Goal: Task Accomplishment & Management: Complete application form

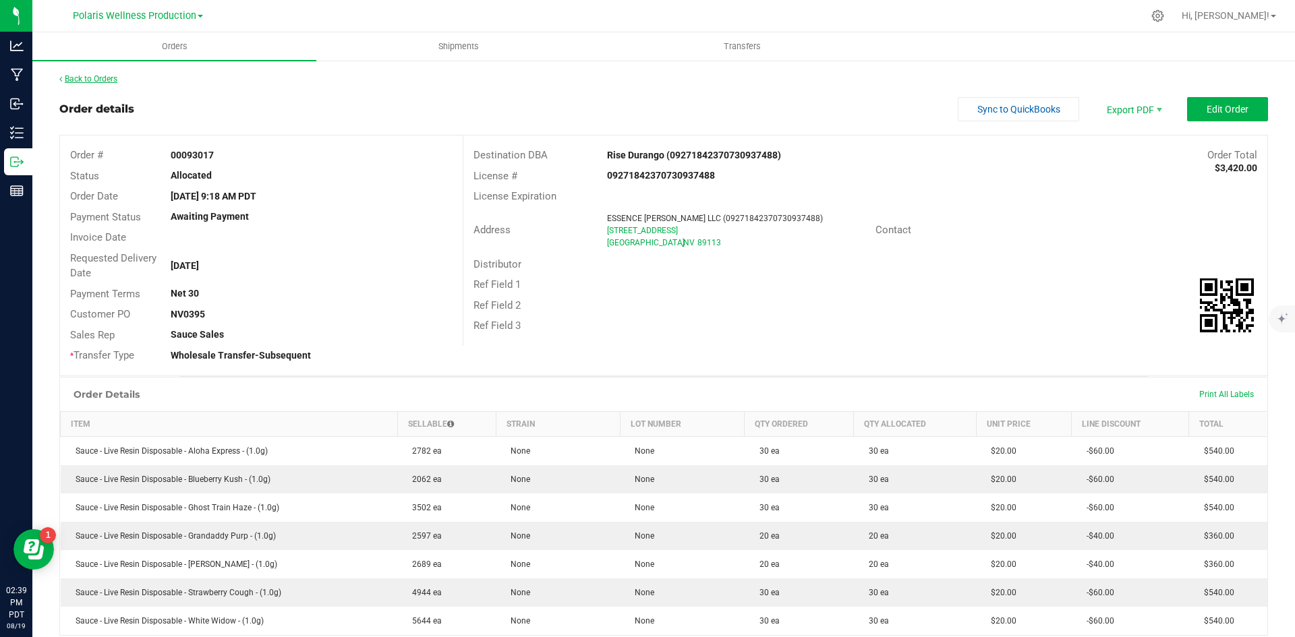
click at [72, 80] on link "Back to Orders" at bounding box center [88, 78] width 58 height 9
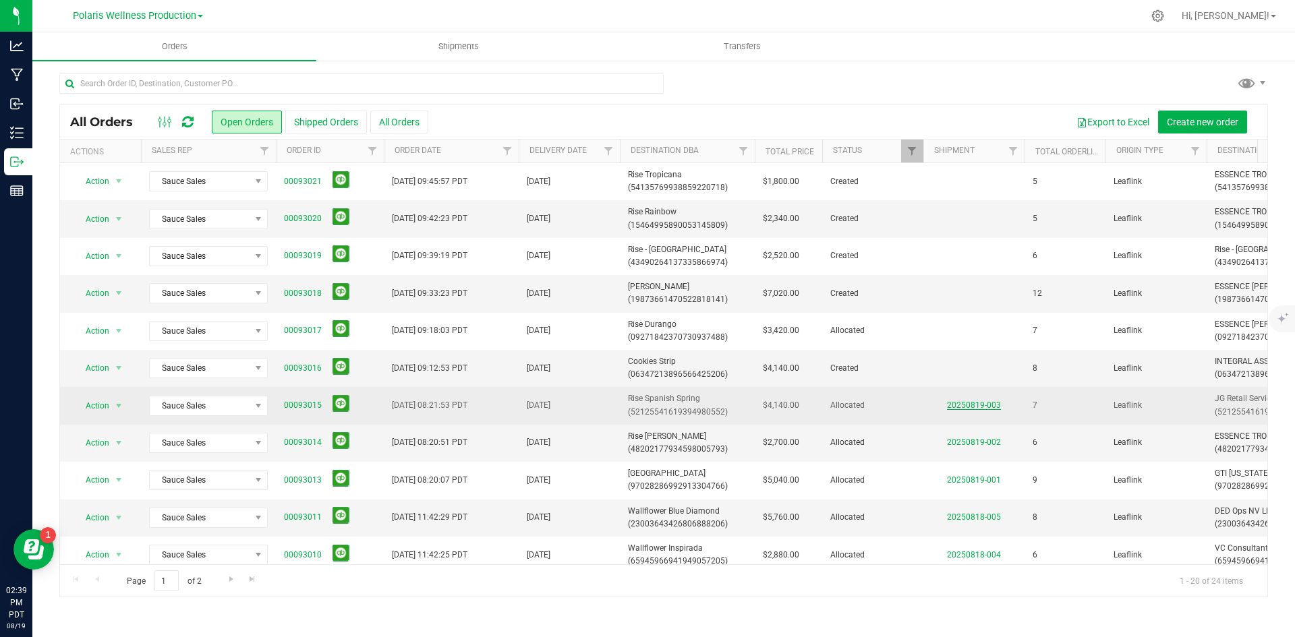
click at [980, 406] on link "20250819-003" at bounding box center [974, 405] width 54 height 9
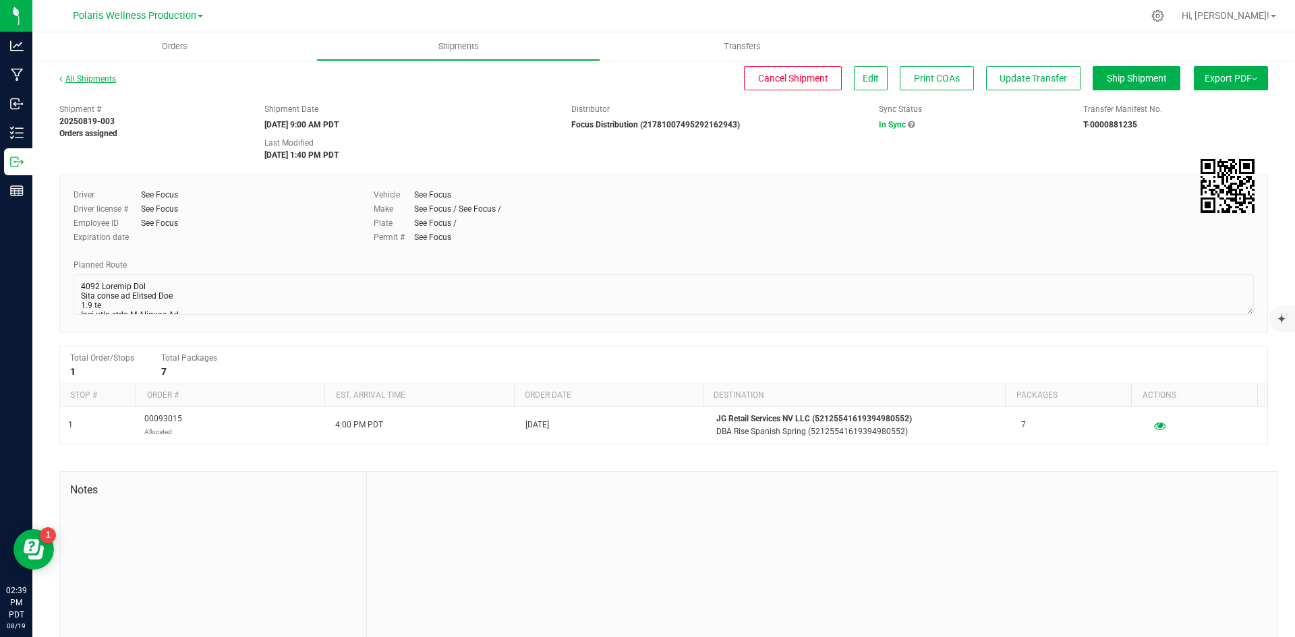
click at [70, 80] on link "All Shipments" at bounding box center [87, 78] width 57 height 9
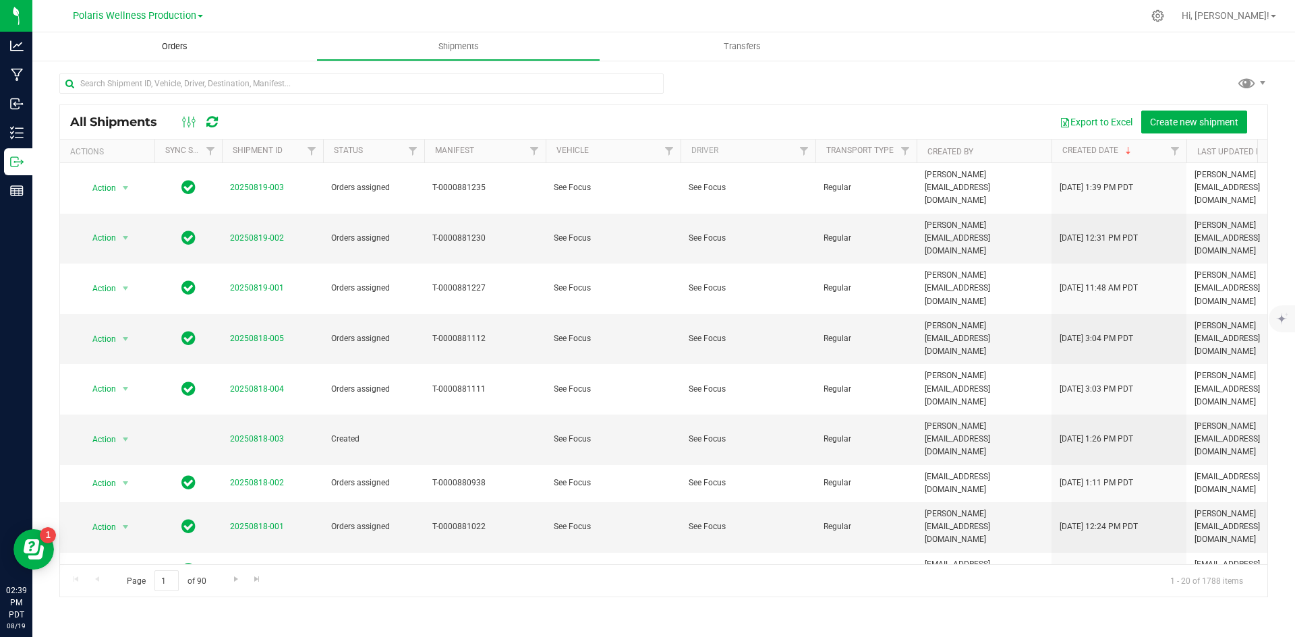
click at [166, 57] on uib-tab-heading "Orders" at bounding box center [174, 46] width 284 height 28
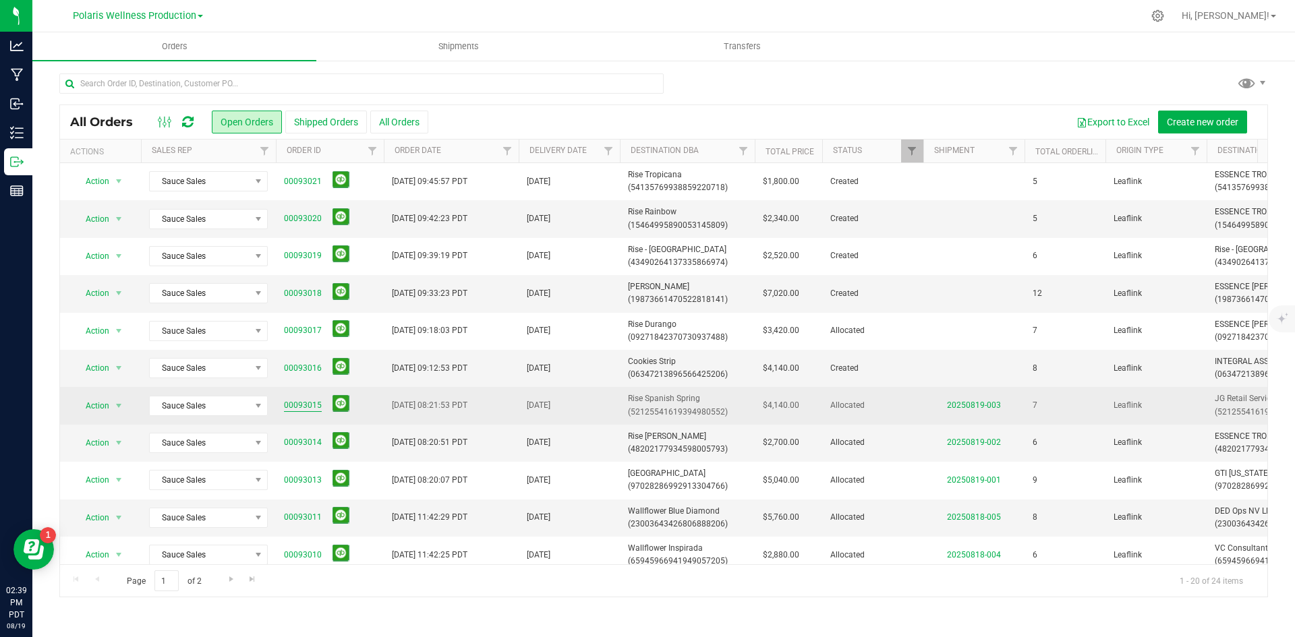
click at [310, 407] on link "00093015" at bounding box center [303, 405] width 38 height 13
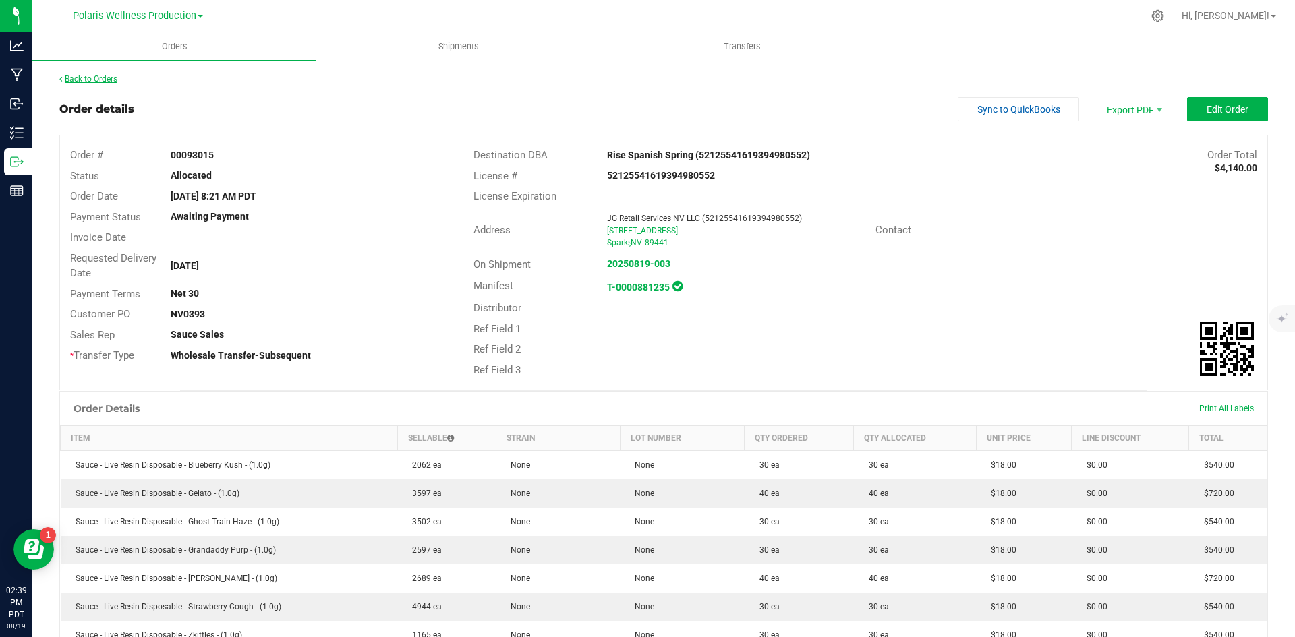
click at [88, 82] on link "Back to Orders" at bounding box center [88, 78] width 58 height 9
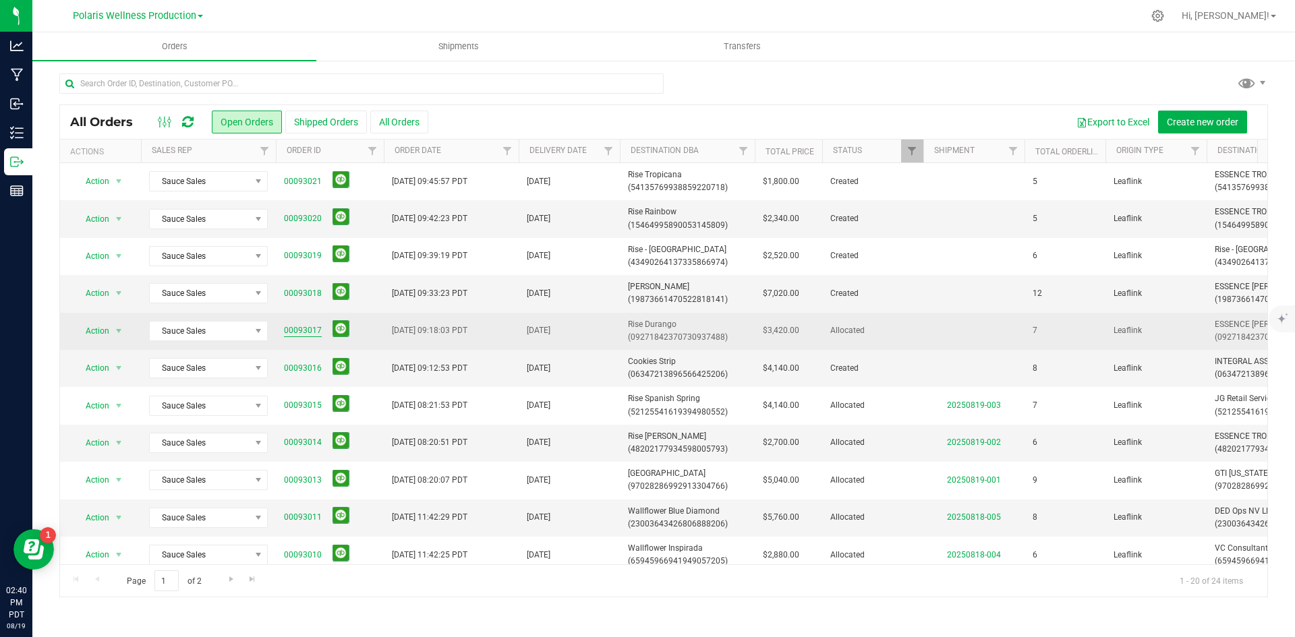
click at [298, 328] on link "00093017" at bounding box center [303, 330] width 38 height 13
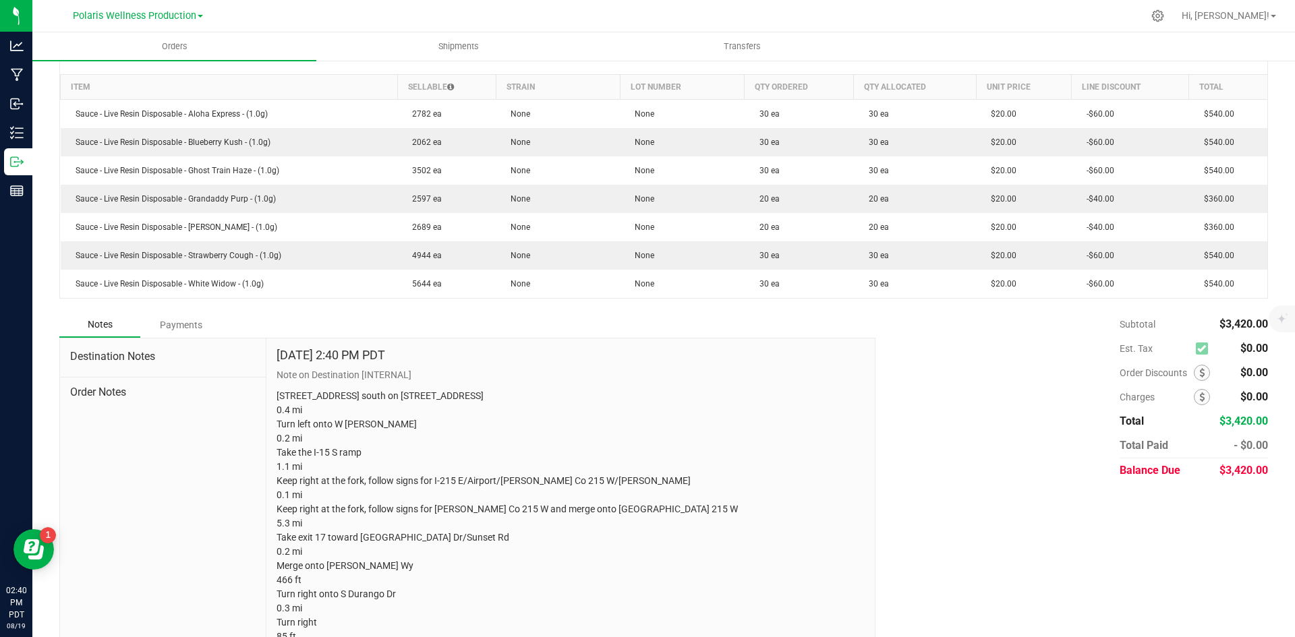
scroll to position [439, 0]
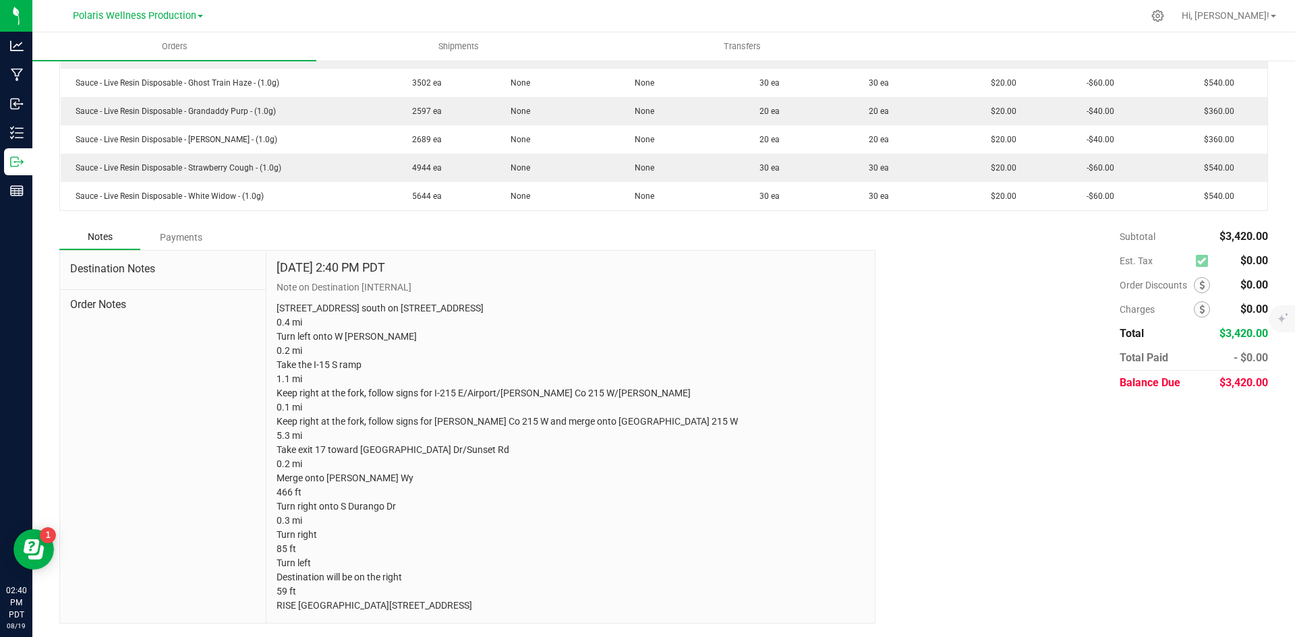
drag, startPoint x: 274, startPoint y: 293, endPoint x: 730, endPoint y: 640, distance: 572.9
click at [730, 637] on html "Analytics Manufacturing Inbound Inventory Outbound Reports 02:40 PM PDT [DATE] …" at bounding box center [647, 318] width 1295 height 637
copy p "[STREET_ADDRESS] south on [STREET_ADDRESS] 0.4 mi Turn left onto W [PERSON_NAME…"
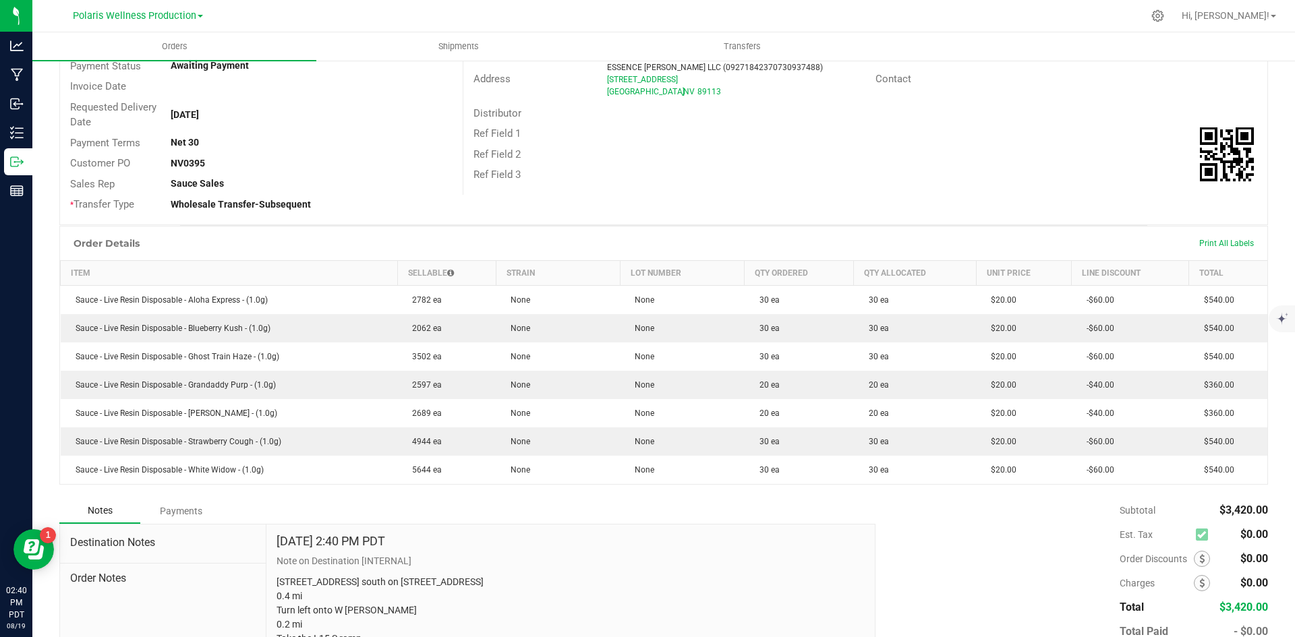
scroll to position [0, 0]
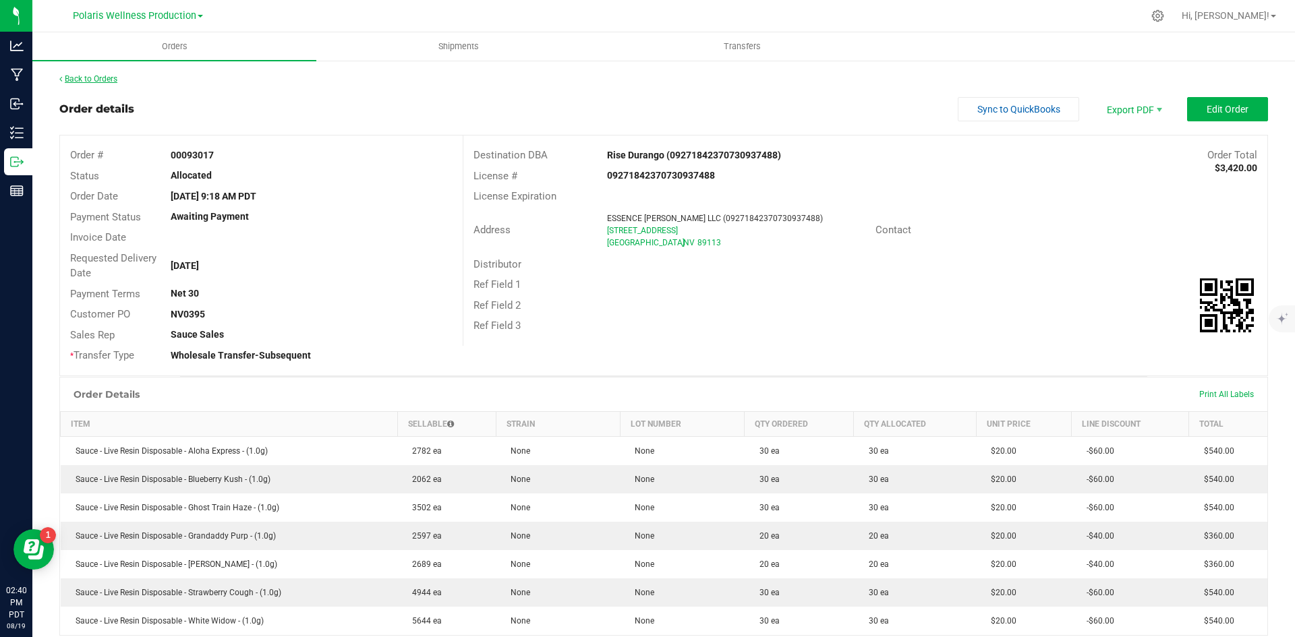
click at [88, 80] on link "Back to Orders" at bounding box center [88, 78] width 58 height 9
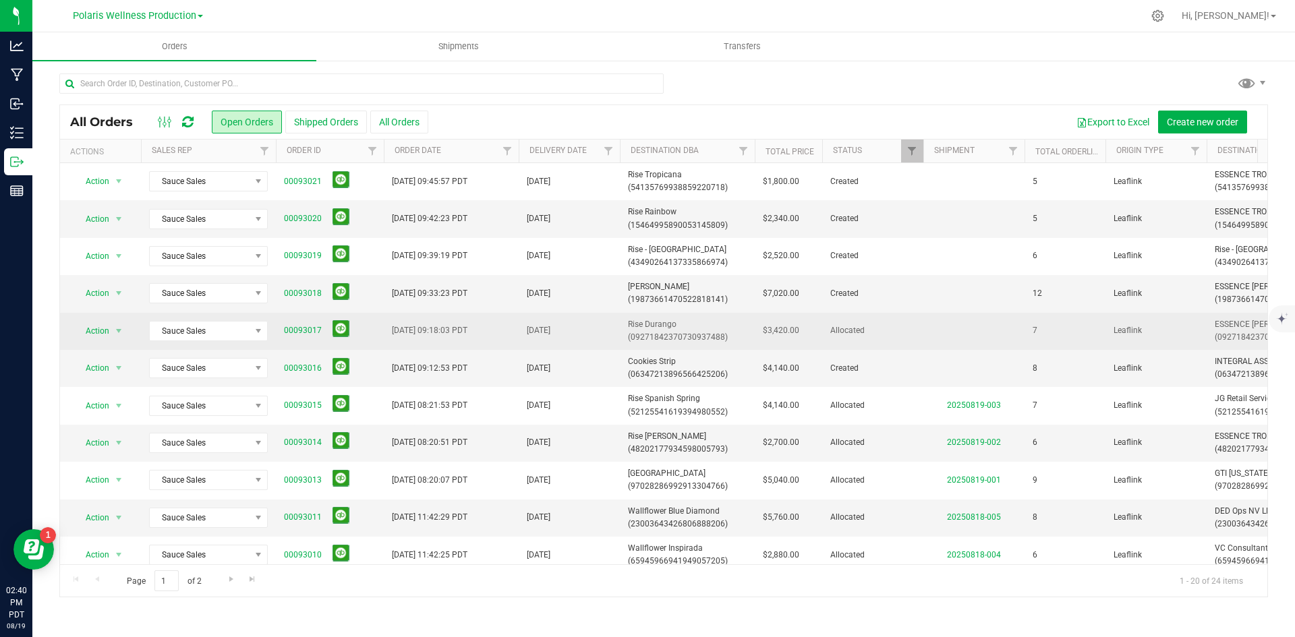
click at [650, 327] on span "Rise Durango (09271842370730937488)" at bounding box center [687, 331] width 119 height 26
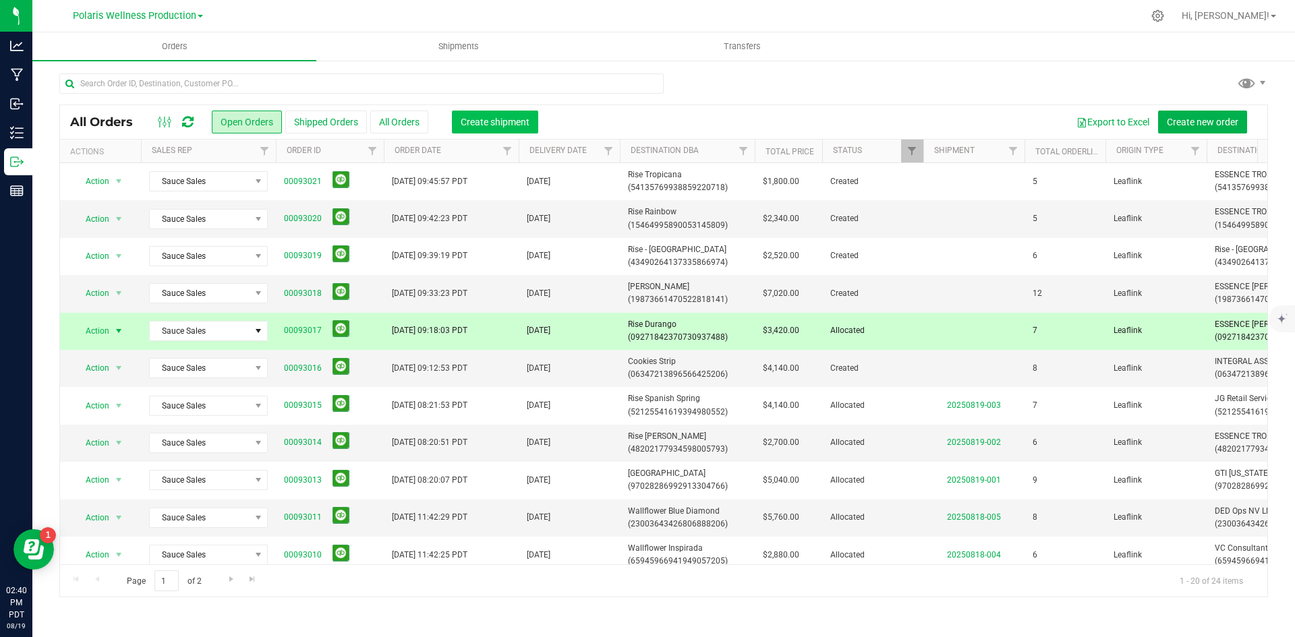
click at [509, 125] on span "Create shipment" at bounding box center [495, 122] width 69 height 11
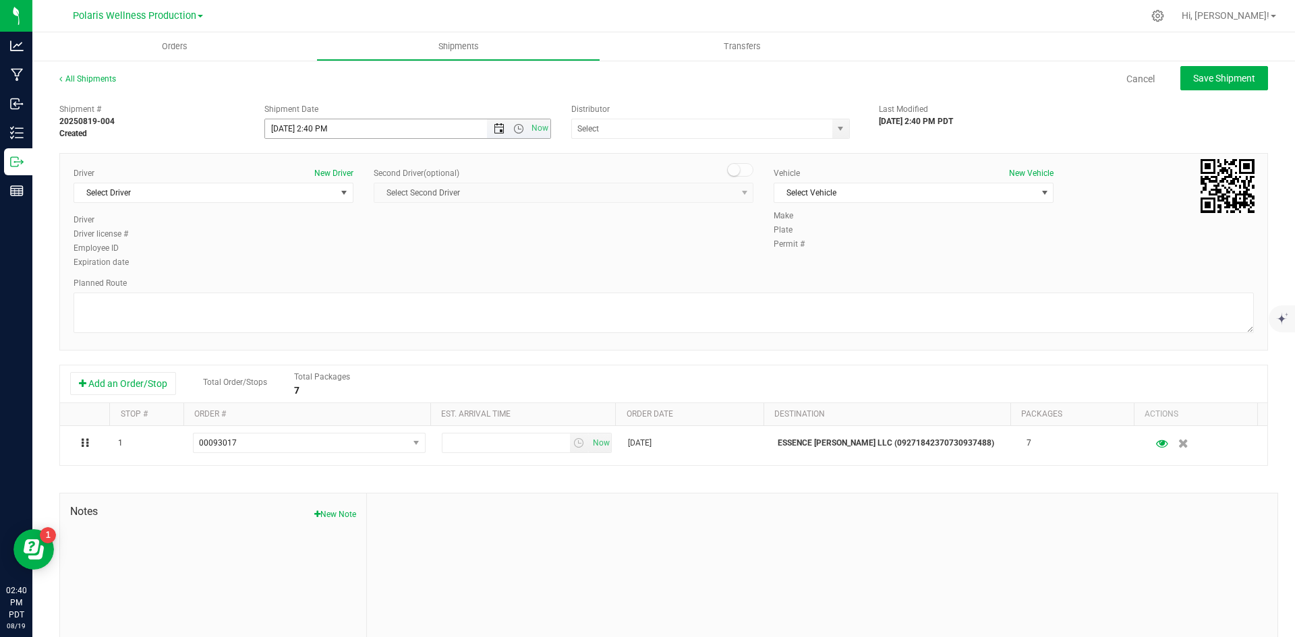
click at [494, 132] on span "Open the date view" at bounding box center [499, 128] width 11 height 11
click at [318, 290] on link "26" at bounding box center [314, 287] width 20 height 21
click at [515, 129] on span "Open the time view" at bounding box center [518, 128] width 11 height 11
click at [432, 192] on li "9:00 AM" at bounding box center [404, 193] width 282 height 18
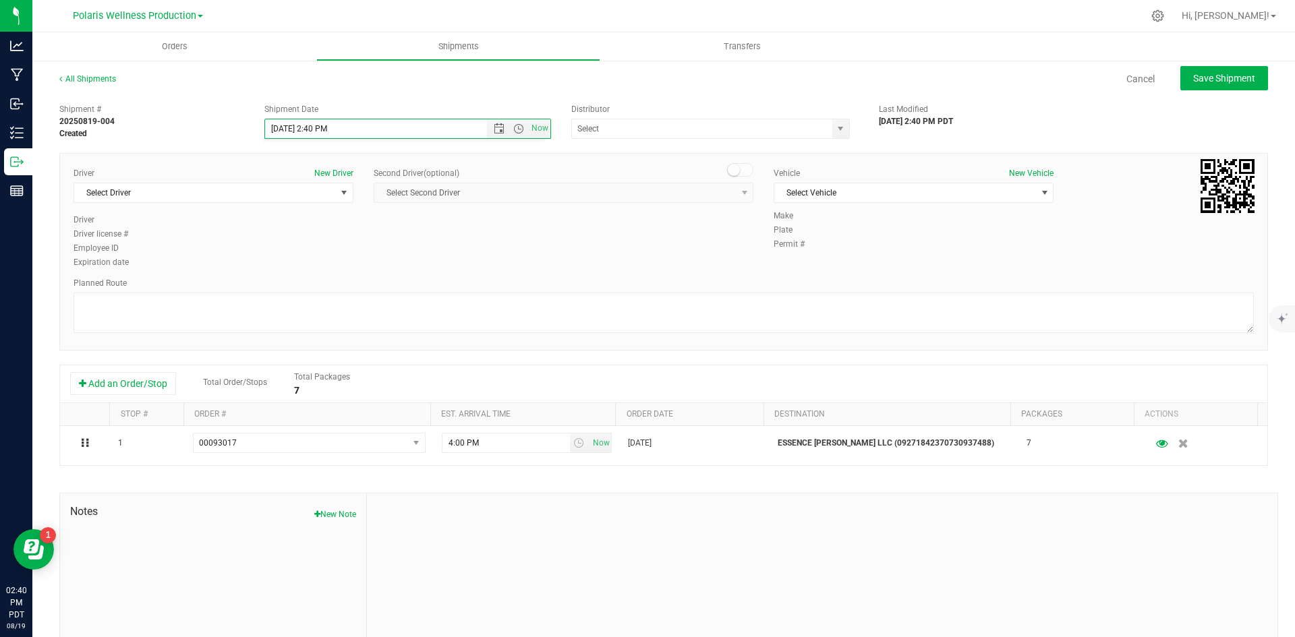
type input "[DATE] 9:00 AM"
click at [839, 130] on span "select" at bounding box center [840, 128] width 11 height 11
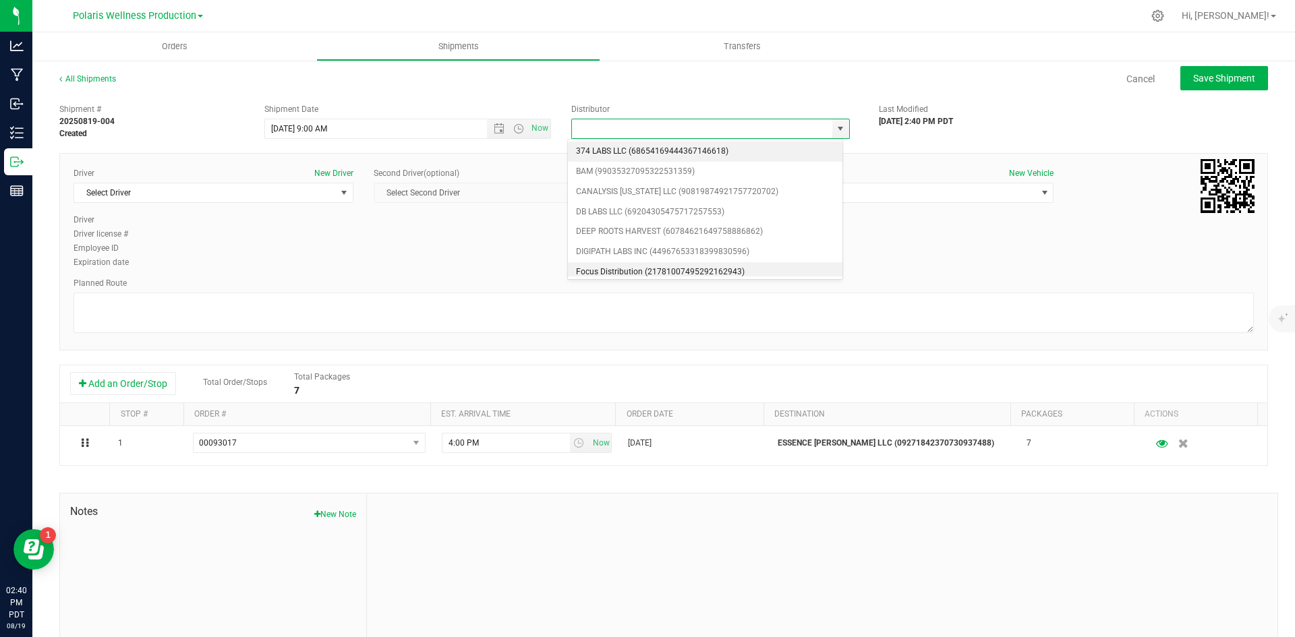
click at [722, 271] on li "Focus Distribution (21781007495292162943)" at bounding box center [705, 272] width 275 height 20
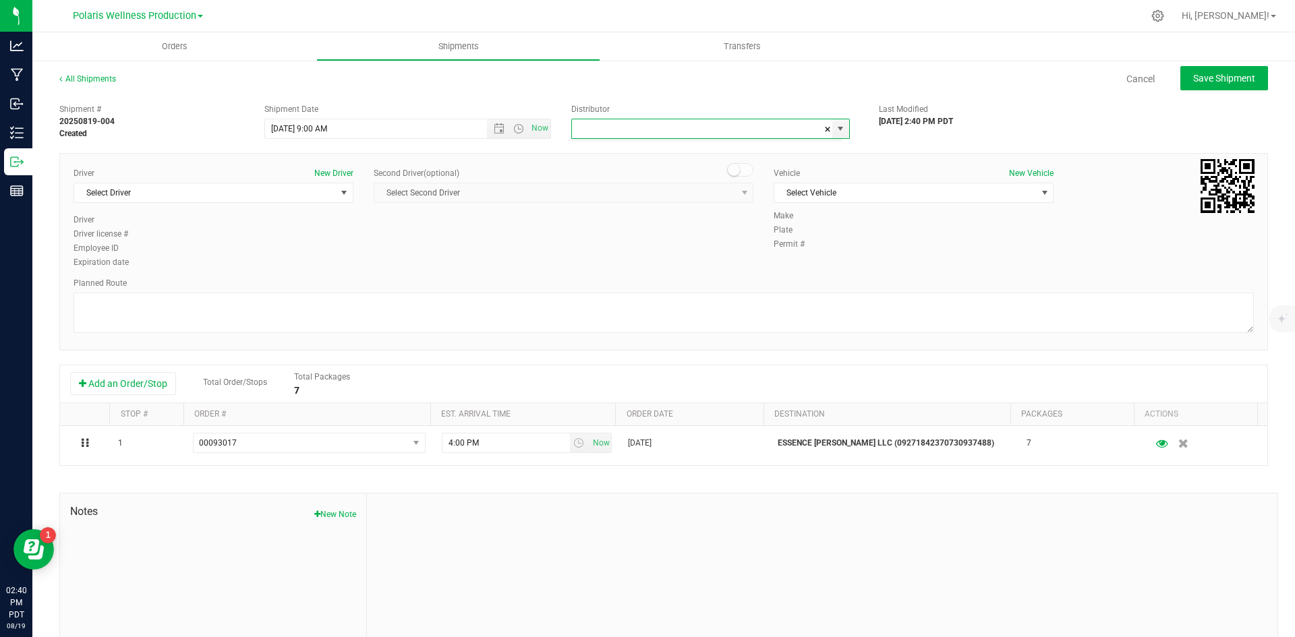
type input "Focus Distribution (21781007495292162943)"
click at [336, 194] on span "select" at bounding box center [344, 192] width 17 height 19
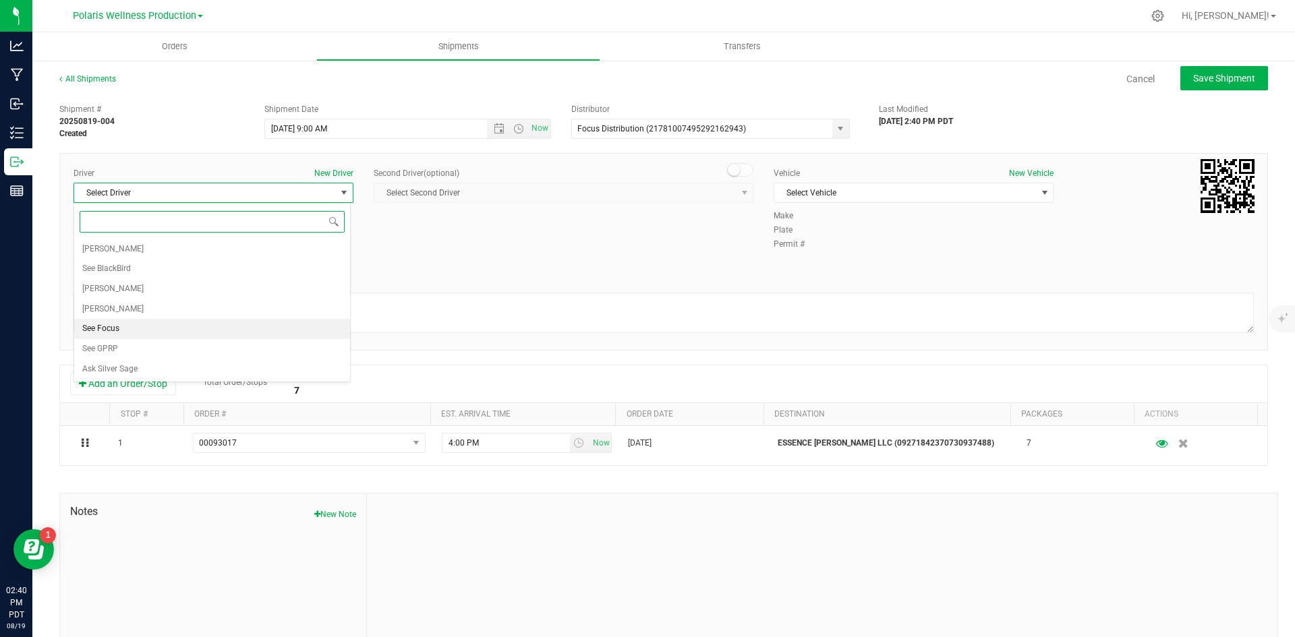
click at [263, 322] on li "See Focus" at bounding box center [212, 329] width 276 height 20
click at [976, 196] on span "Select Vehicle" at bounding box center [905, 192] width 262 height 19
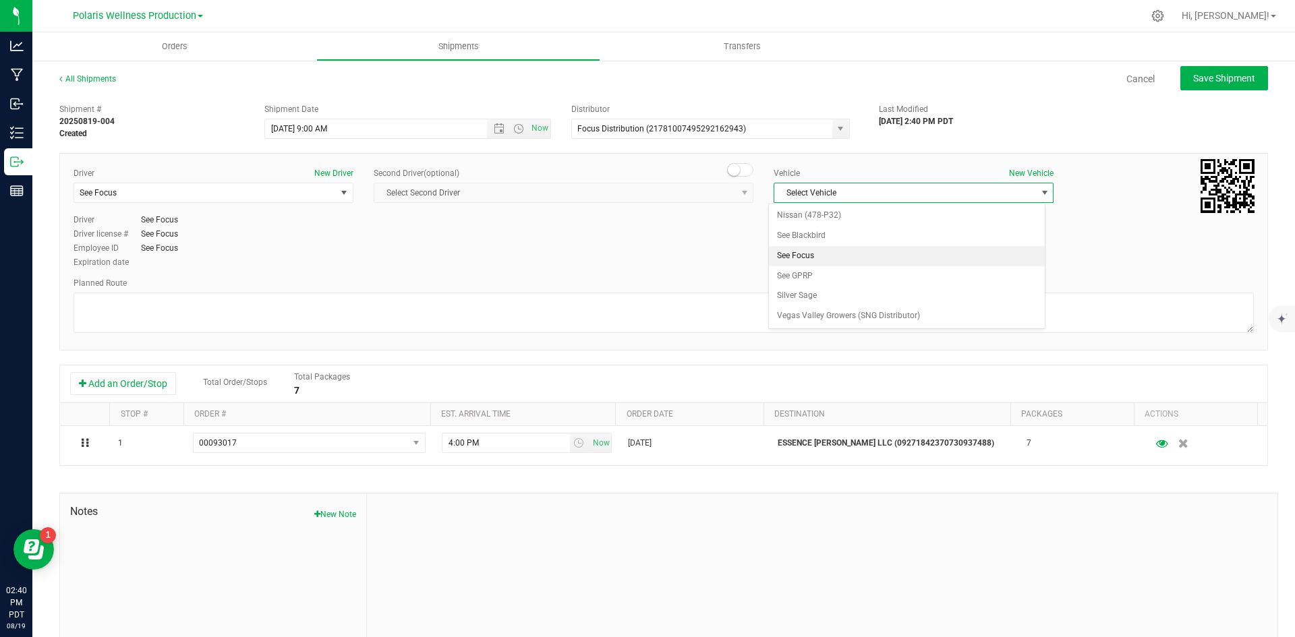
click at [889, 261] on li "See Focus" at bounding box center [907, 256] width 276 height 20
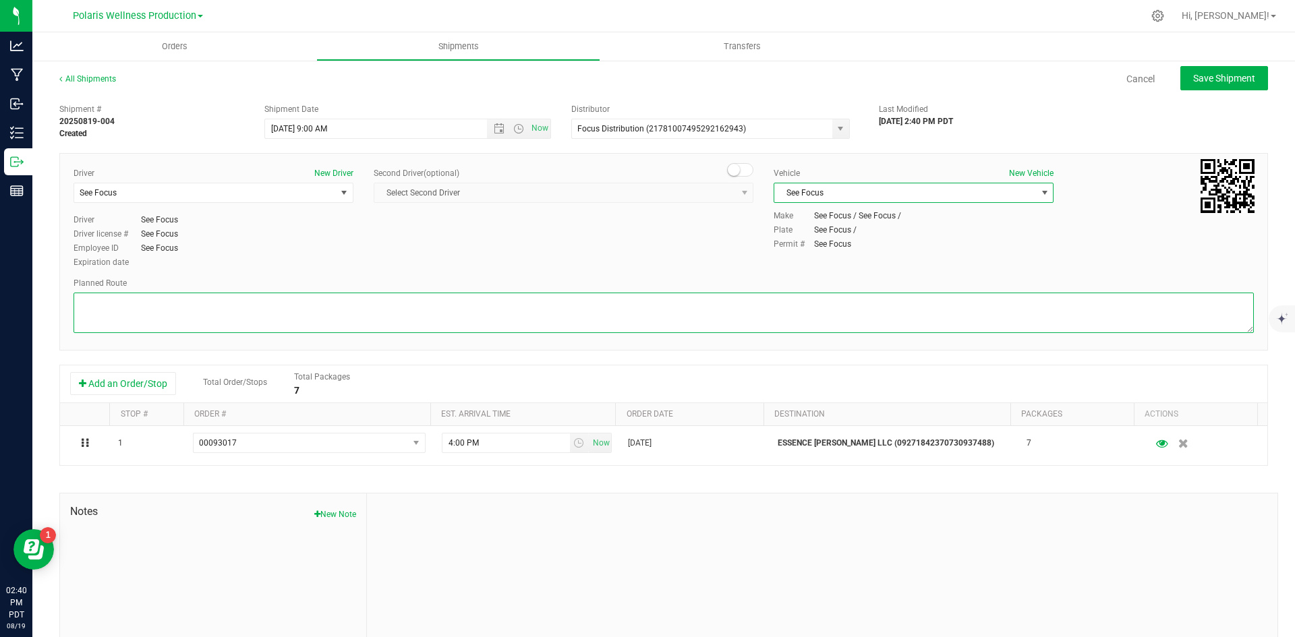
click at [674, 303] on textarea at bounding box center [664, 313] width 1181 height 40
paste textarea "[STREET_ADDRESS] south on [STREET_ADDRESS] 0.4 mi Turn left onto W [PERSON_NAME…"
type textarea "[STREET_ADDRESS] south on [STREET_ADDRESS] 0.4 mi Turn left onto W [PERSON_NAME…"
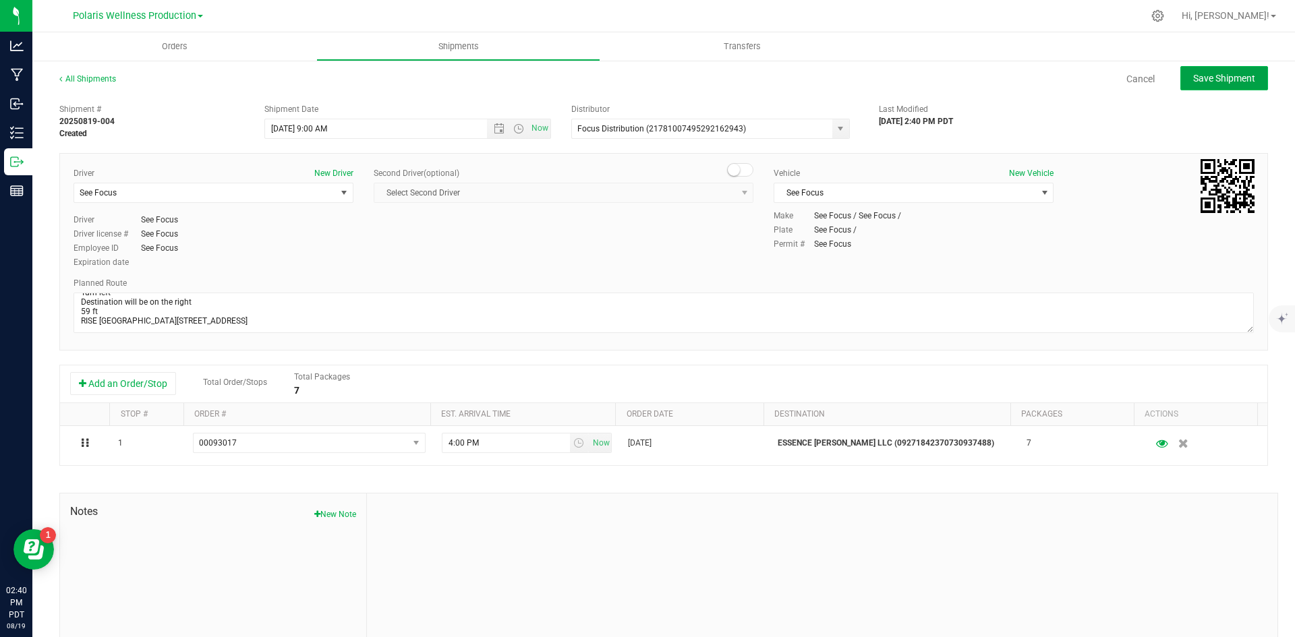
click at [1212, 78] on span "Save Shipment" at bounding box center [1224, 78] width 62 height 11
type input "[DATE] 4:00 PM"
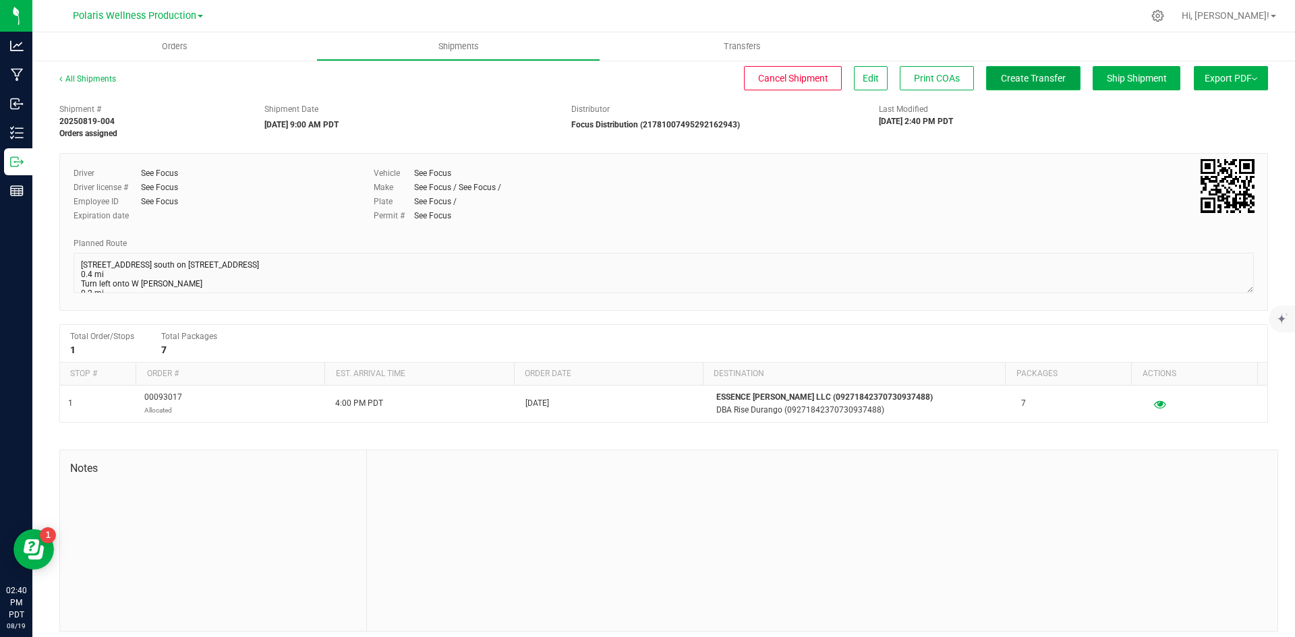
click at [1044, 76] on span "Create Transfer" at bounding box center [1033, 78] width 65 height 11
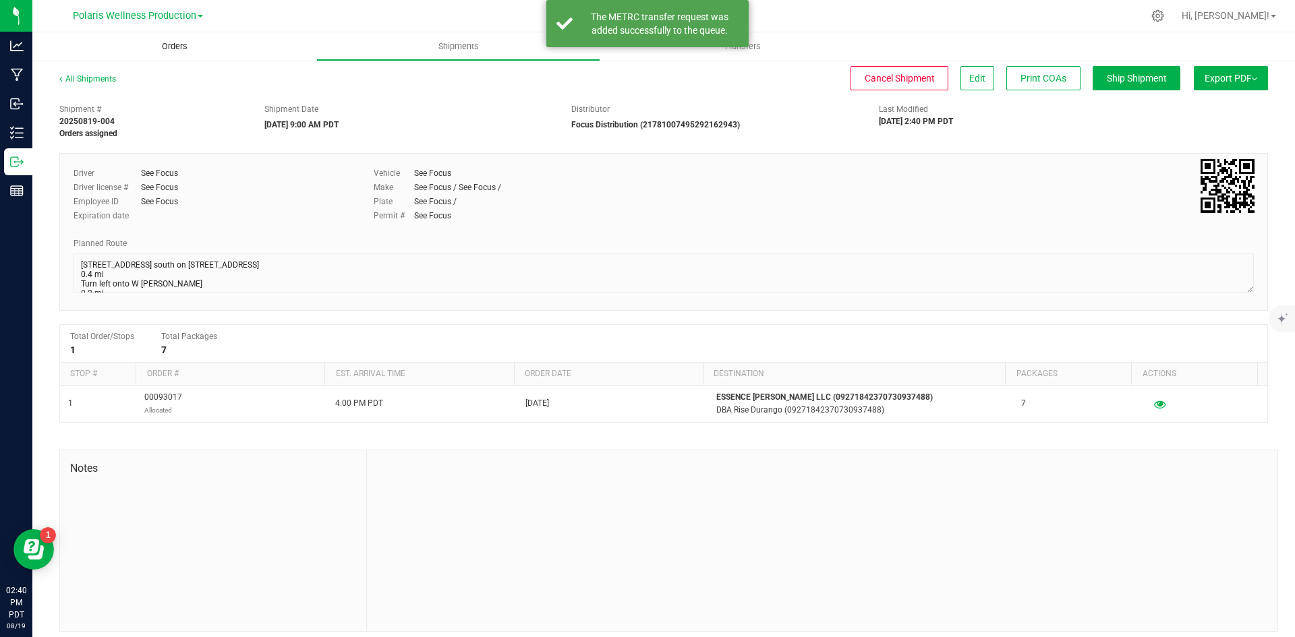
click at [183, 46] on span "Orders" at bounding box center [175, 46] width 62 height 12
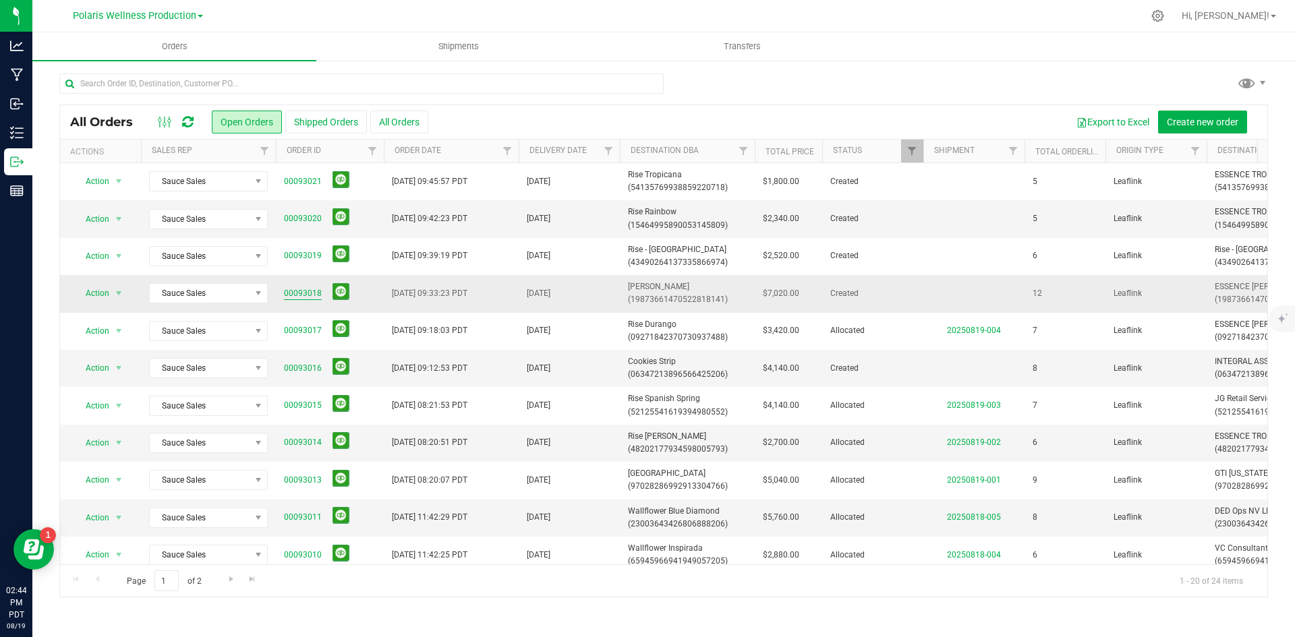
click at [314, 289] on link "00093018" at bounding box center [303, 293] width 38 height 13
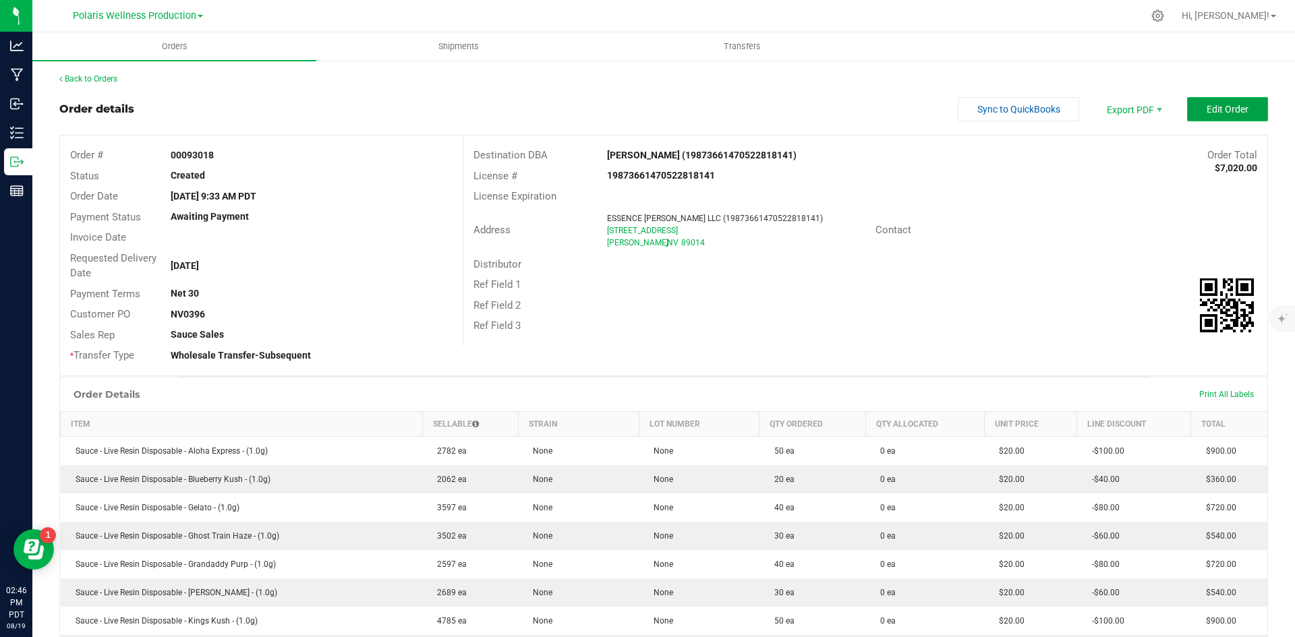
click at [1208, 107] on span "Edit Order" at bounding box center [1228, 109] width 42 height 11
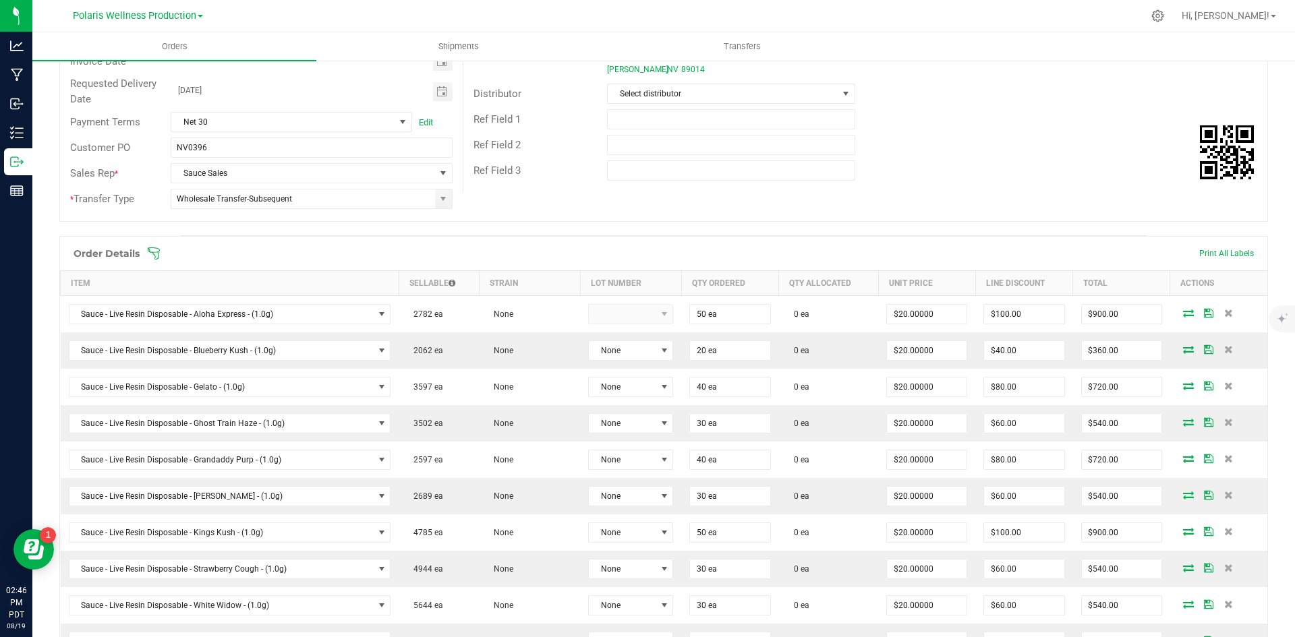
scroll to position [202, 0]
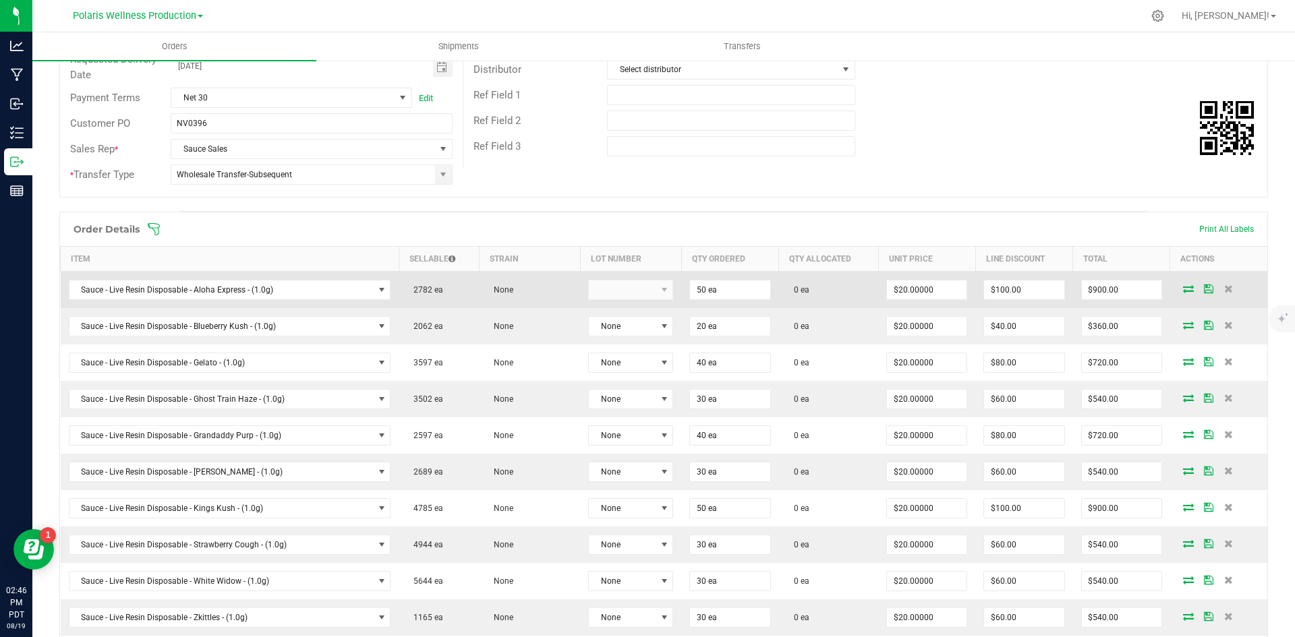
click at [1183, 291] on icon at bounding box center [1188, 289] width 11 height 8
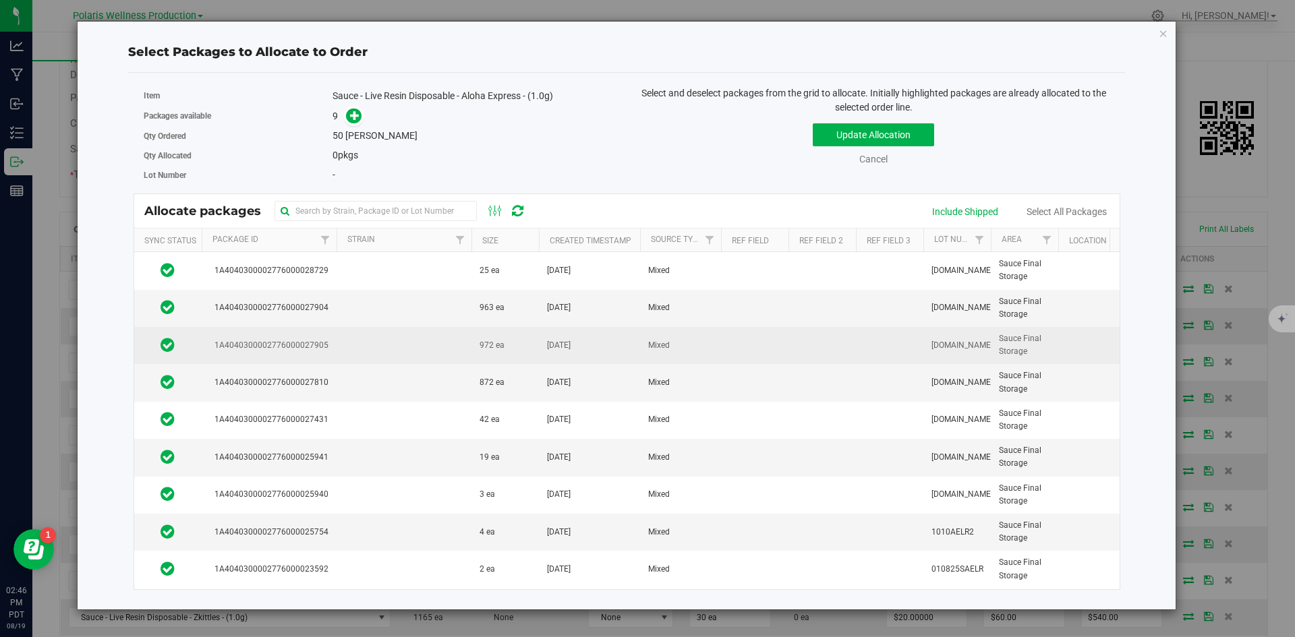
scroll to position [9, 0]
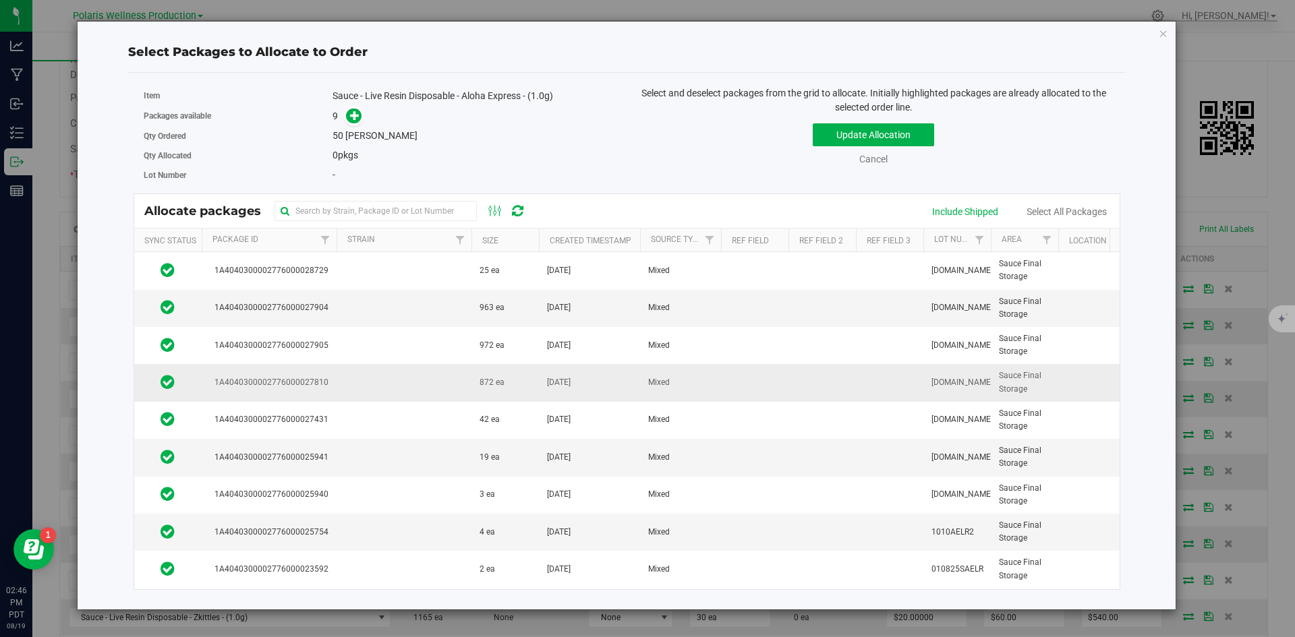
click at [531, 382] on td "872 ea" at bounding box center [505, 382] width 67 height 37
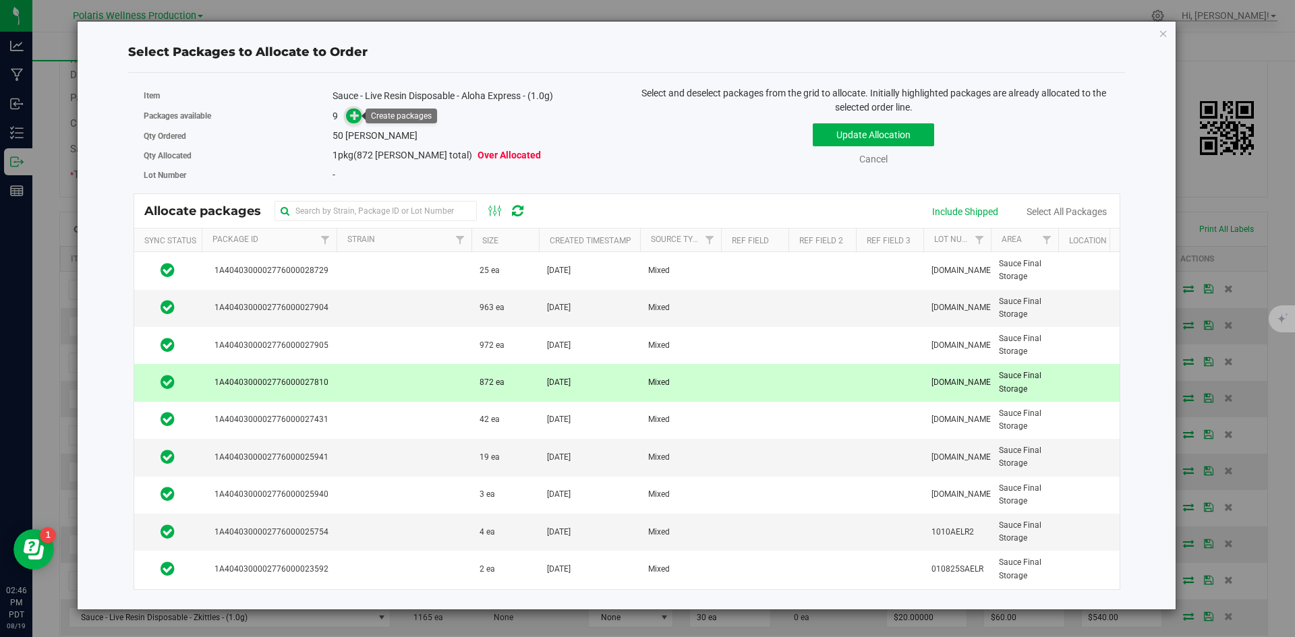
click at [349, 113] on span at bounding box center [354, 117] width 16 height 16
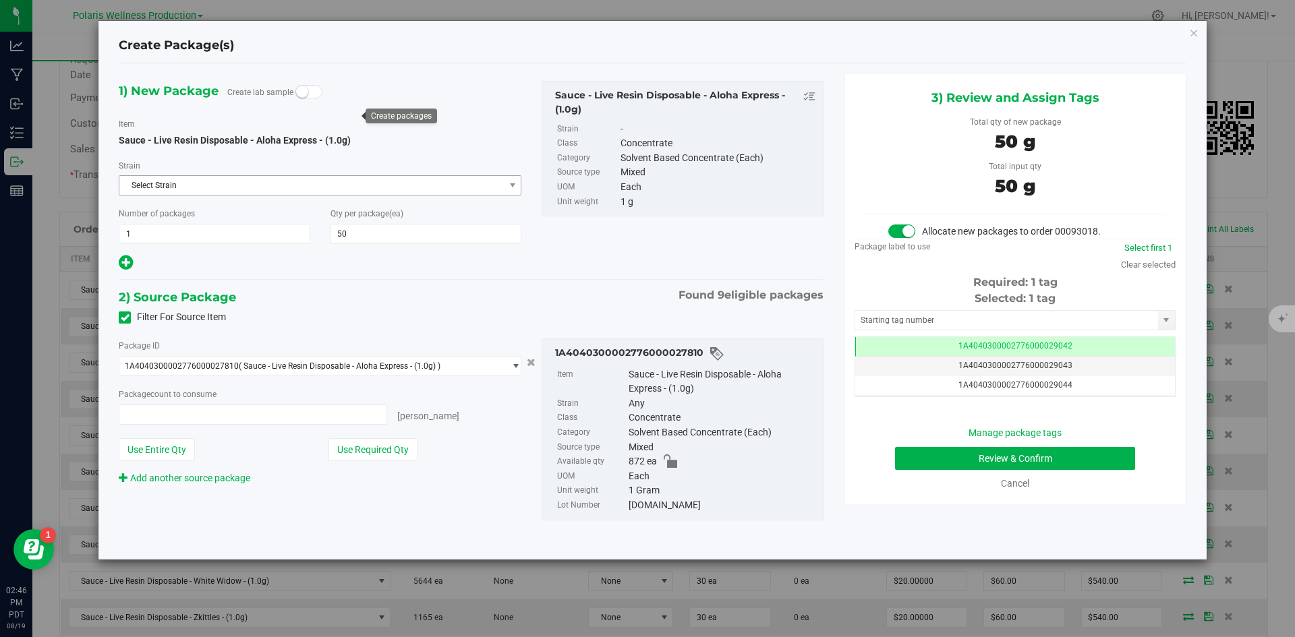
type input "50 ea"
click at [1004, 313] on input "text" at bounding box center [1006, 320] width 303 height 19
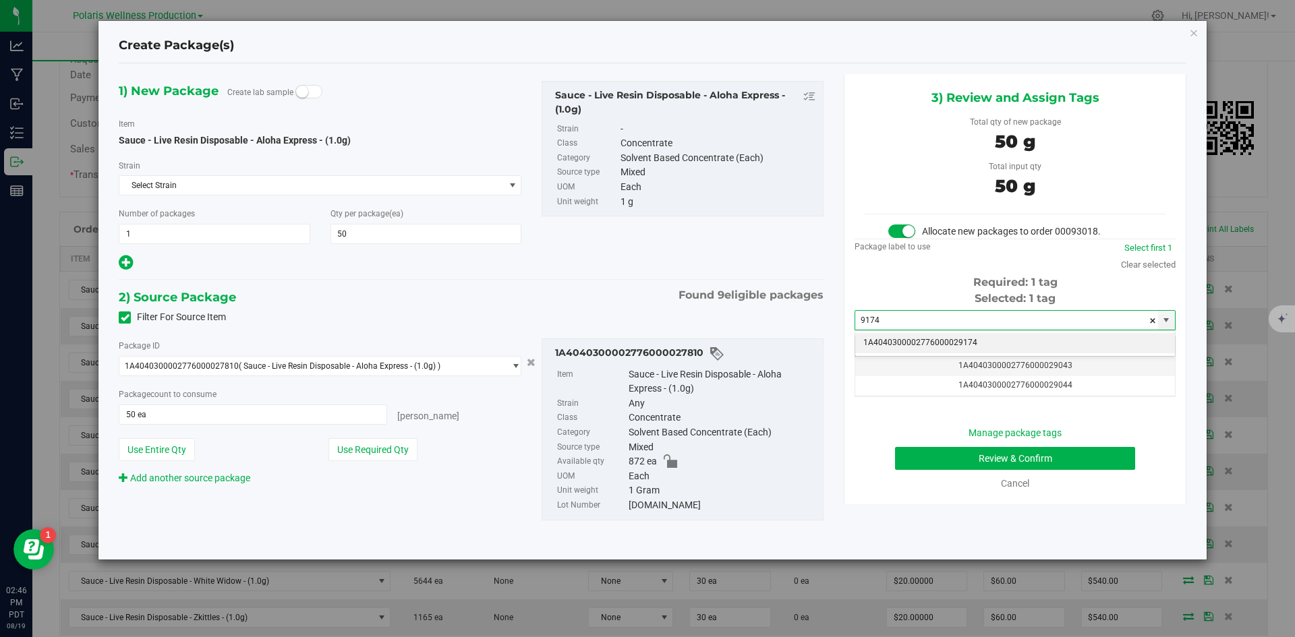
click at [948, 347] on li "1A4040300002776000029174" at bounding box center [1015, 343] width 320 height 20
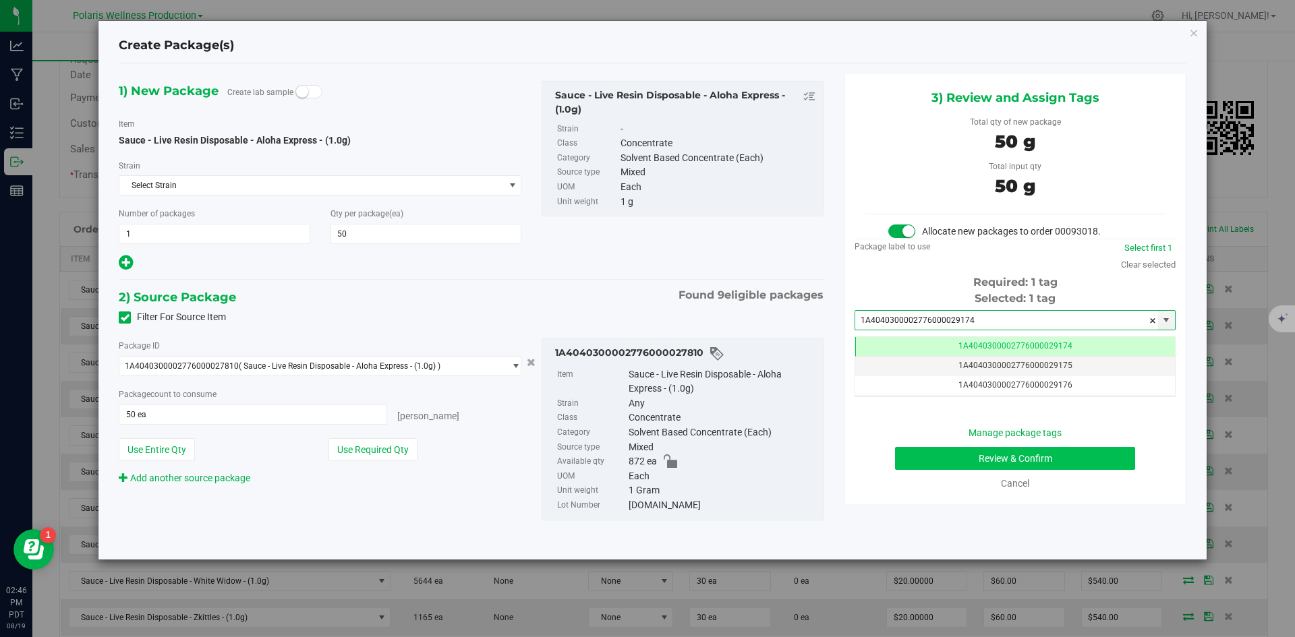
type input "1A4040300002776000029174"
click at [958, 456] on button "Review & Confirm" at bounding box center [1015, 458] width 240 height 23
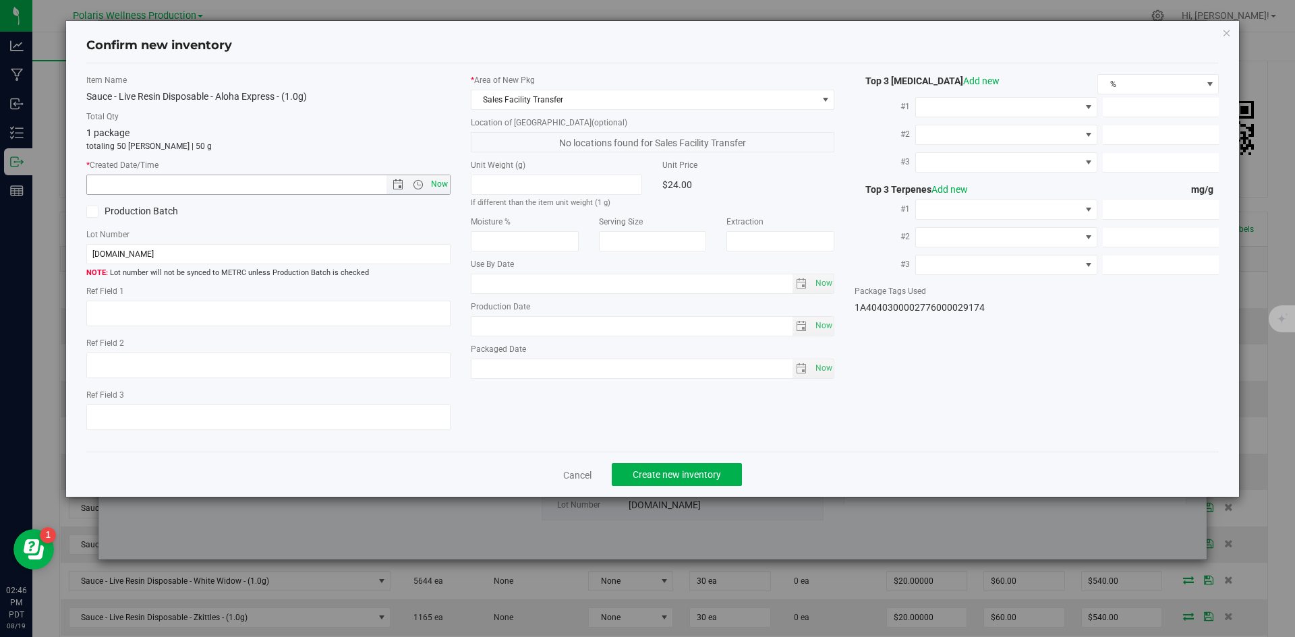
click at [447, 180] on span "Now" at bounding box center [439, 185] width 23 height 20
type input "[DATE] 2:46 PM"
click at [689, 466] on button "Create new inventory" at bounding box center [677, 474] width 130 height 23
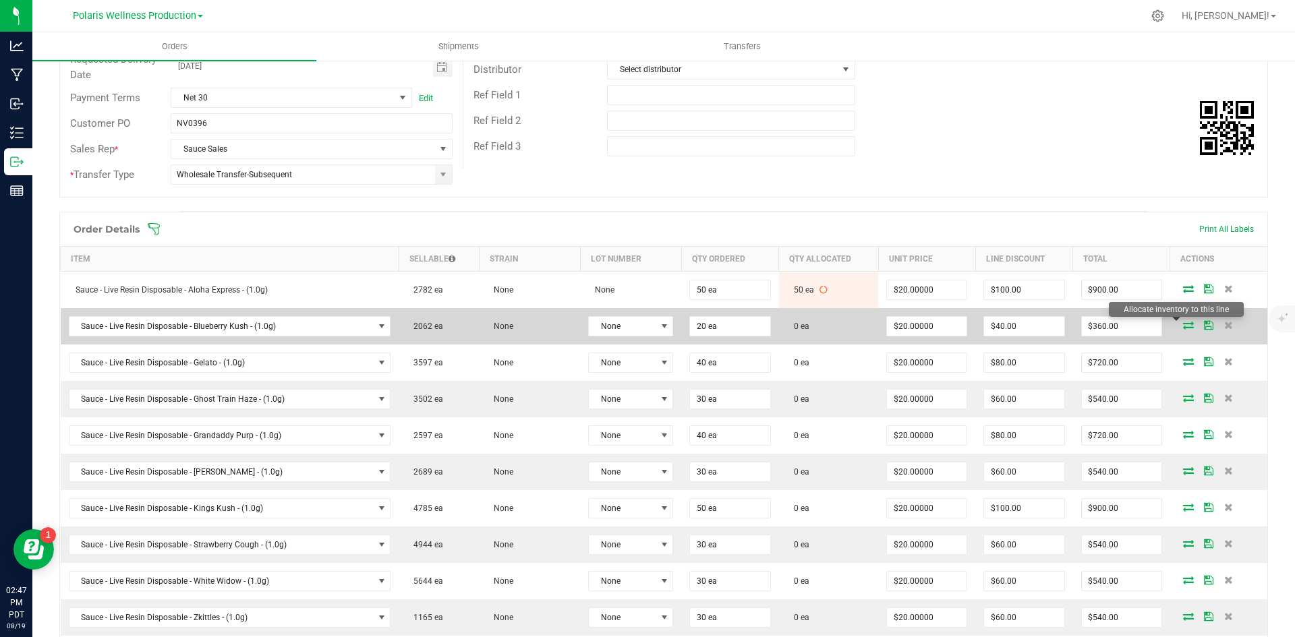
click at [1183, 327] on icon at bounding box center [1188, 325] width 11 height 8
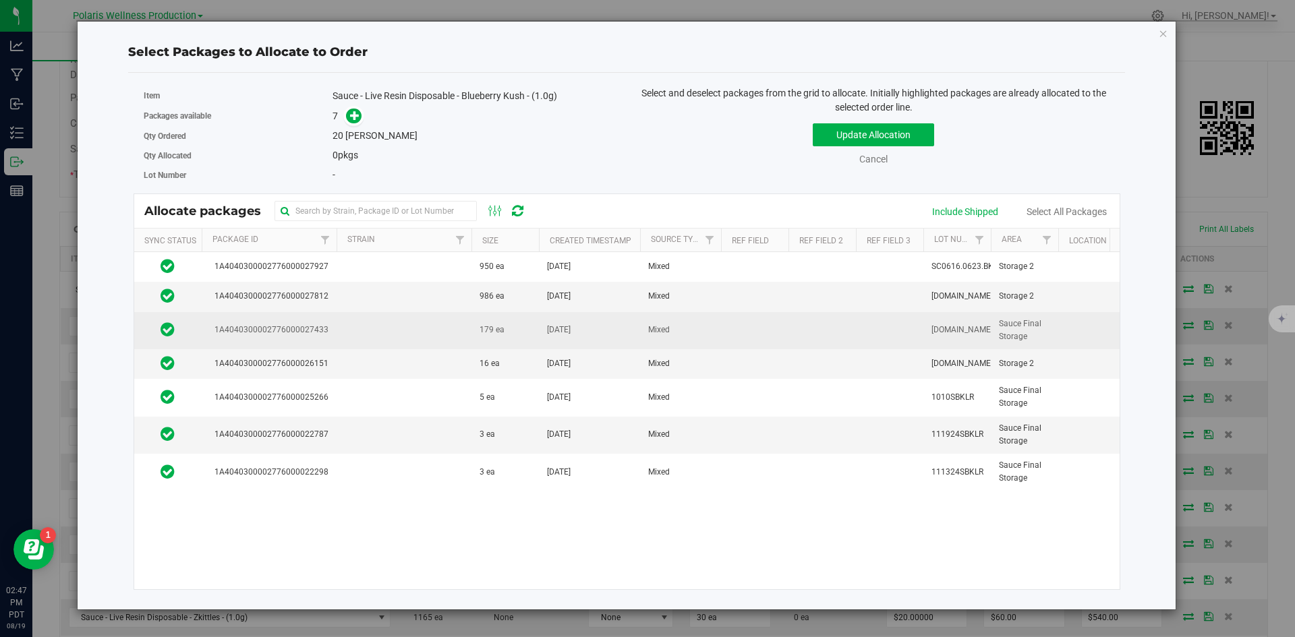
click at [504, 331] on td "179 ea" at bounding box center [505, 330] width 67 height 37
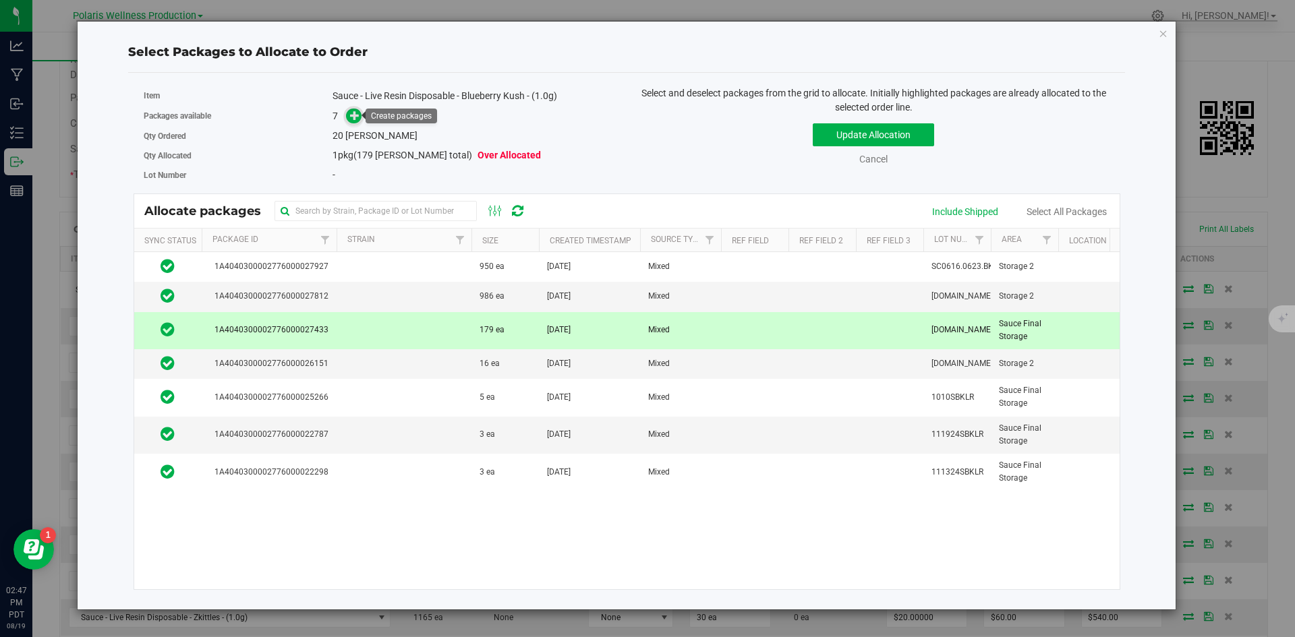
click at [362, 115] on link at bounding box center [354, 116] width 16 height 11
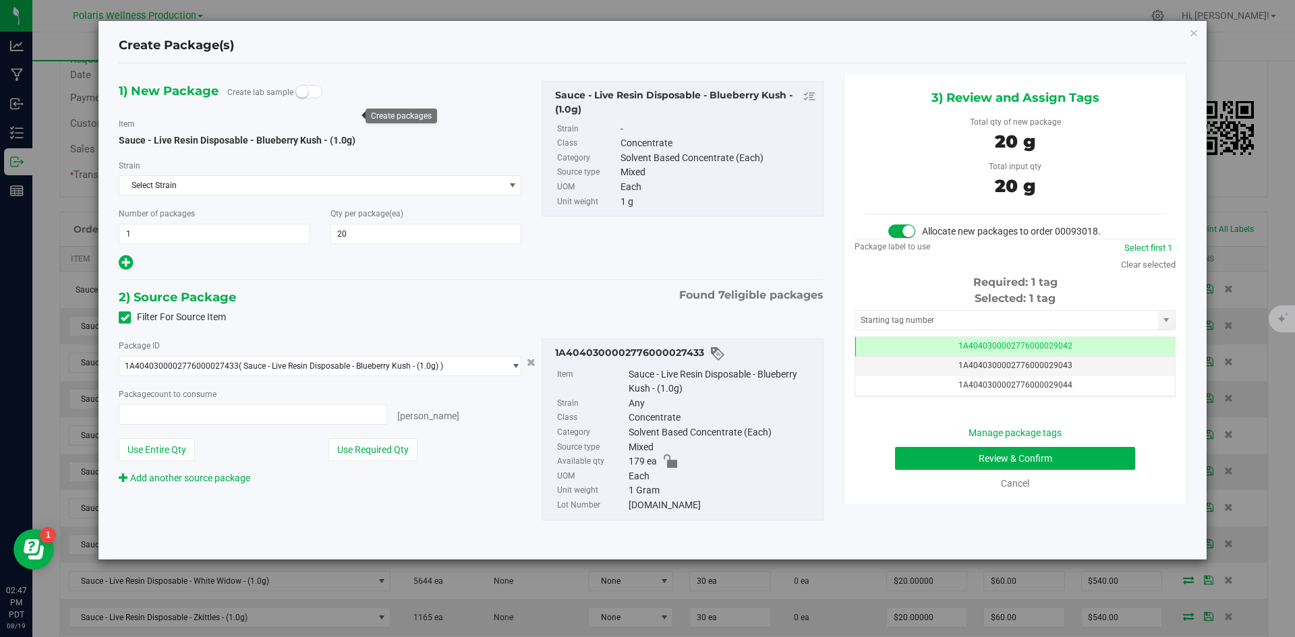
type input "20 ea"
click at [1012, 320] on input "text" at bounding box center [1006, 320] width 303 height 19
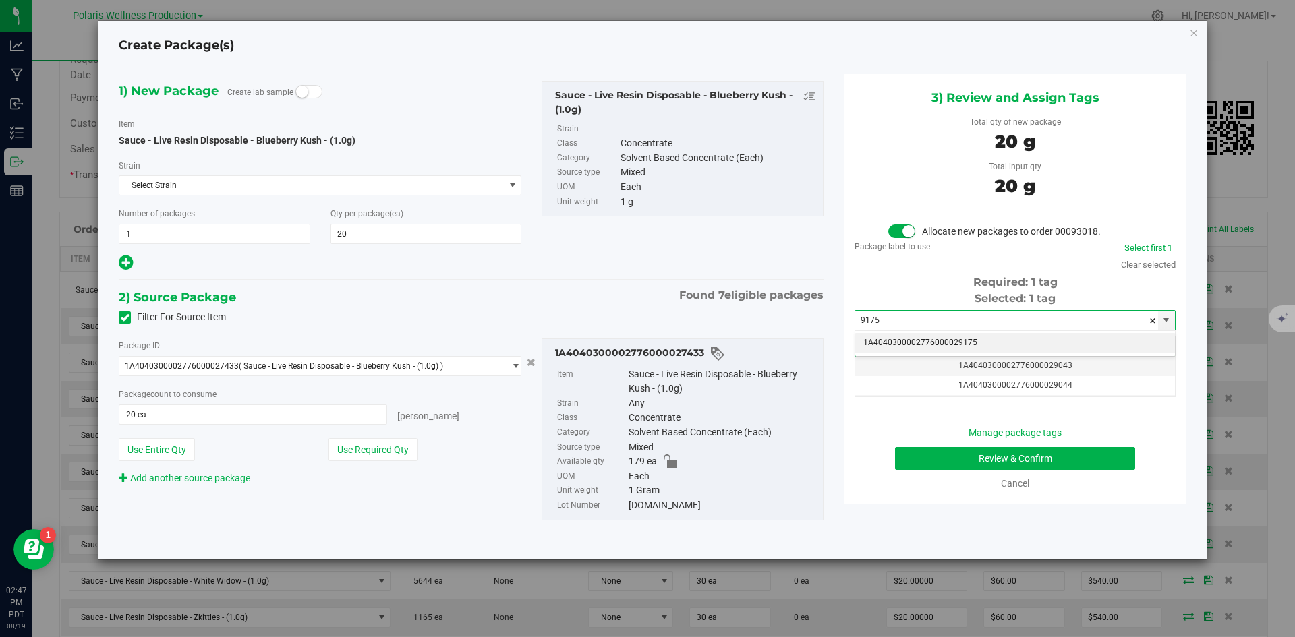
click at [978, 339] on li "1A4040300002776000029175" at bounding box center [1015, 343] width 320 height 20
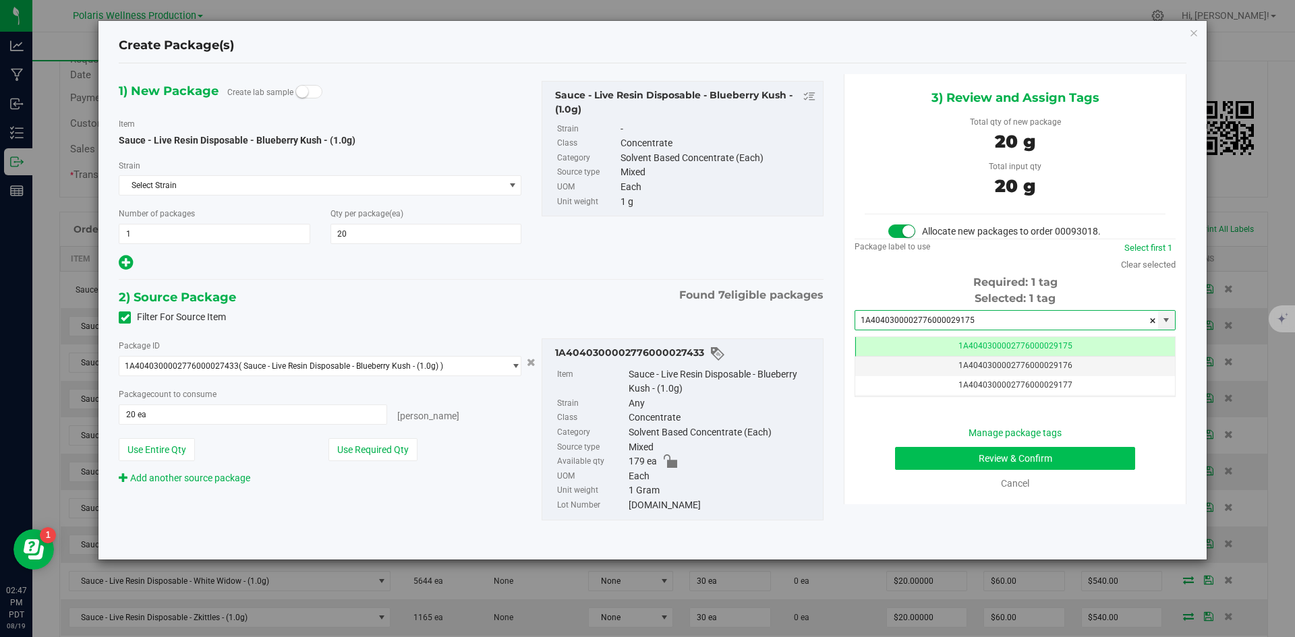
type input "1A4040300002776000029175"
click at [902, 456] on button "Review & Confirm" at bounding box center [1015, 458] width 240 height 23
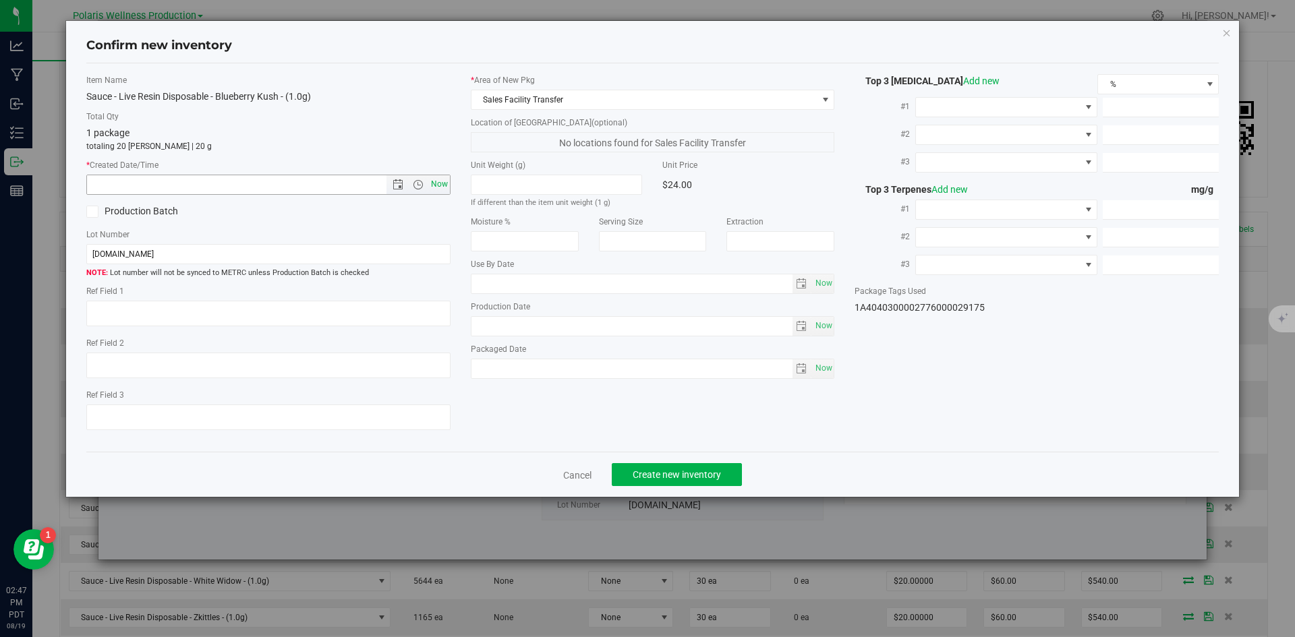
click at [444, 191] on span "Now" at bounding box center [439, 185] width 23 height 20
type input "[DATE] 2:47 PM"
click at [722, 467] on button "Create new inventory" at bounding box center [677, 474] width 130 height 23
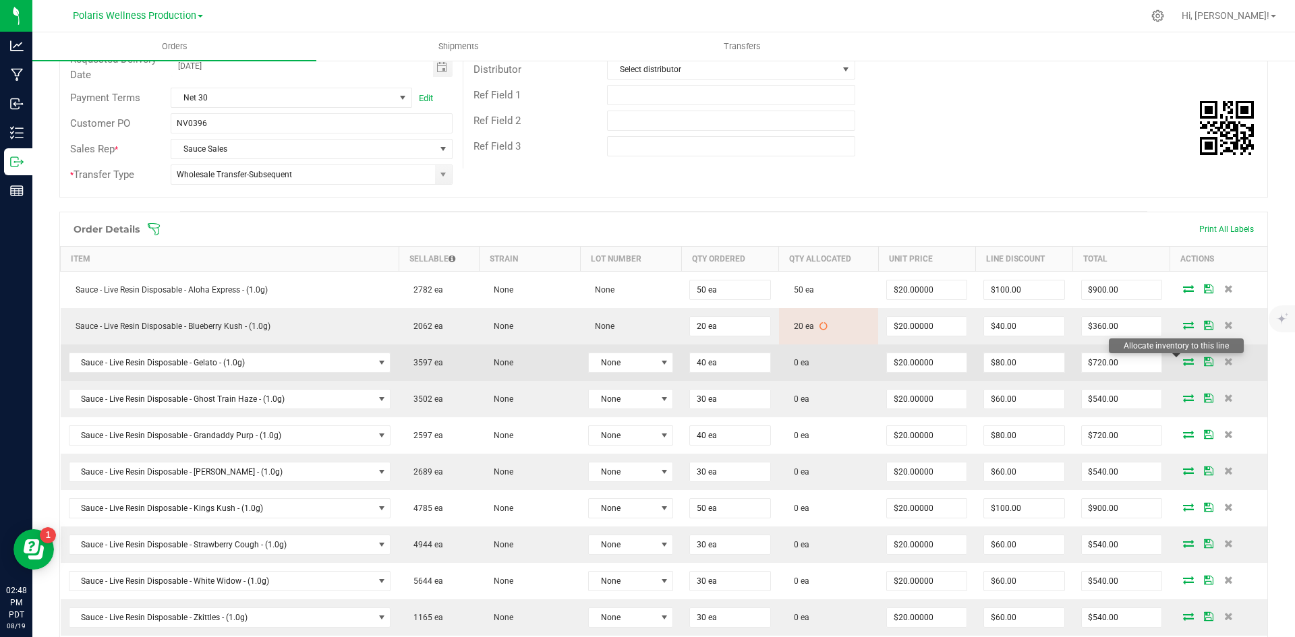
click at [1183, 366] on icon at bounding box center [1188, 362] width 11 height 8
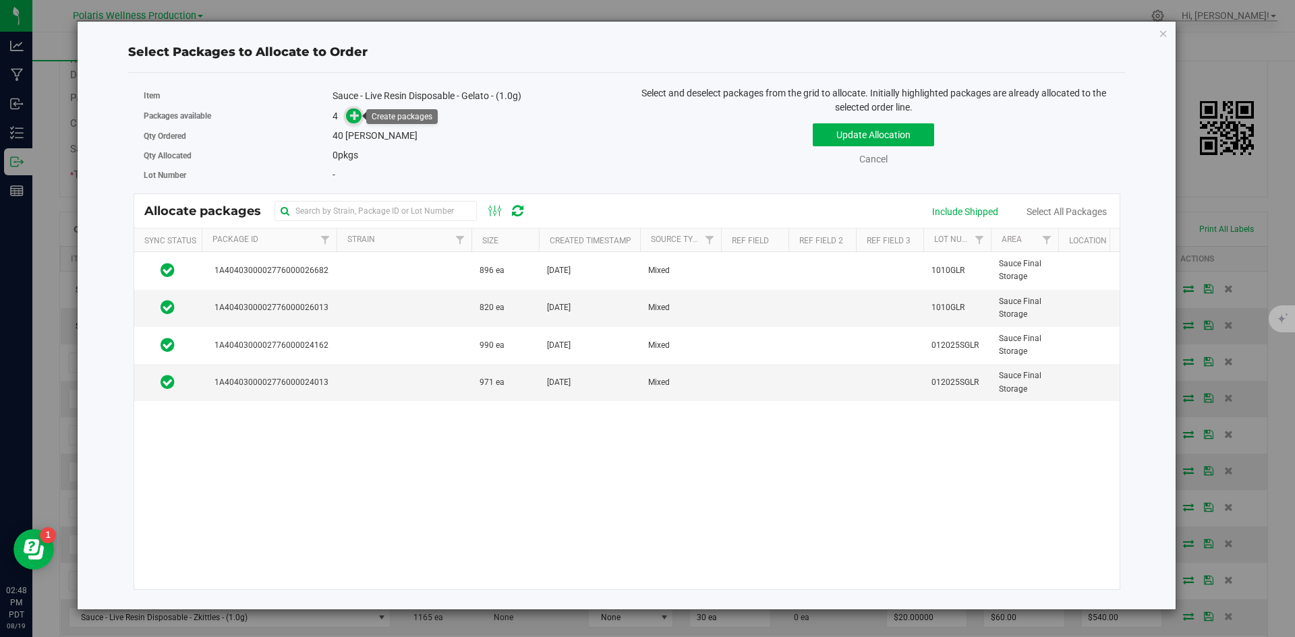
click at [357, 123] on span at bounding box center [354, 117] width 16 height 16
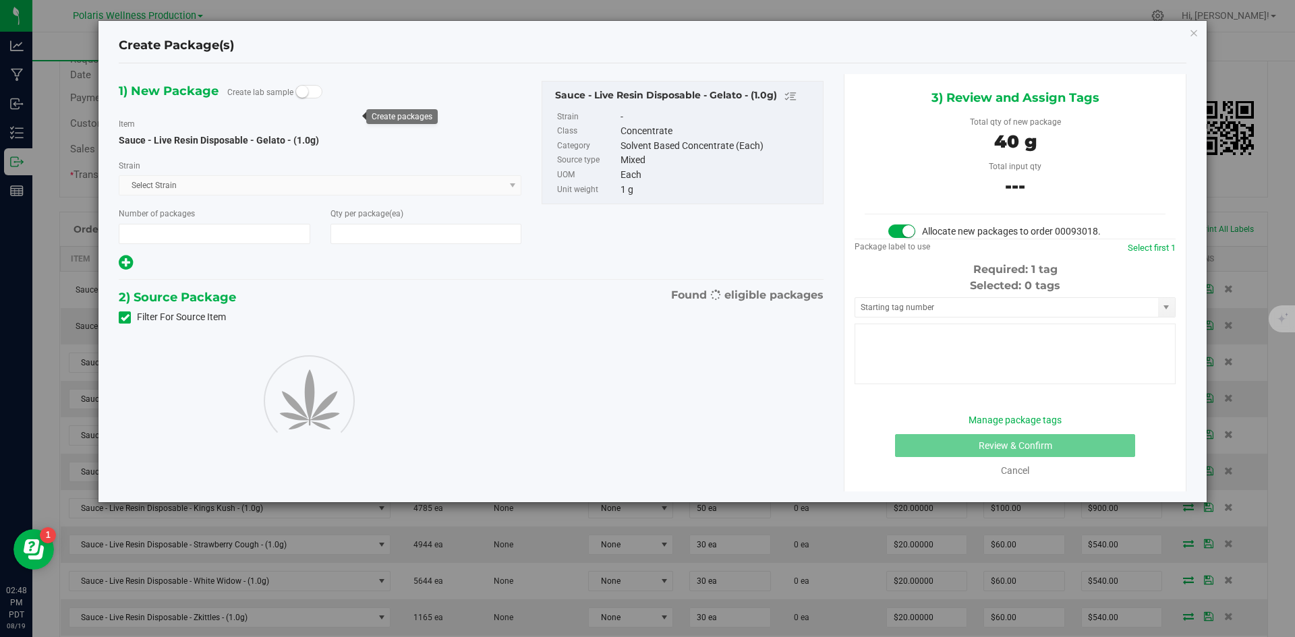
type input "1"
type input "40"
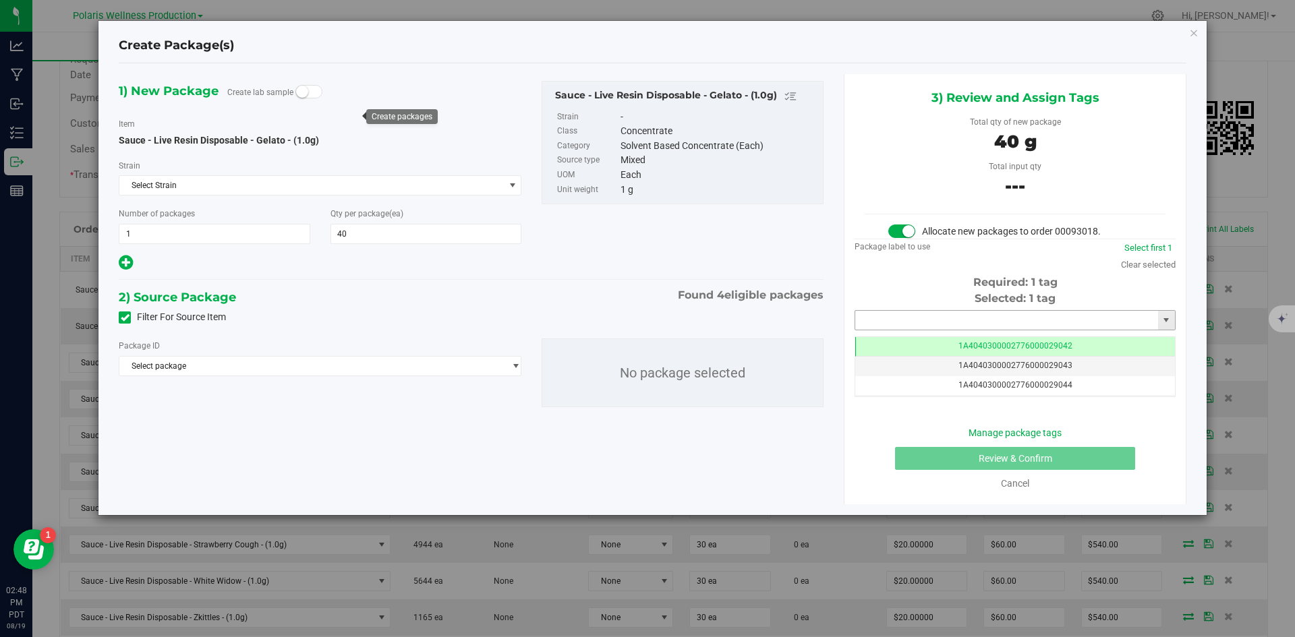
click at [1009, 313] on input "text" at bounding box center [1006, 320] width 303 height 19
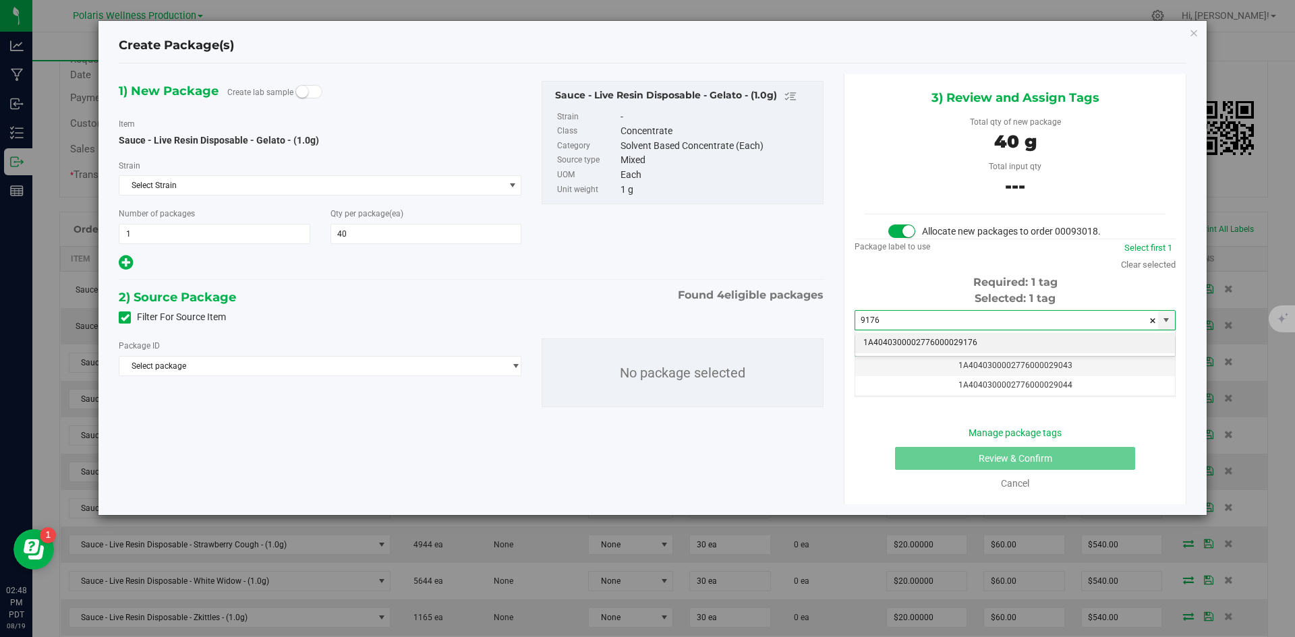
click at [951, 339] on li "1A4040300002776000029176" at bounding box center [1015, 343] width 320 height 20
type input "1"
click at [1193, 32] on icon "button" at bounding box center [1193, 32] width 9 height 16
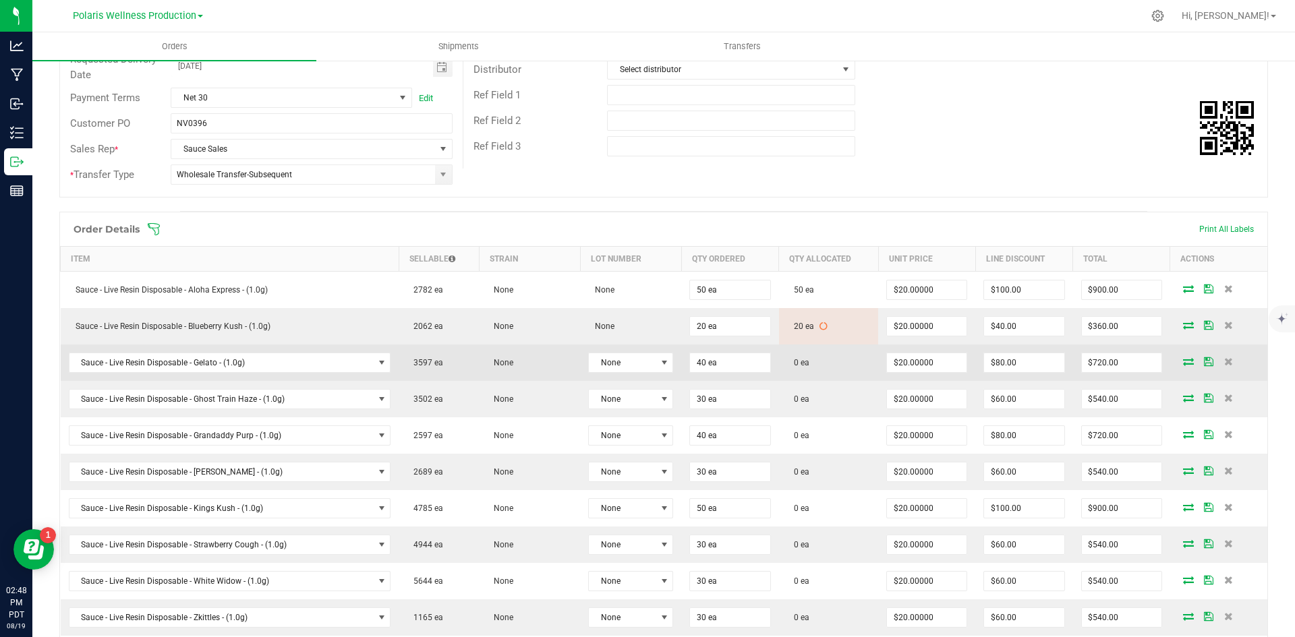
click at [1174, 367] on td at bounding box center [1218, 363] width 97 height 36
click at [1183, 363] on icon at bounding box center [1188, 362] width 11 height 8
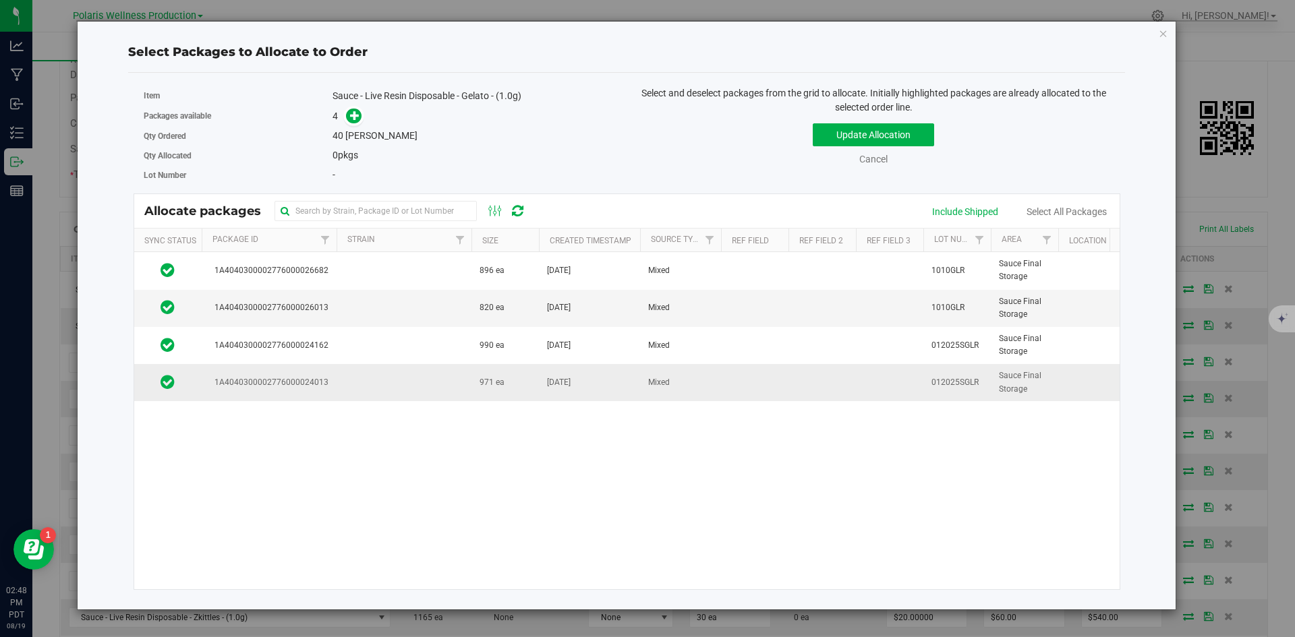
click at [392, 388] on td at bounding box center [404, 382] width 135 height 36
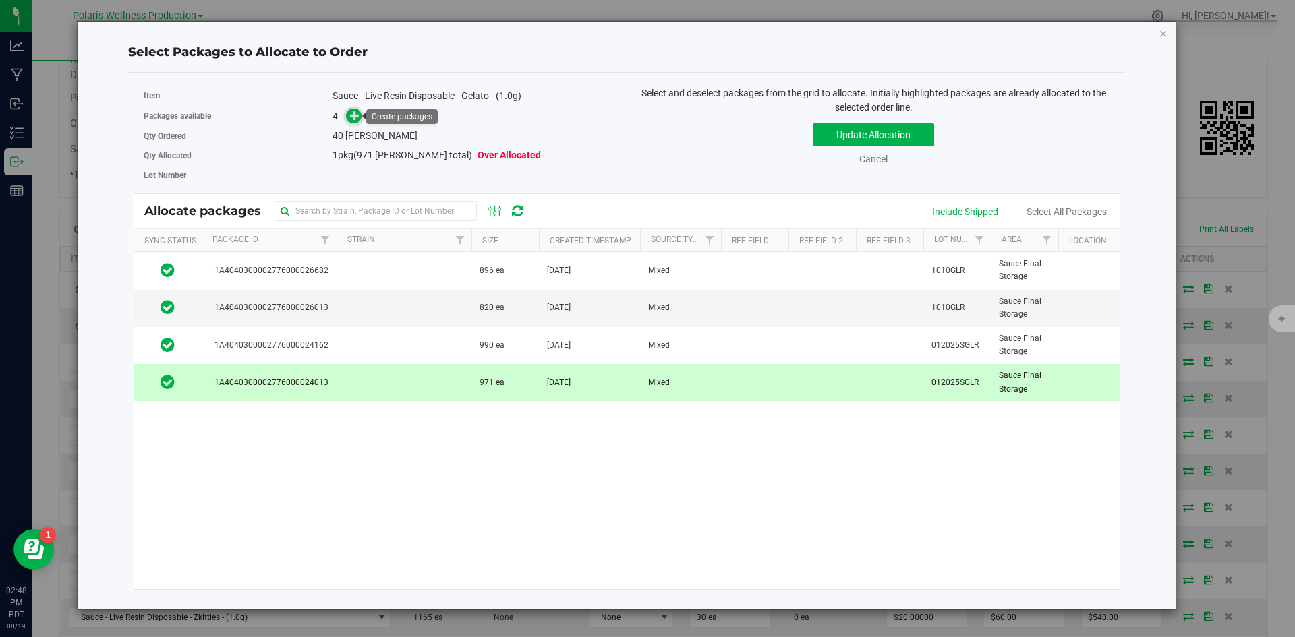
click at [357, 114] on icon at bounding box center [354, 115] width 9 height 9
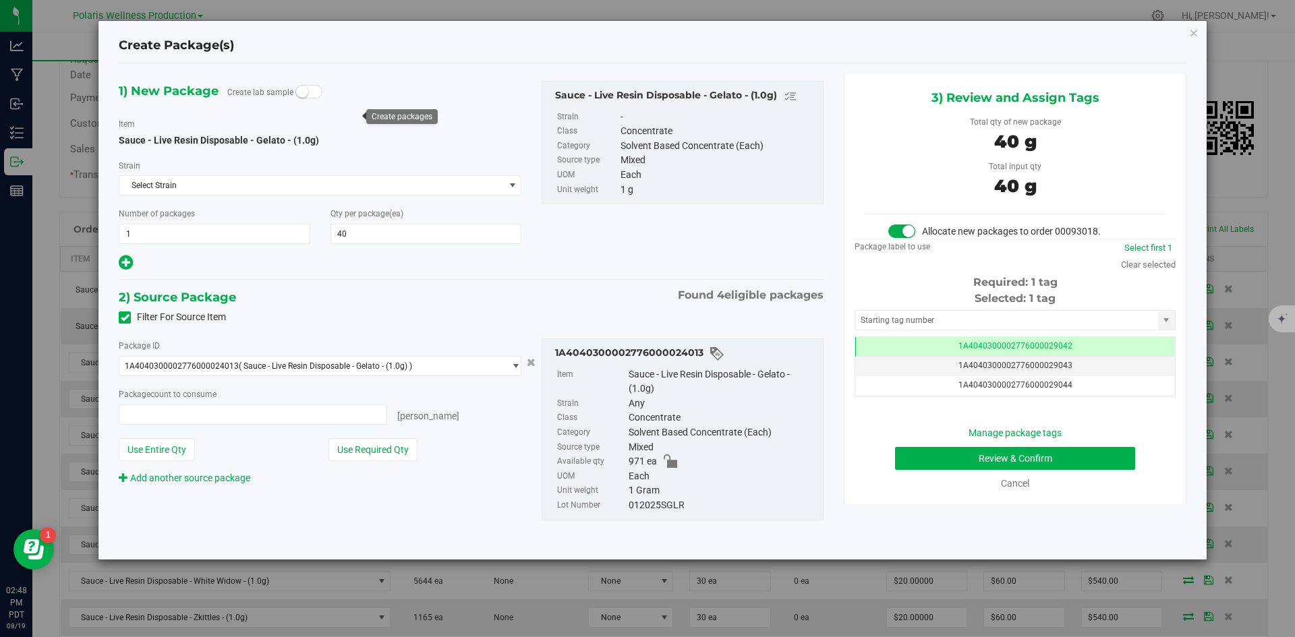
type input "40 ea"
click at [973, 319] on input "text" at bounding box center [1006, 320] width 303 height 19
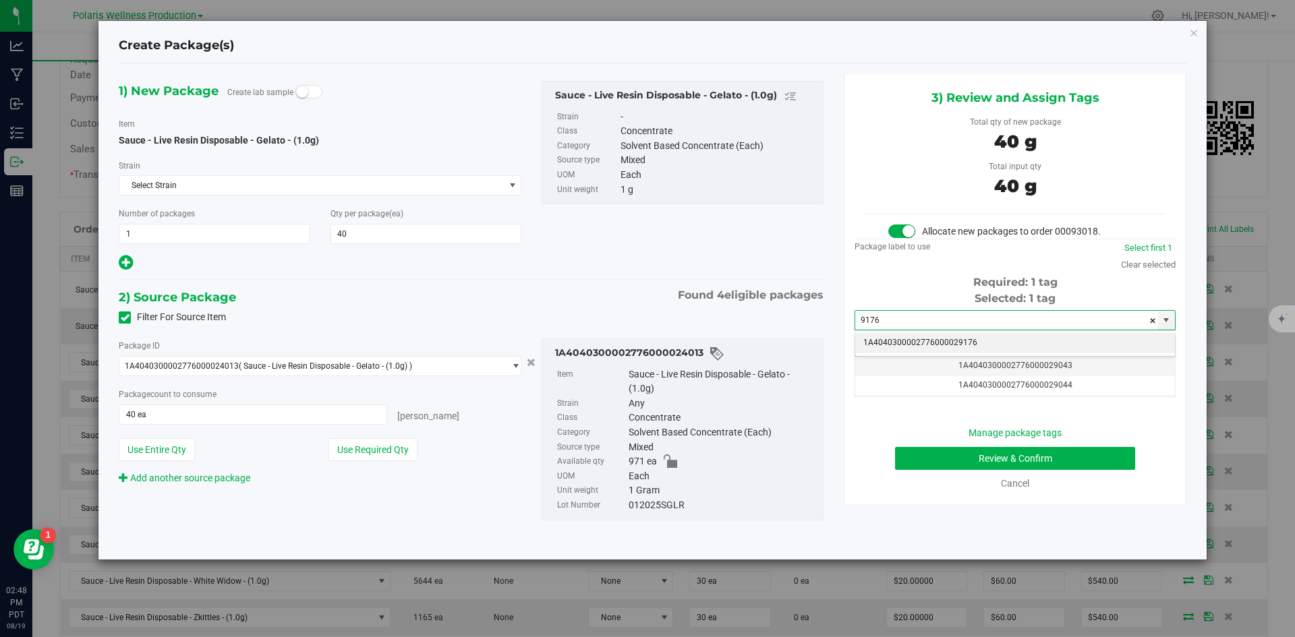
click at [948, 339] on li "1A4040300002776000029176" at bounding box center [1015, 343] width 320 height 20
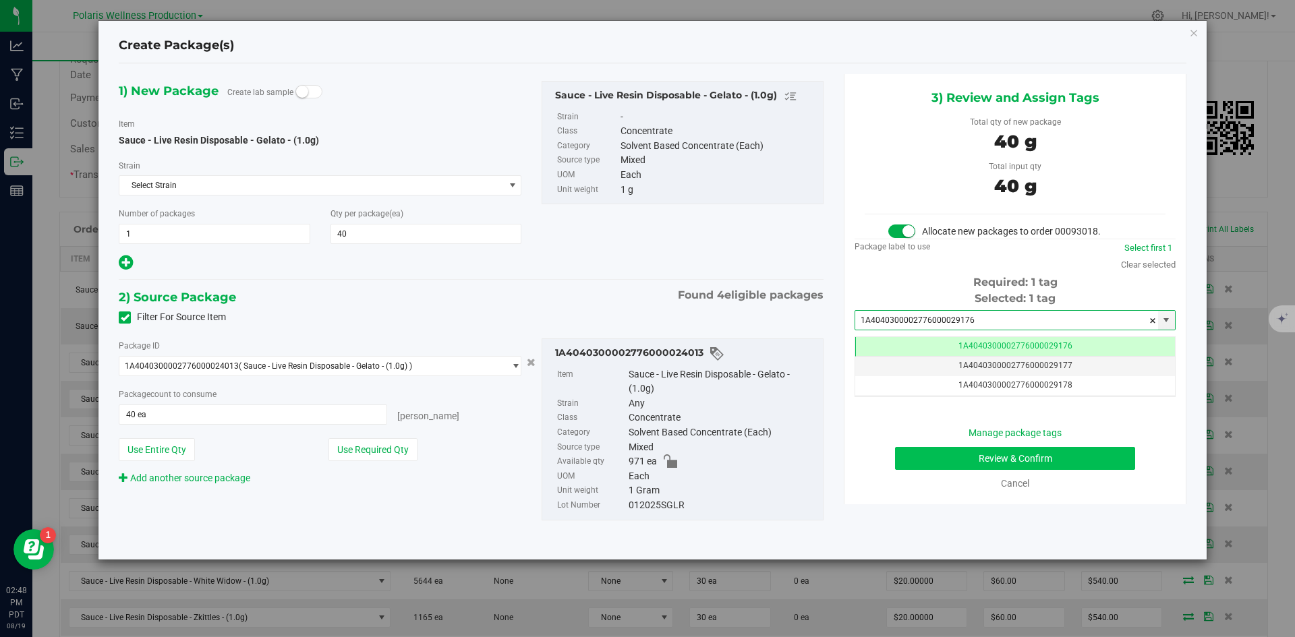
type input "1A4040300002776000029176"
click at [921, 470] on button "Review & Confirm" at bounding box center [1015, 458] width 240 height 23
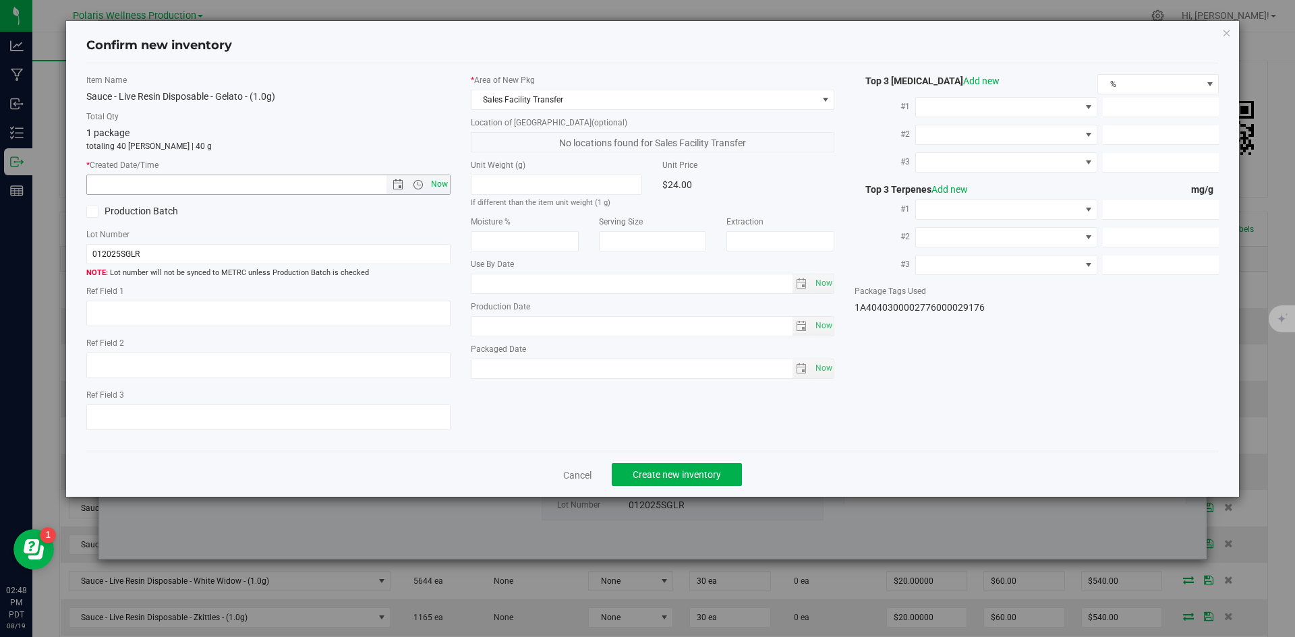
click at [434, 183] on span "Now" at bounding box center [439, 185] width 23 height 20
type input "[DATE] 2:48 PM"
click at [696, 475] on span "Create new inventory" at bounding box center [677, 475] width 88 height 11
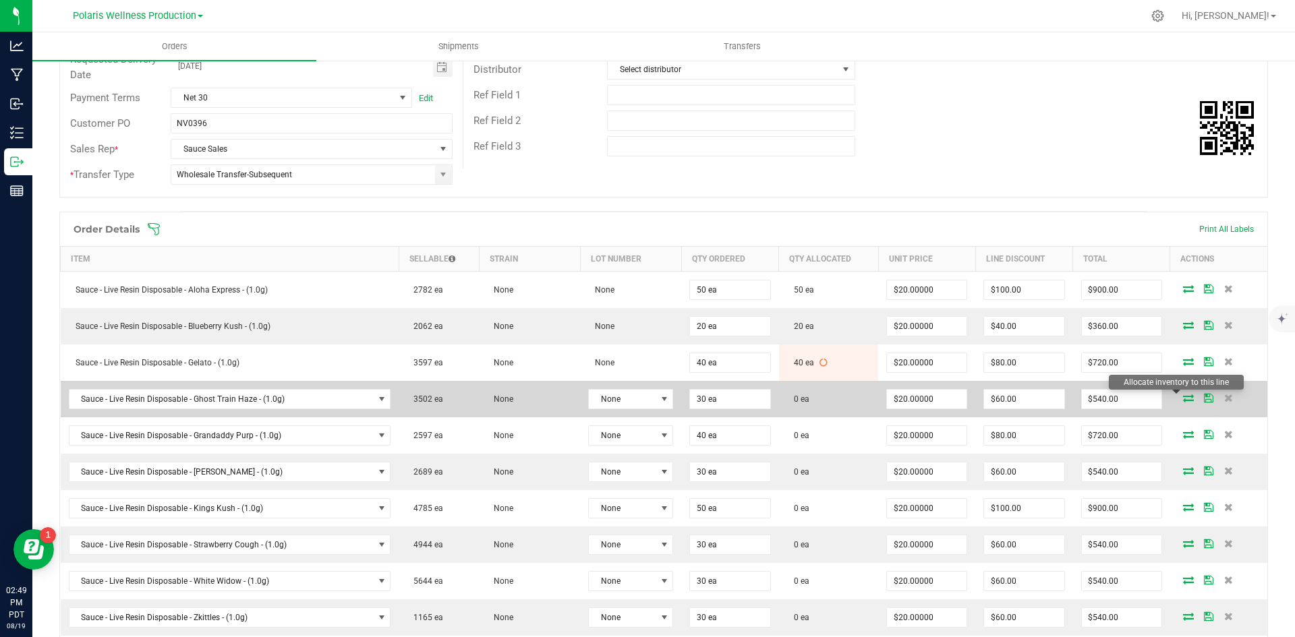
click at [1183, 401] on icon at bounding box center [1188, 398] width 11 height 8
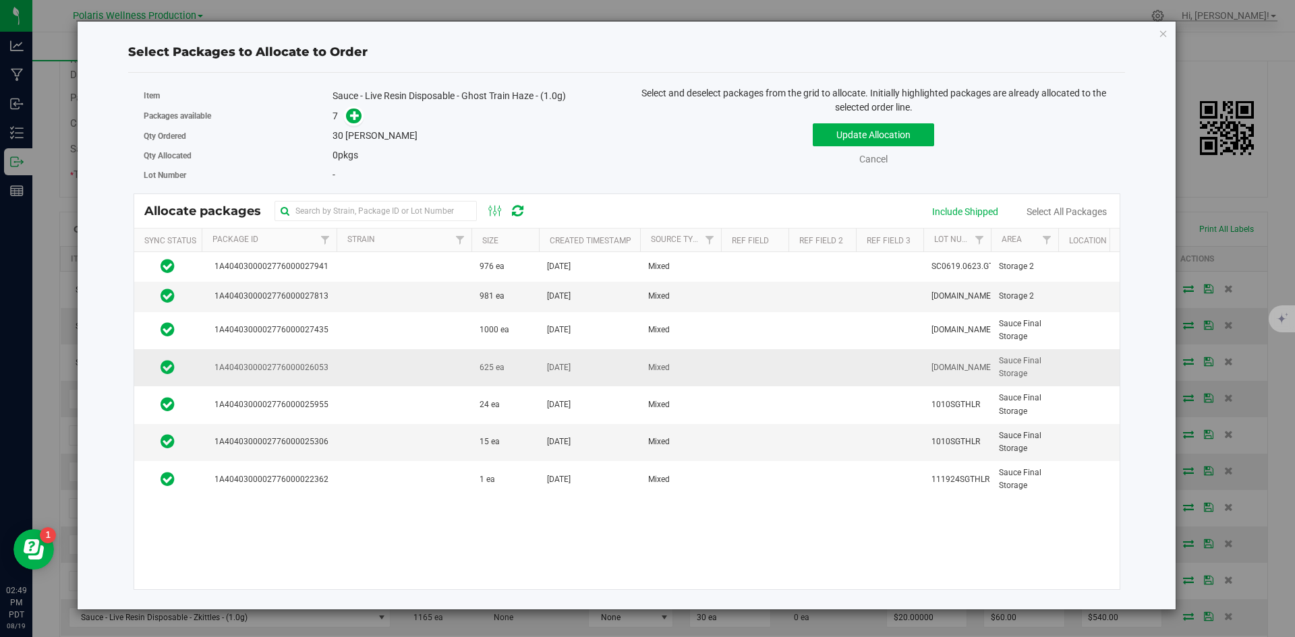
click at [492, 373] on span "625 ea" at bounding box center [492, 368] width 25 height 13
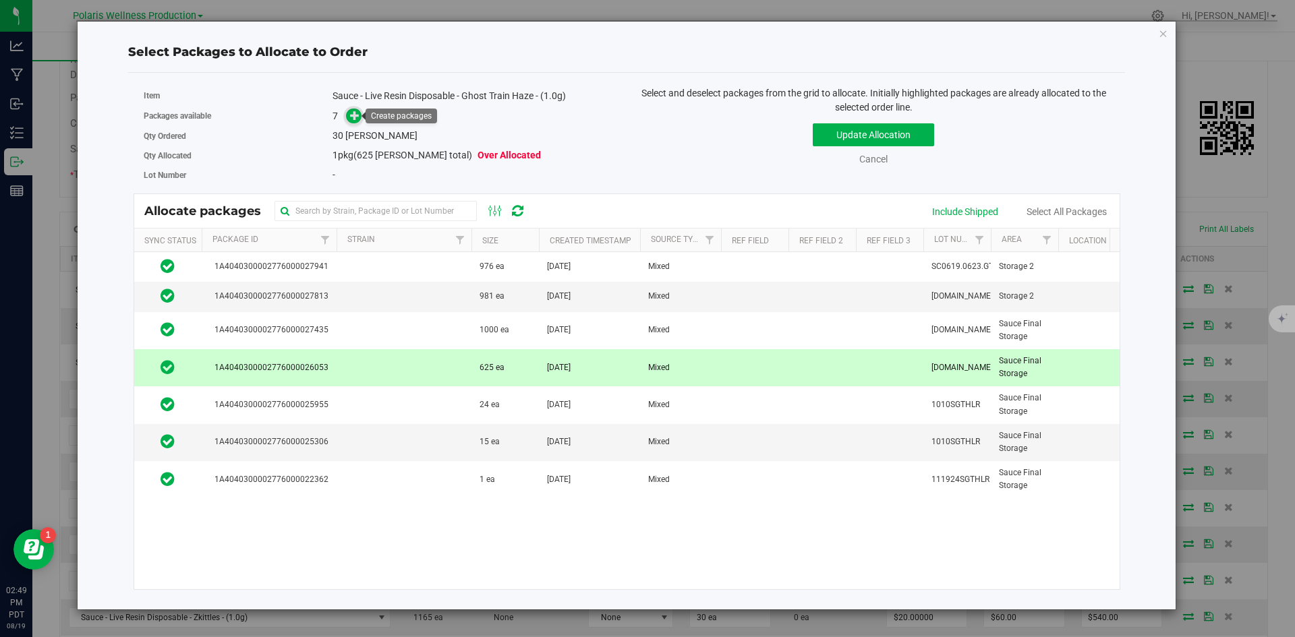
click at [356, 120] on icon at bounding box center [354, 115] width 9 height 9
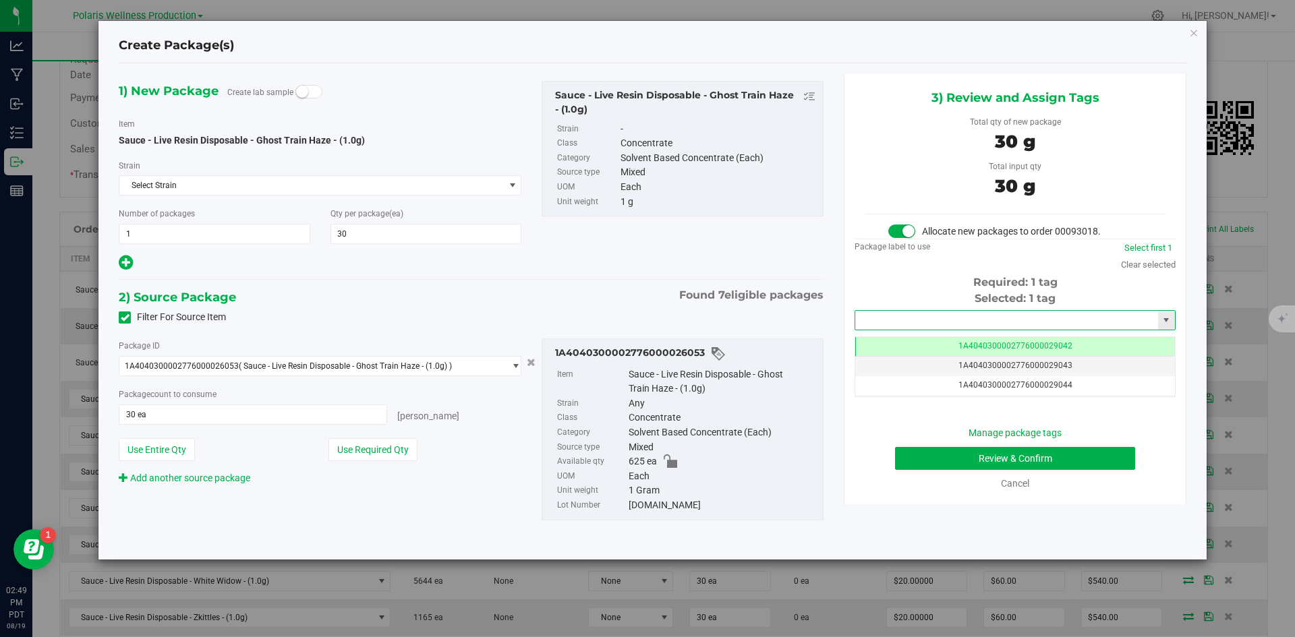
click at [915, 322] on input "text" at bounding box center [1006, 320] width 303 height 19
click at [921, 349] on li "1A4040300002776000029177" at bounding box center [1015, 343] width 320 height 20
type input "1A4040300002776000029177"
click at [921, 455] on button "Review & Confirm" at bounding box center [1015, 458] width 240 height 23
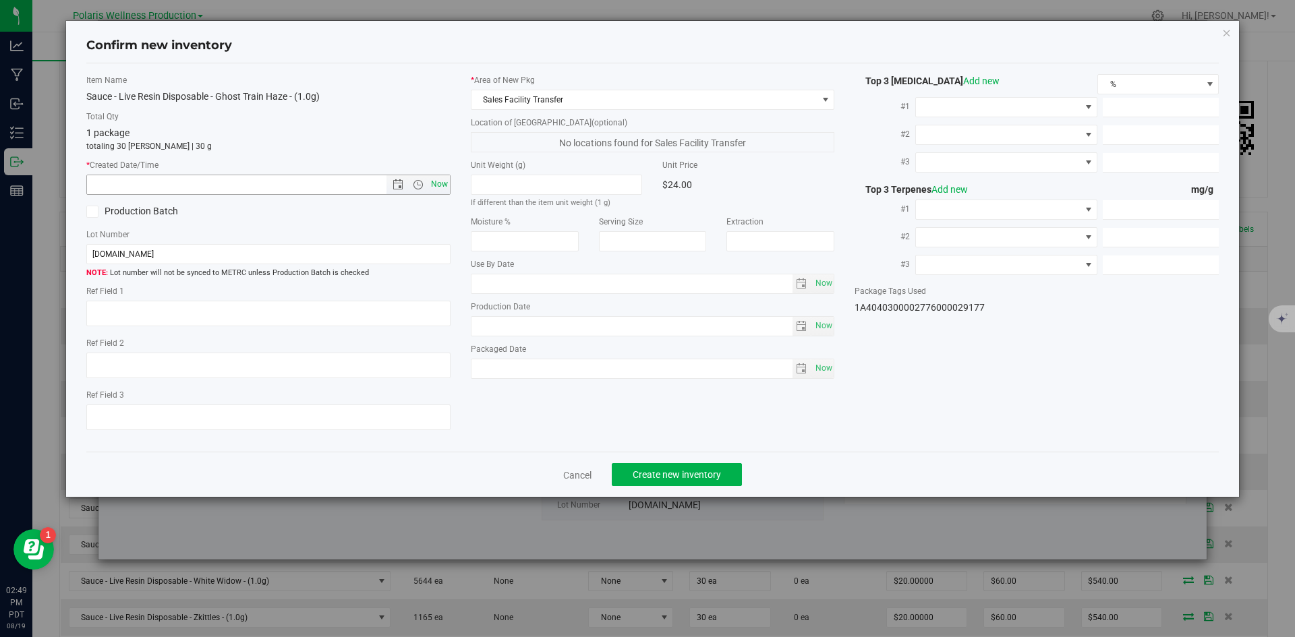
click at [441, 179] on span "Now" at bounding box center [439, 185] width 23 height 20
type input "[DATE] 2:49 PM"
click at [713, 472] on span "Create new inventory" at bounding box center [677, 475] width 88 height 11
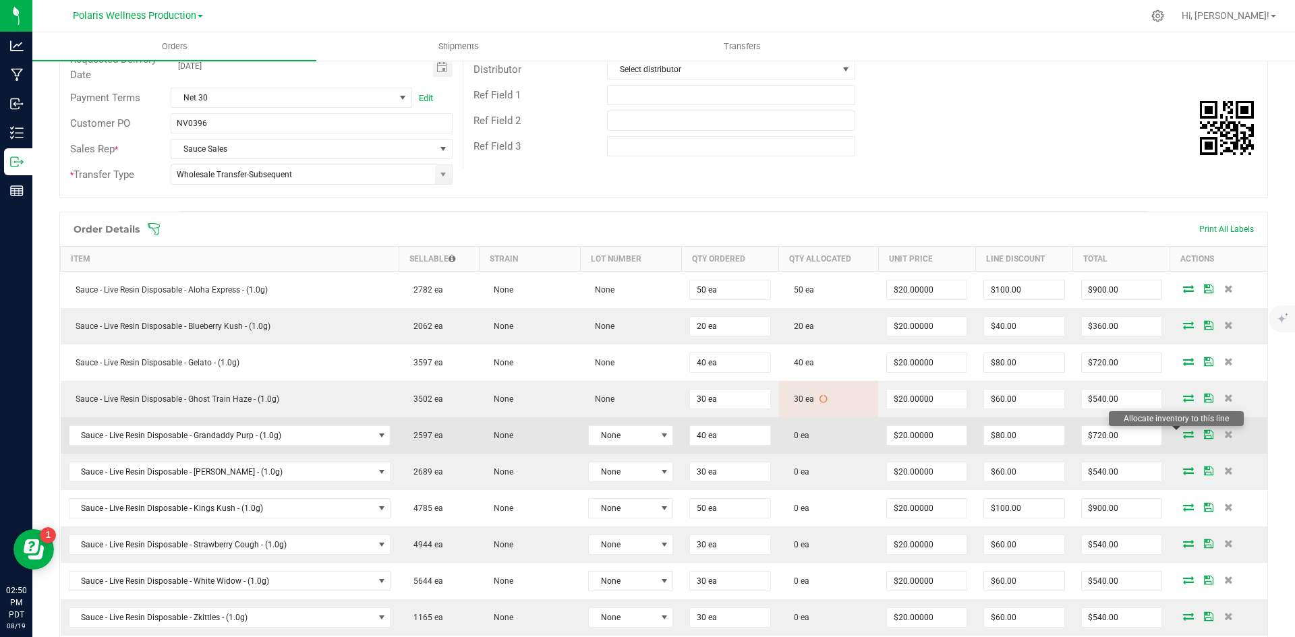
click at [1183, 434] on icon at bounding box center [1188, 434] width 11 height 8
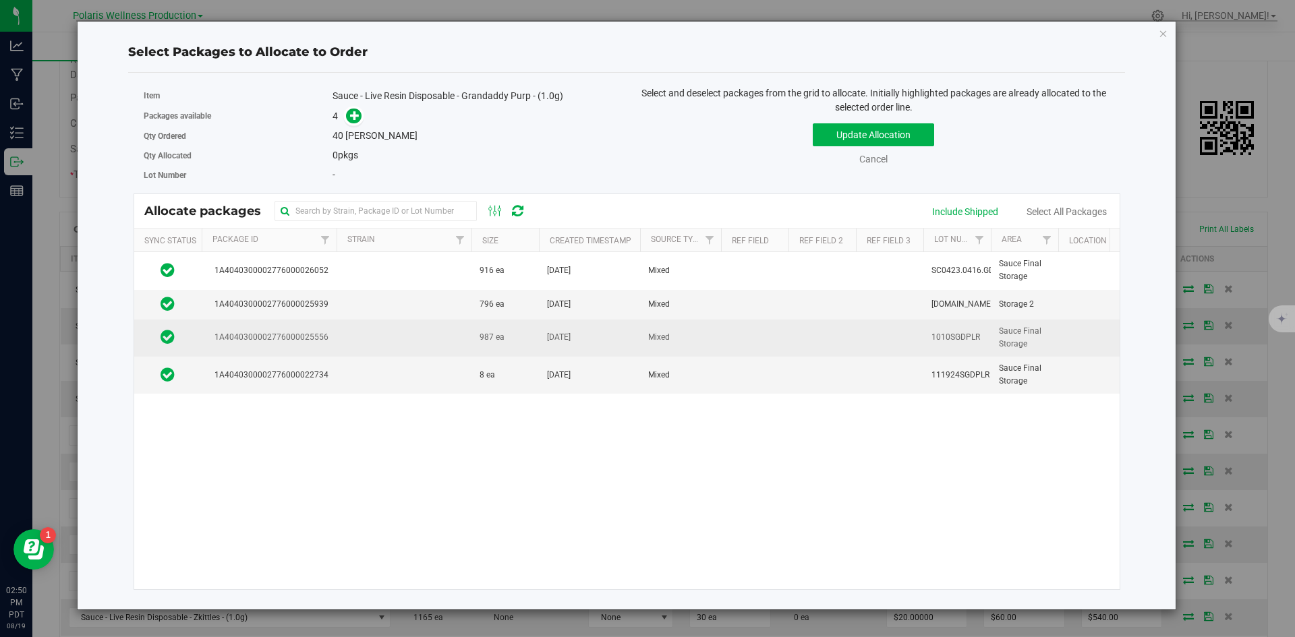
click at [380, 337] on td at bounding box center [404, 338] width 135 height 37
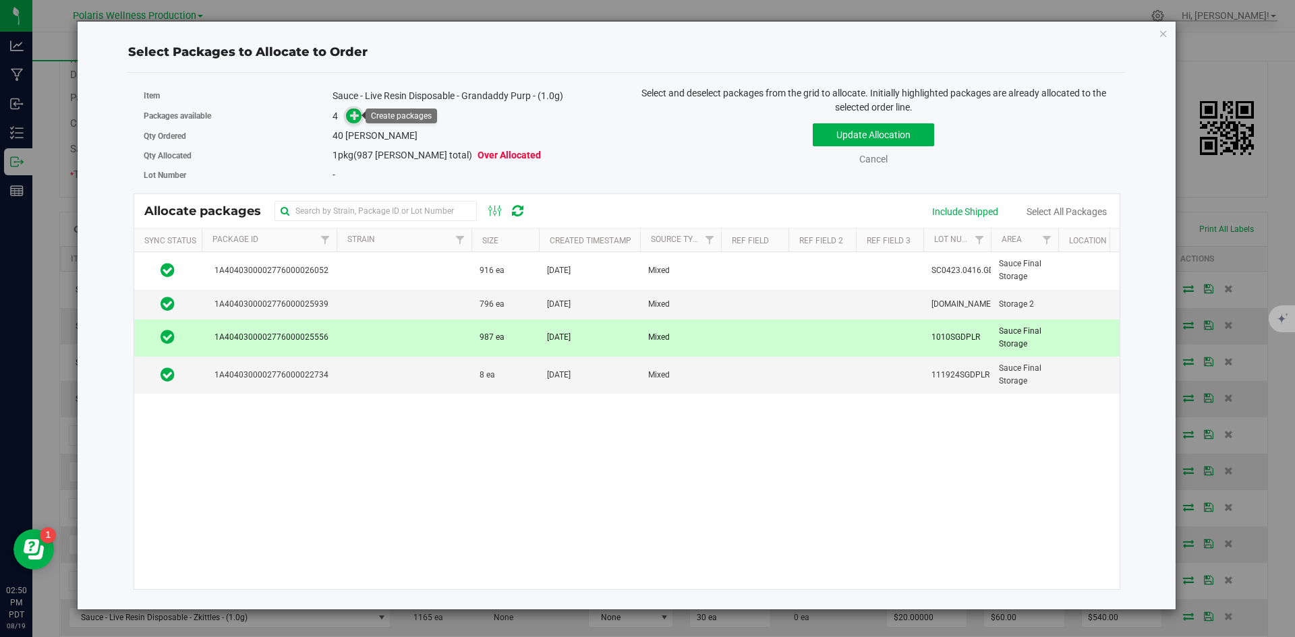
click at [355, 114] on icon at bounding box center [354, 115] width 9 height 9
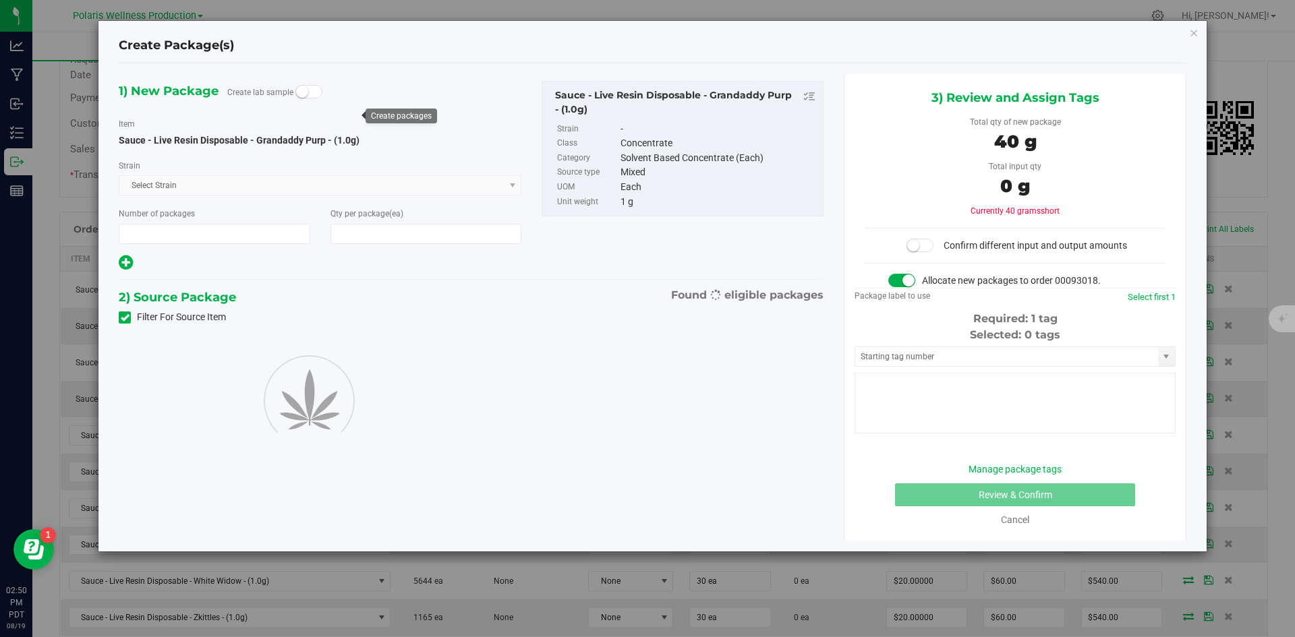
type input "1"
type input "40"
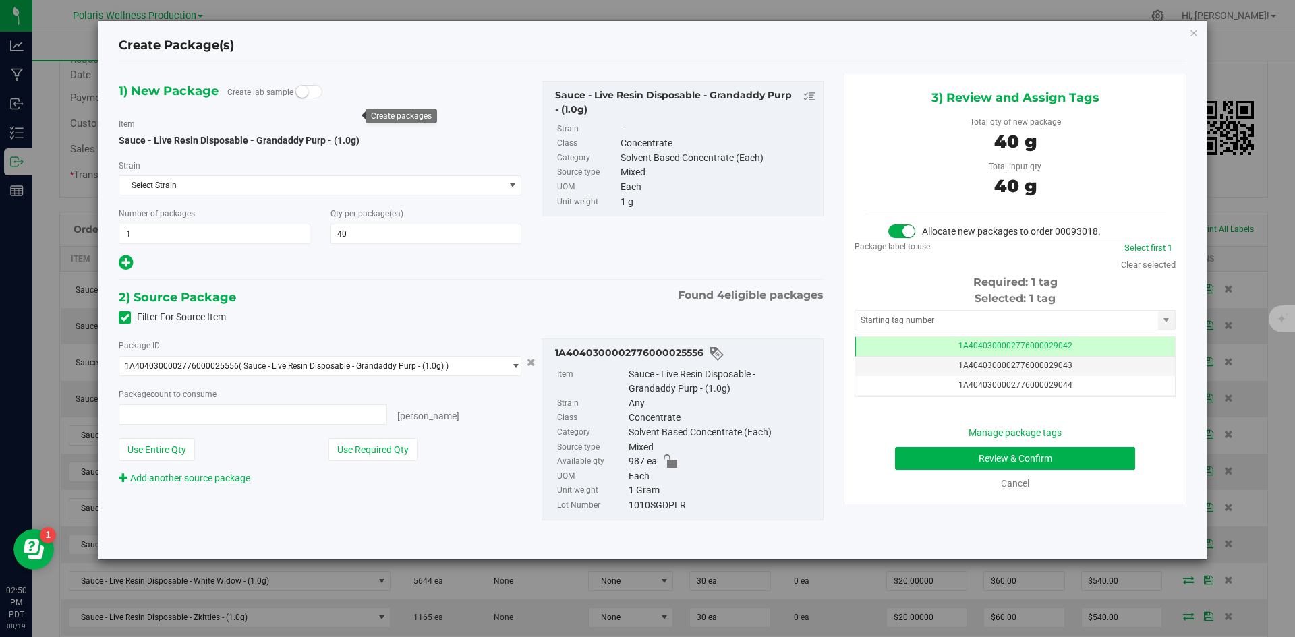
type input "40 ea"
click at [963, 316] on input "text" at bounding box center [1006, 320] width 303 height 19
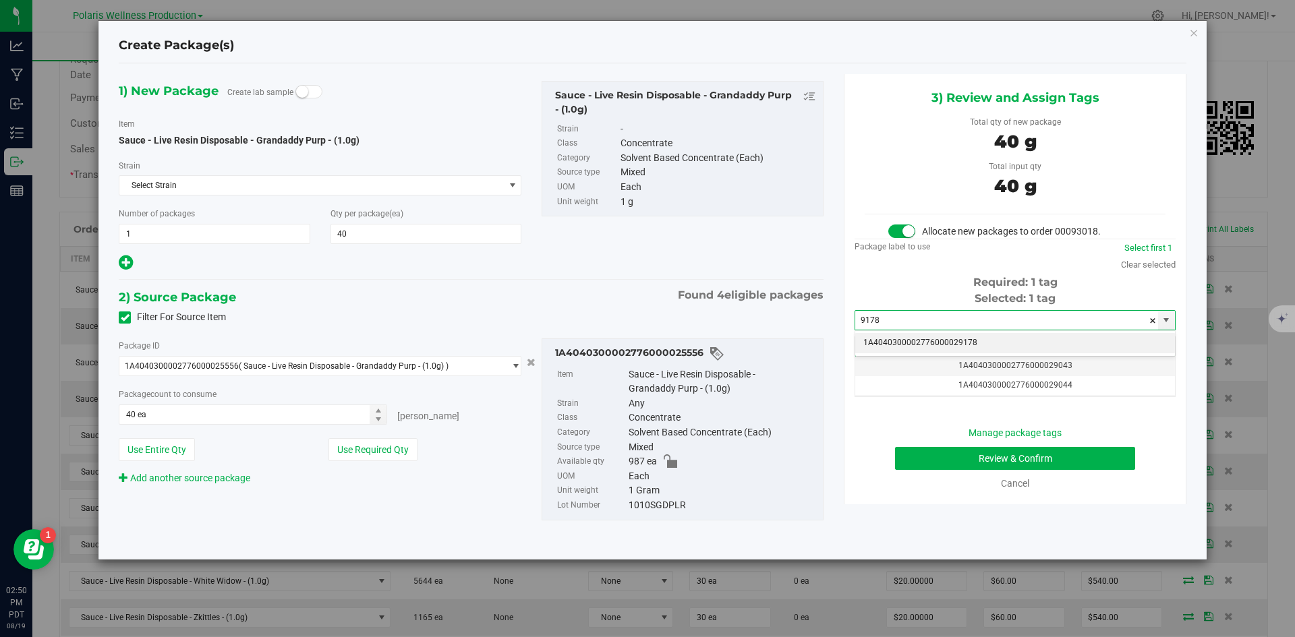
click at [953, 345] on li "1A4040300002776000029178" at bounding box center [1015, 343] width 320 height 20
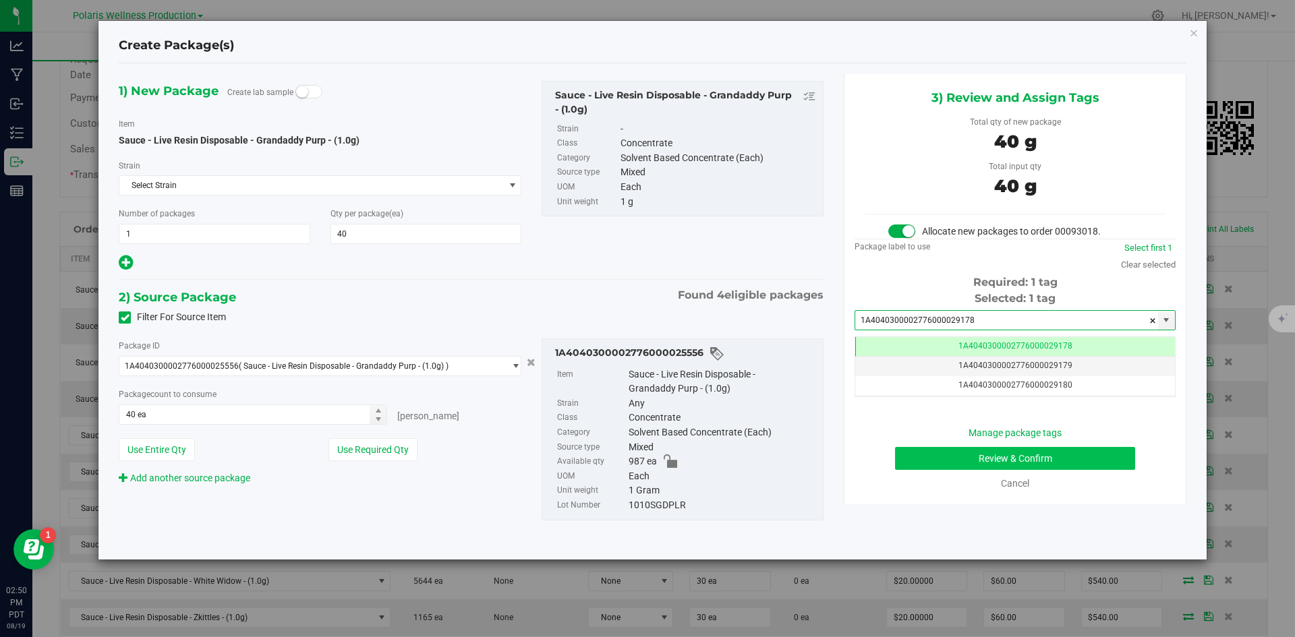
type input "1A4040300002776000029178"
click at [944, 463] on button "Review & Confirm" at bounding box center [1015, 458] width 240 height 23
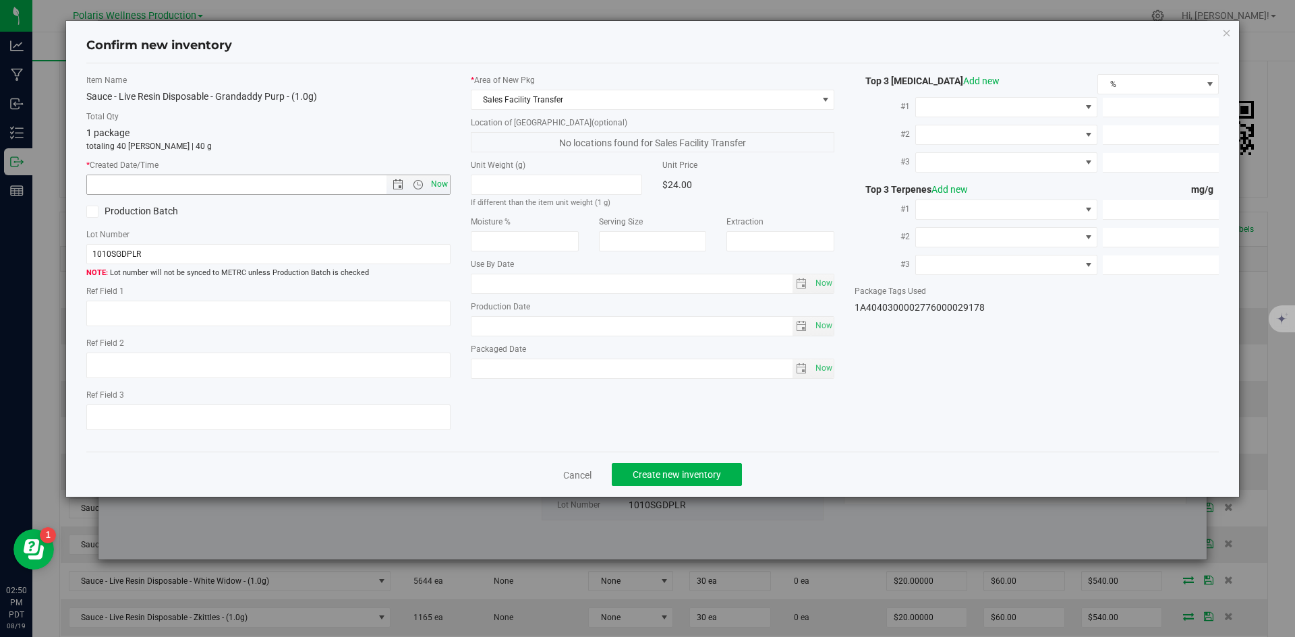
click at [448, 182] on span "Now" at bounding box center [439, 185] width 23 height 20
type input "[DATE] 2:50 PM"
click at [725, 472] on button "Create new inventory" at bounding box center [677, 474] width 130 height 23
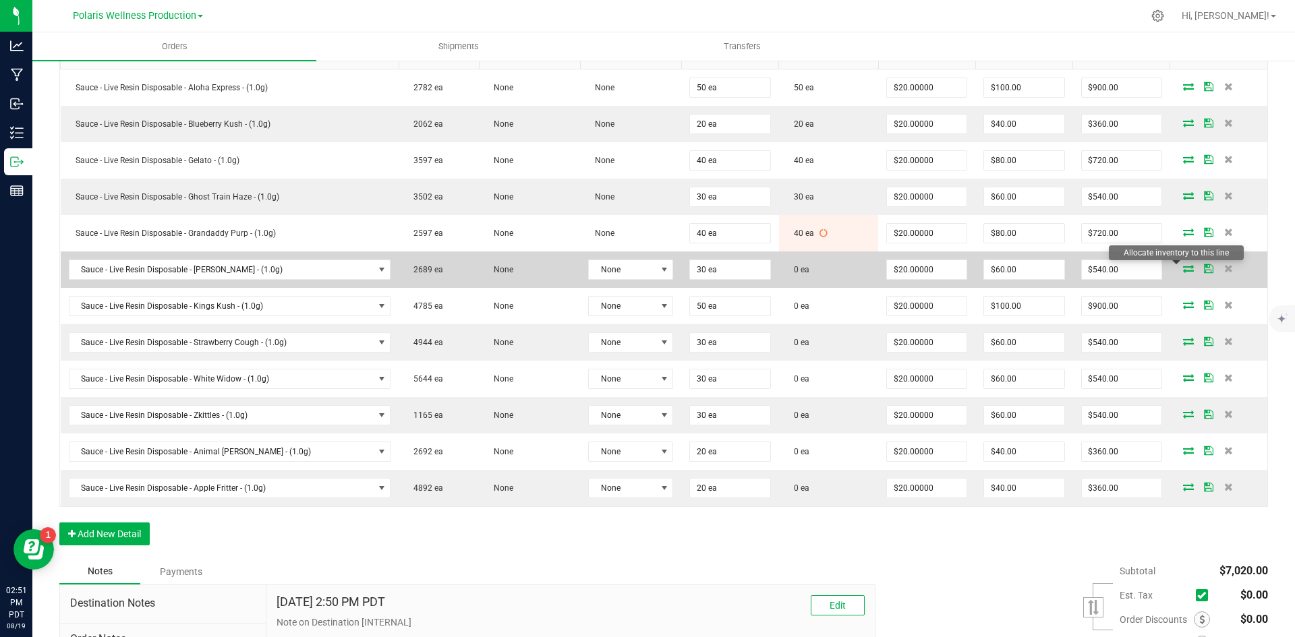
click at [1183, 271] on icon at bounding box center [1188, 268] width 11 height 8
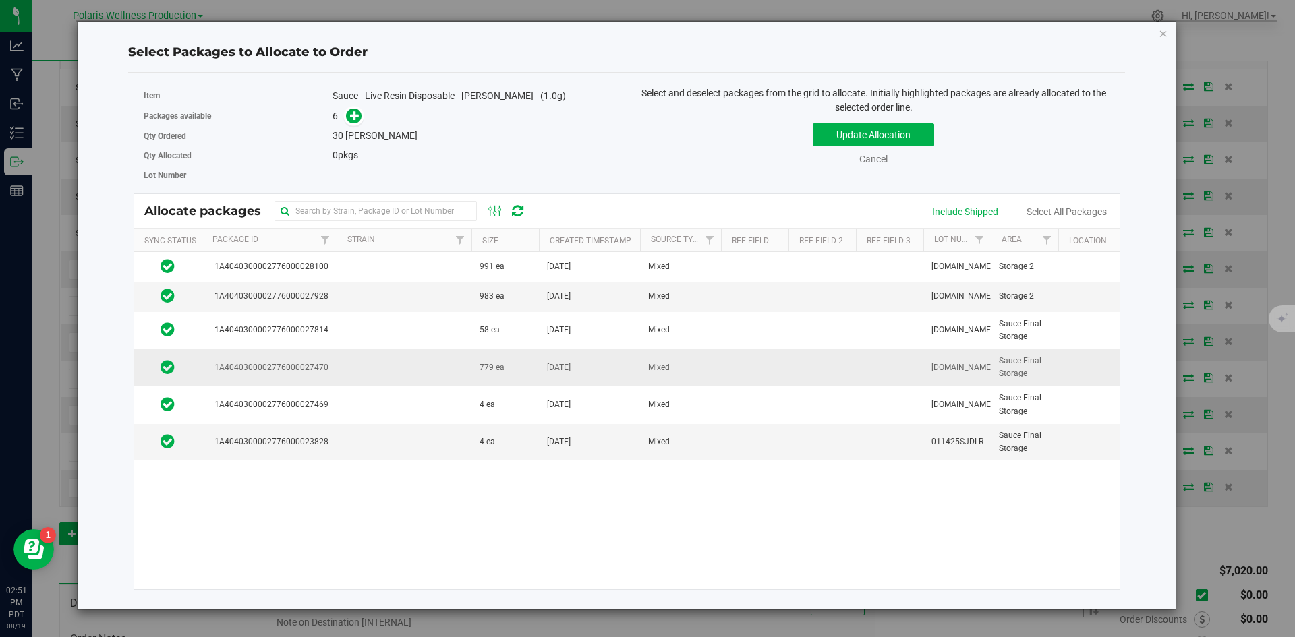
click at [524, 378] on td "779 ea" at bounding box center [505, 367] width 67 height 37
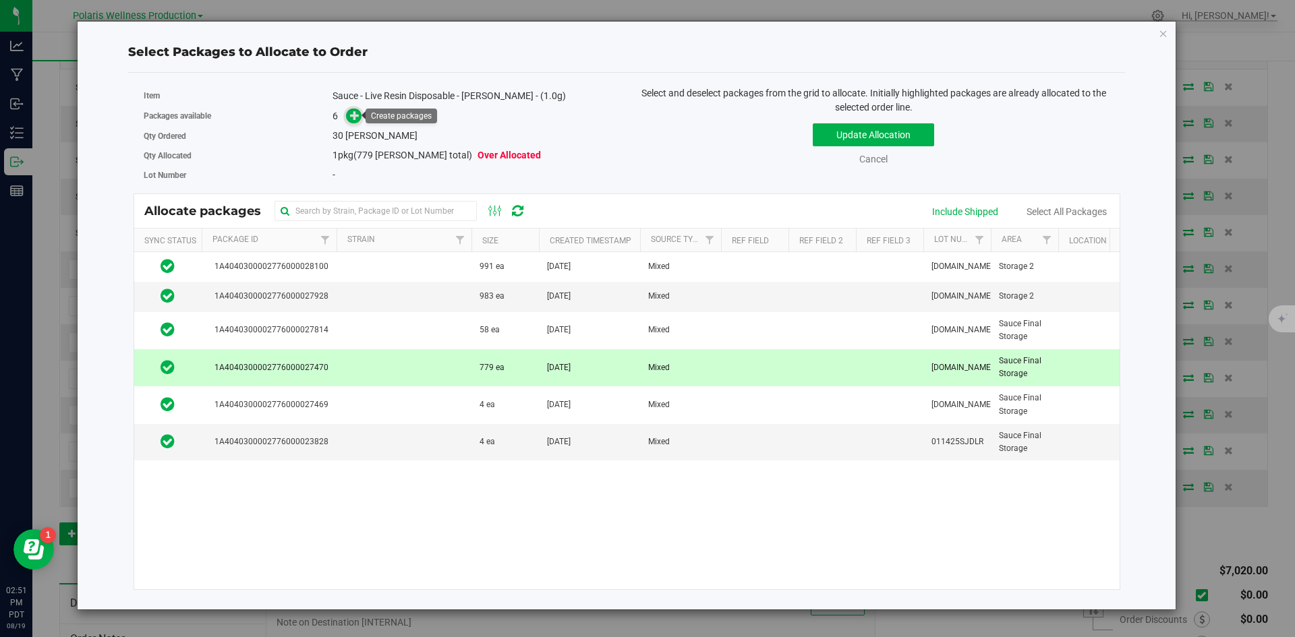
click at [358, 119] on icon at bounding box center [354, 115] width 9 height 9
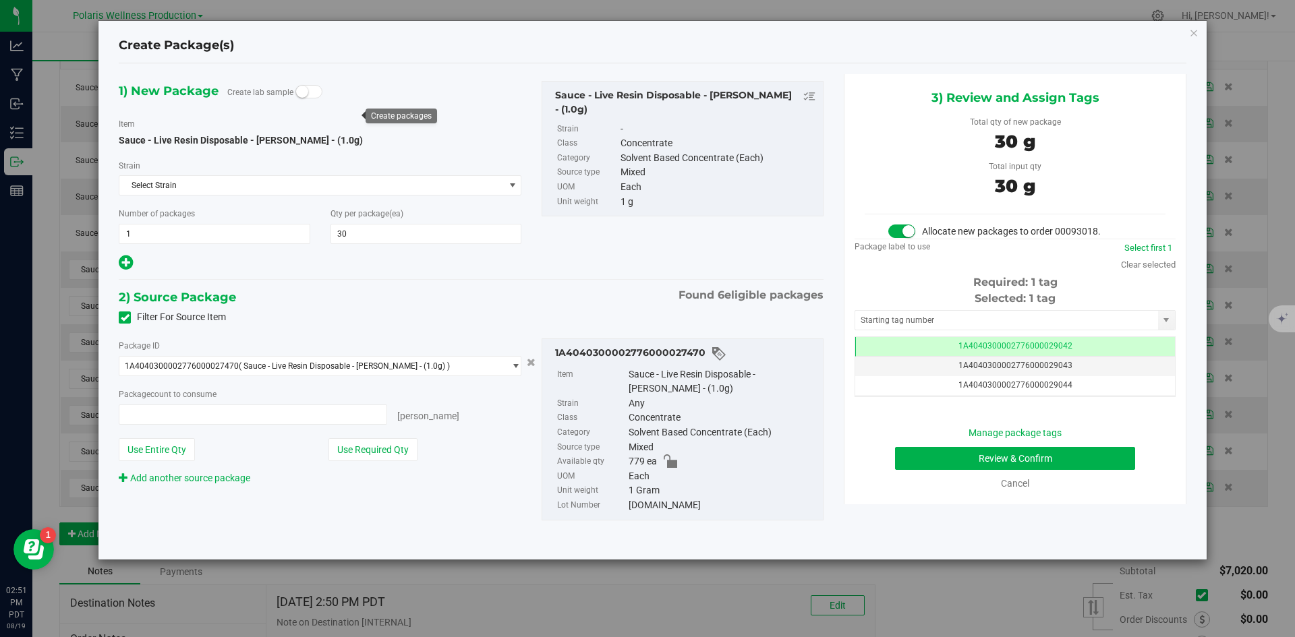
scroll to position [0, -1]
type input "30 ea"
click at [973, 313] on input "text" at bounding box center [1006, 320] width 303 height 19
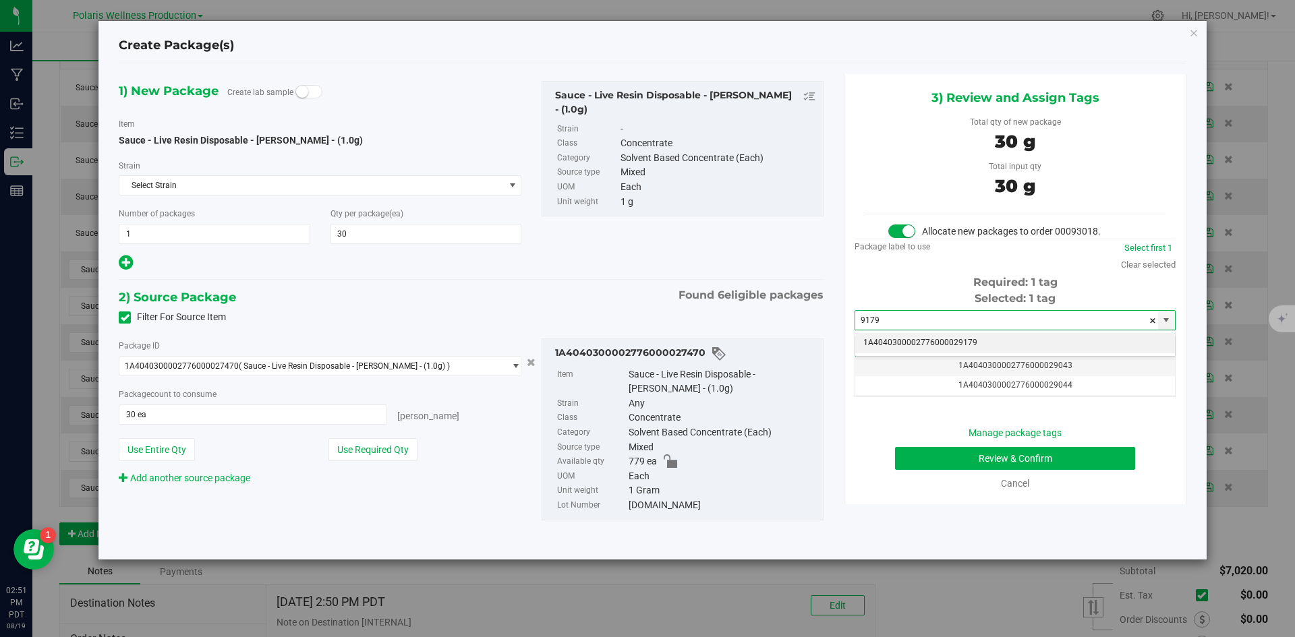
click at [961, 343] on li "1A4040300002776000029179" at bounding box center [1015, 343] width 320 height 20
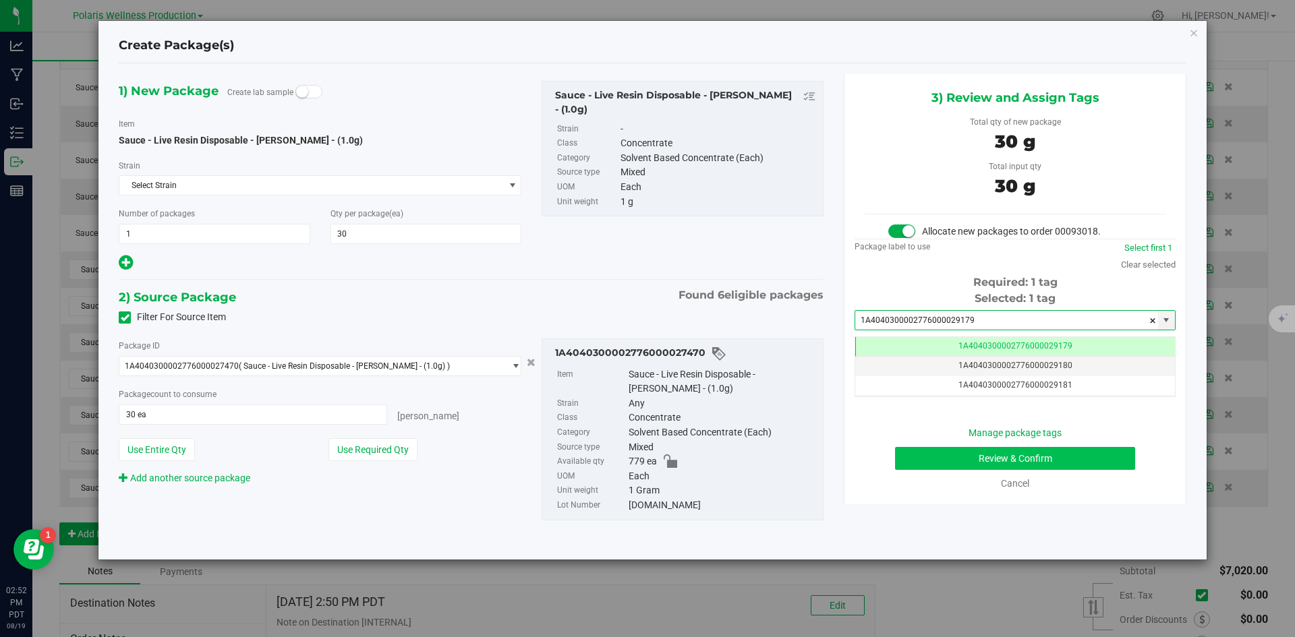
type input "1A4040300002776000029179"
click at [967, 457] on button "Review & Confirm" at bounding box center [1015, 458] width 240 height 23
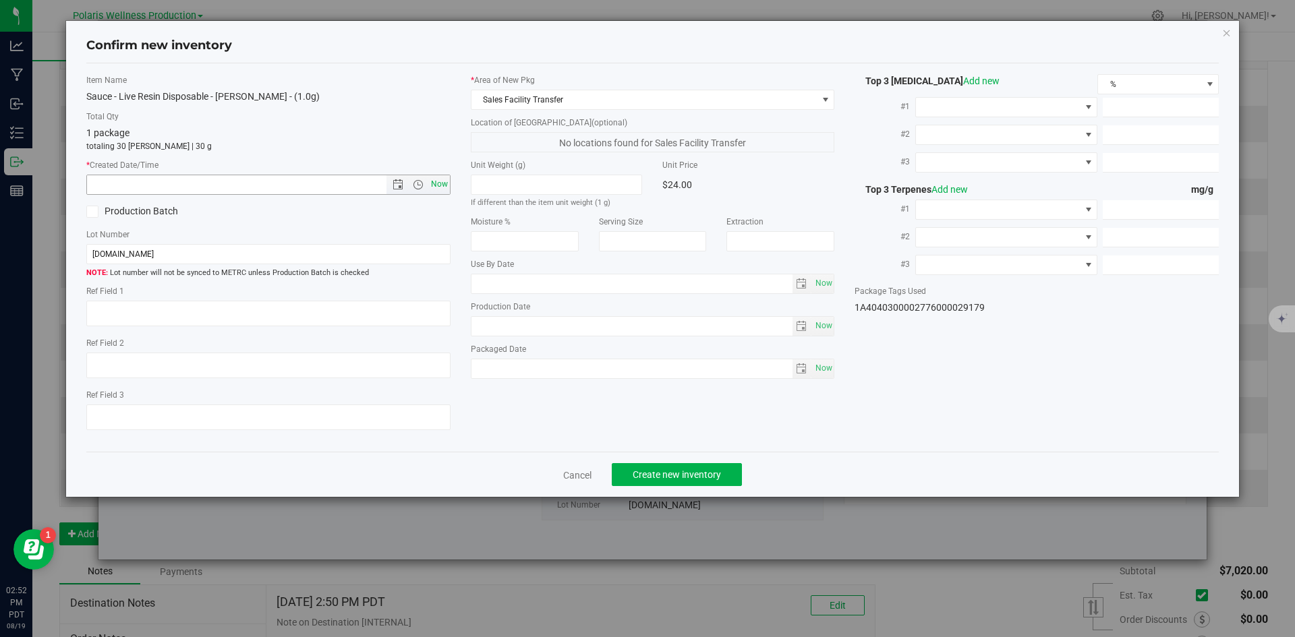
click at [432, 182] on span "Now" at bounding box center [439, 185] width 23 height 20
type input "[DATE] 2:52 PM"
click at [700, 468] on button "Create new inventory" at bounding box center [677, 474] width 130 height 23
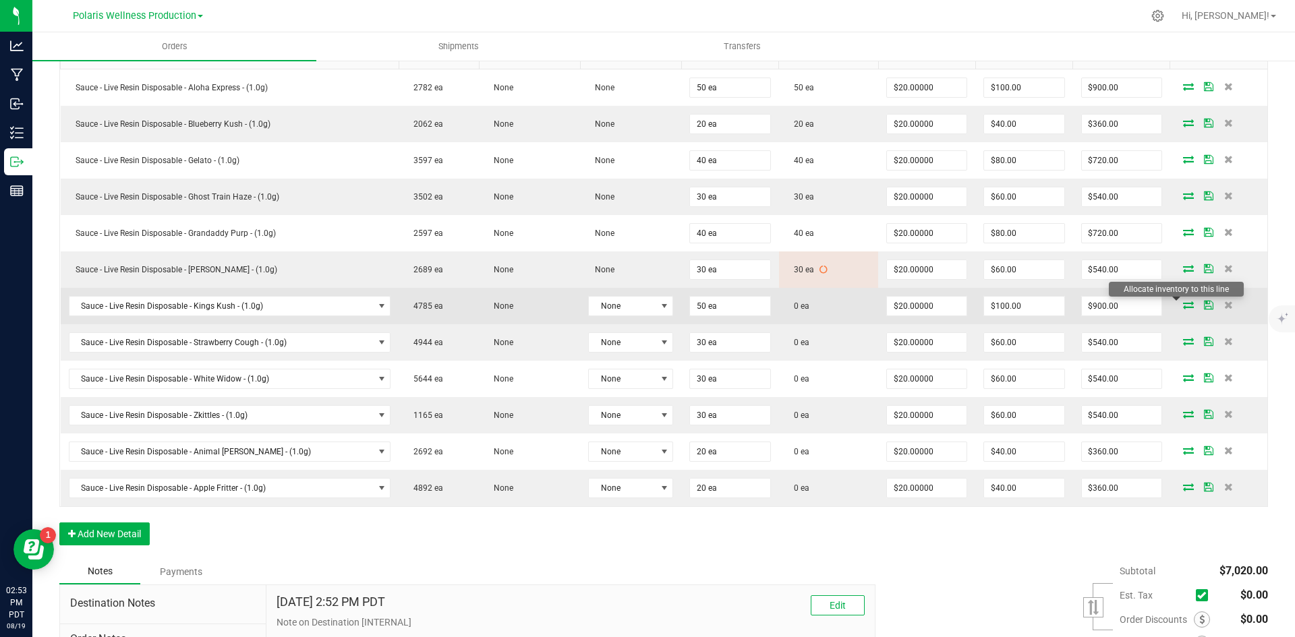
click at [1183, 309] on icon at bounding box center [1188, 305] width 11 height 8
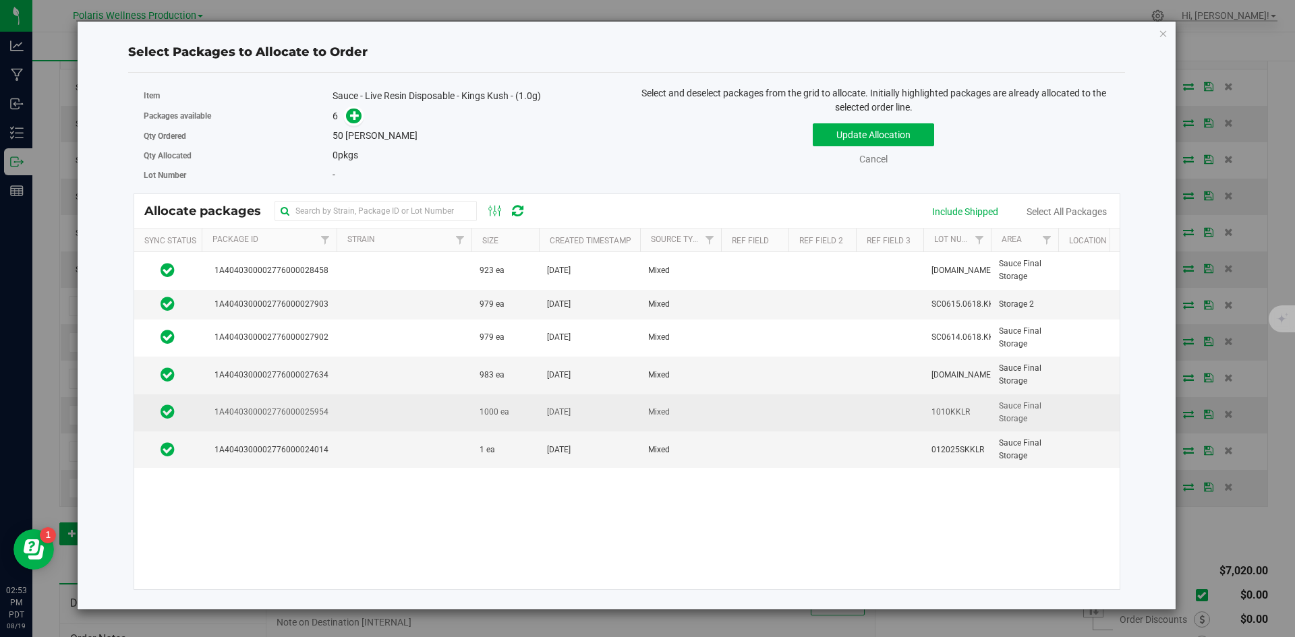
click at [416, 422] on td at bounding box center [404, 413] width 135 height 37
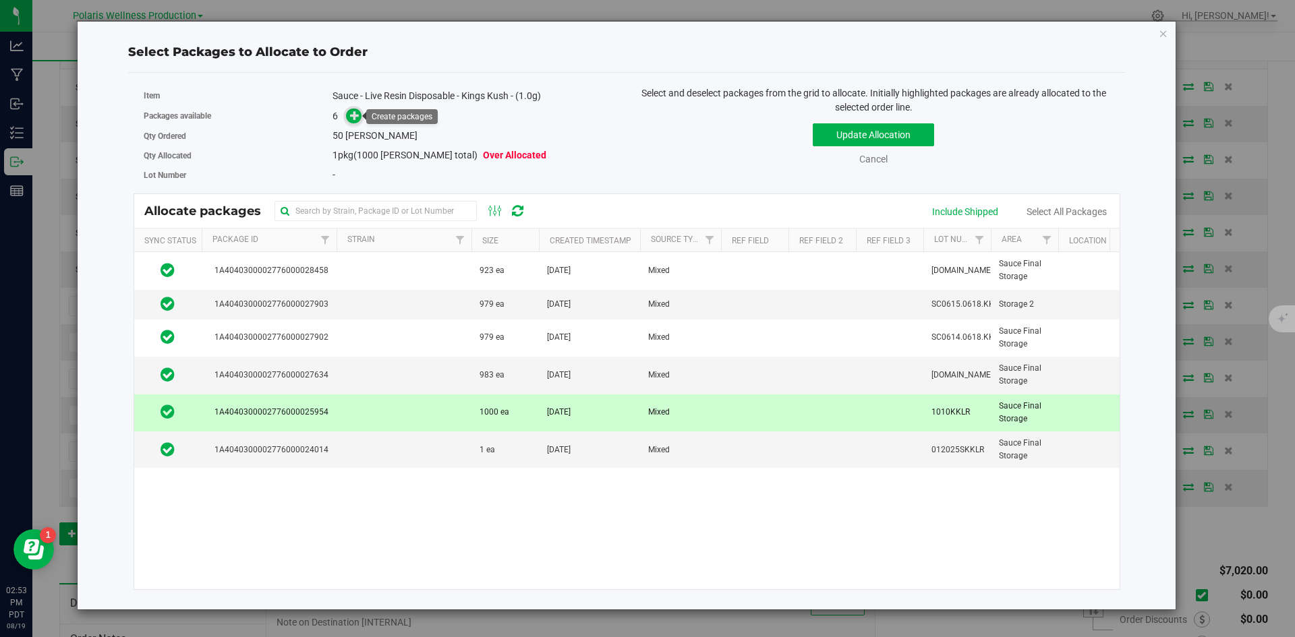
click at [353, 118] on icon at bounding box center [354, 115] width 9 height 9
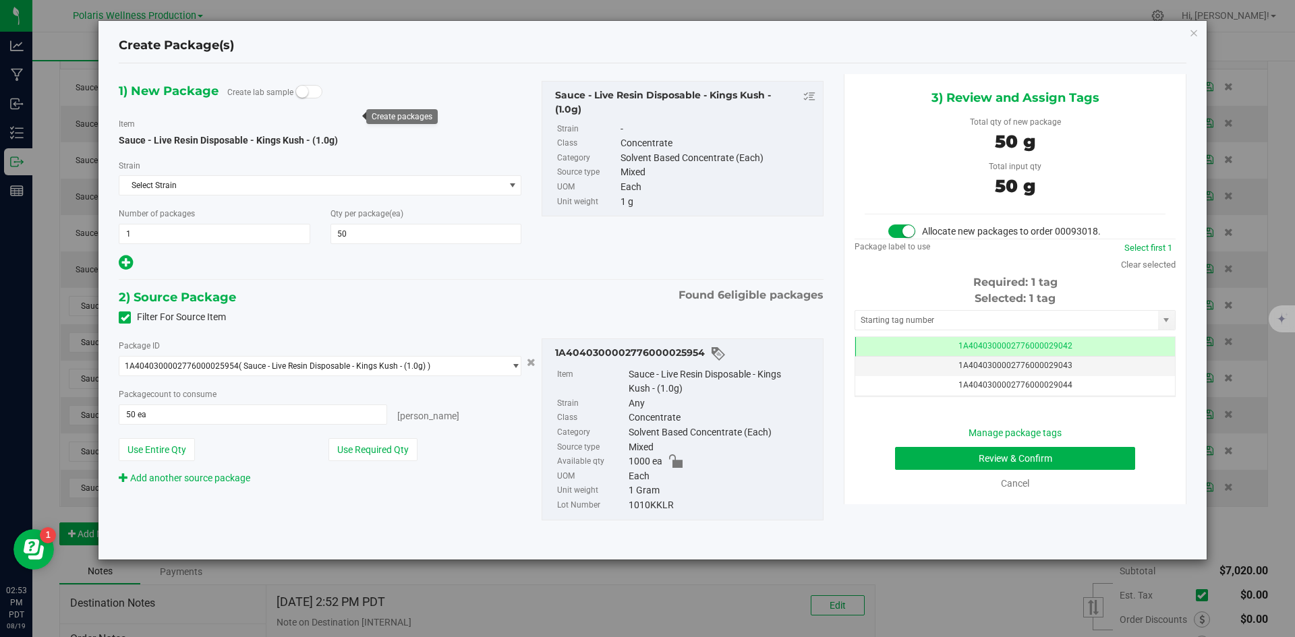
scroll to position [0, -1]
click at [897, 326] on input "text" at bounding box center [1006, 320] width 303 height 19
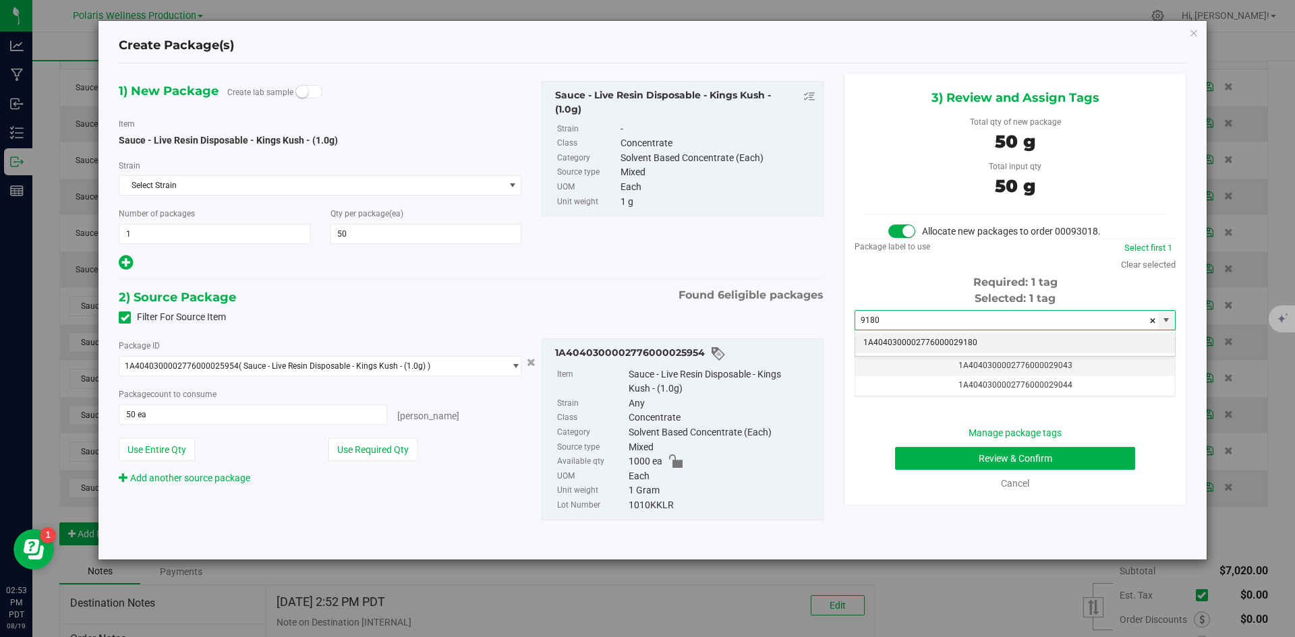
click at [905, 342] on li "1A4040300002776000029180" at bounding box center [1015, 343] width 320 height 20
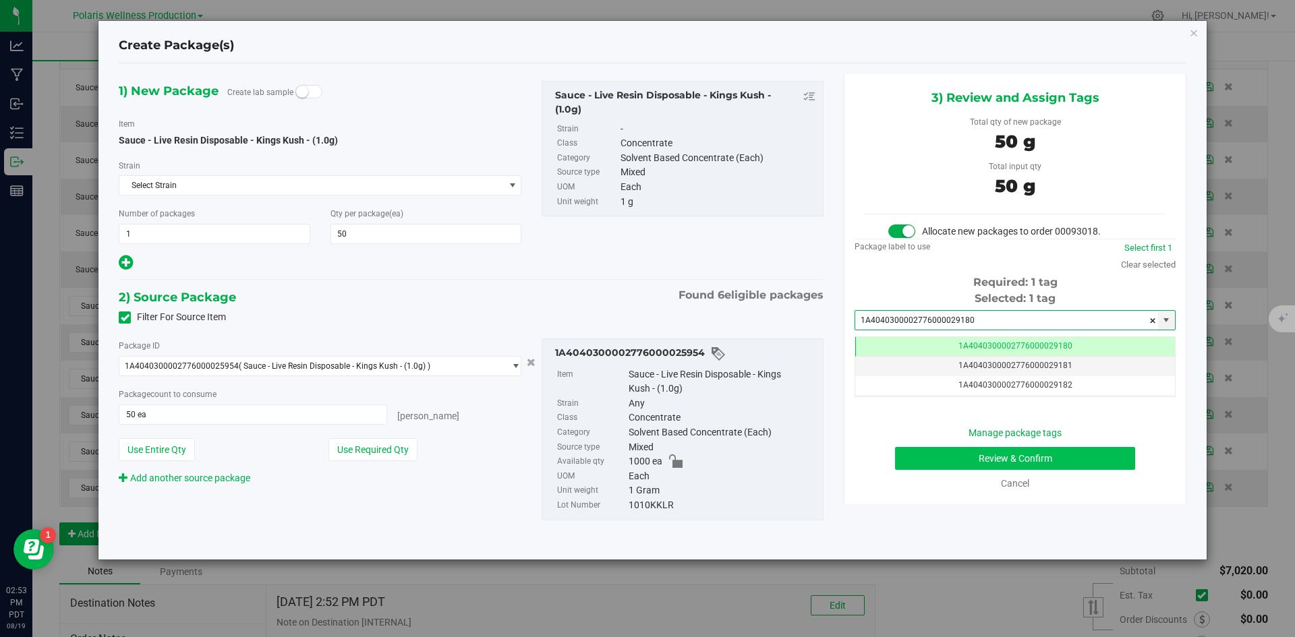
type input "1A4040300002776000029180"
click at [933, 459] on button "Review & Confirm" at bounding box center [1015, 458] width 240 height 23
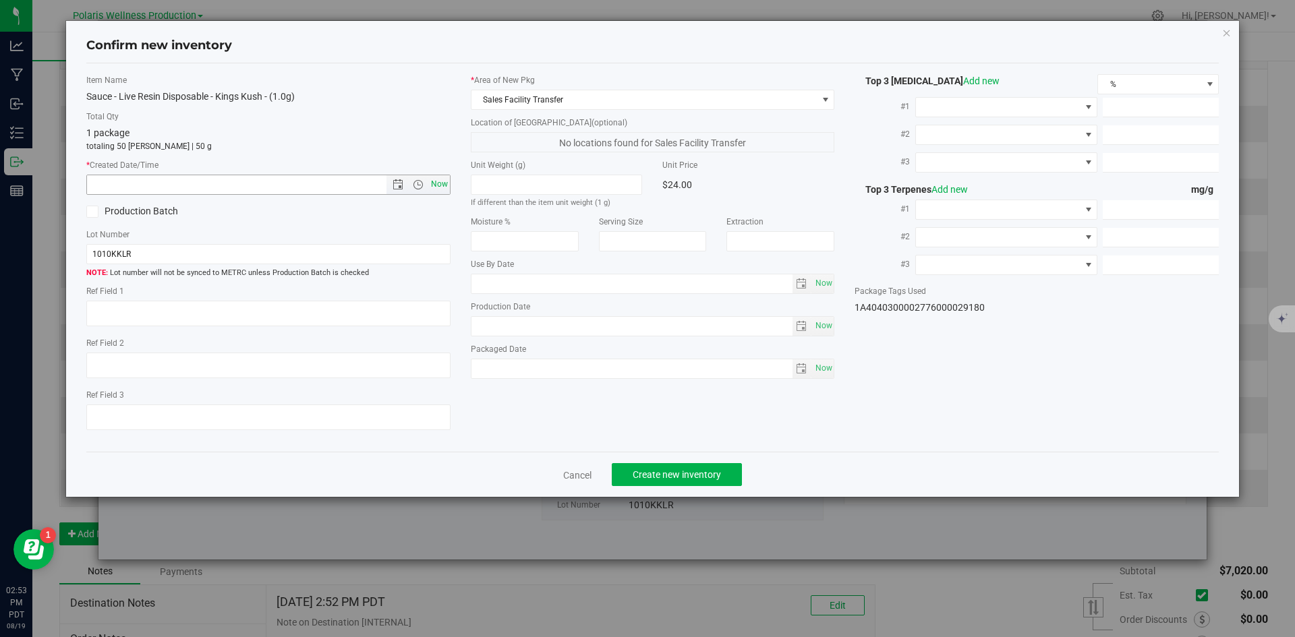
click at [436, 183] on span "Now" at bounding box center [439, 185] width 23 height 20
type input "[DATE] 2:53 PM"
click at [691, 468] on button "Create new inventory" at bounding box center [677, 474] width 130 height 23
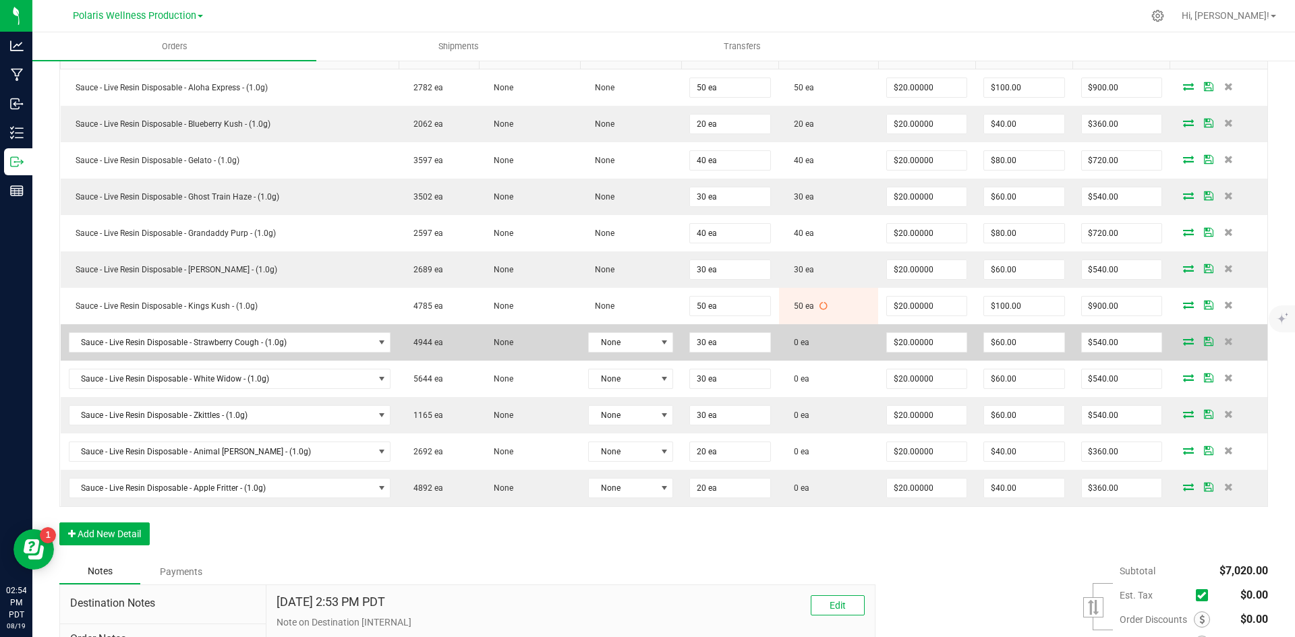
click at [1183, 341] on icon at bounding box center [1188, 341] width 11 height 8
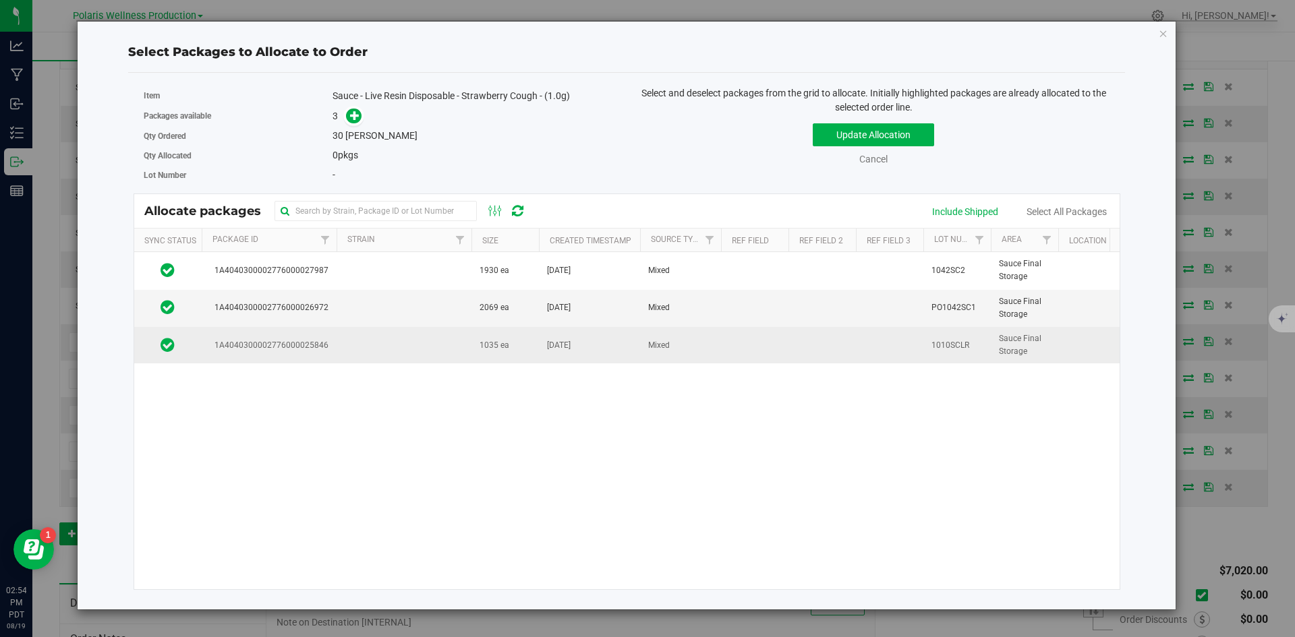
click at [434, 348] on td at bounding box center [404, 345] width 135 height 36
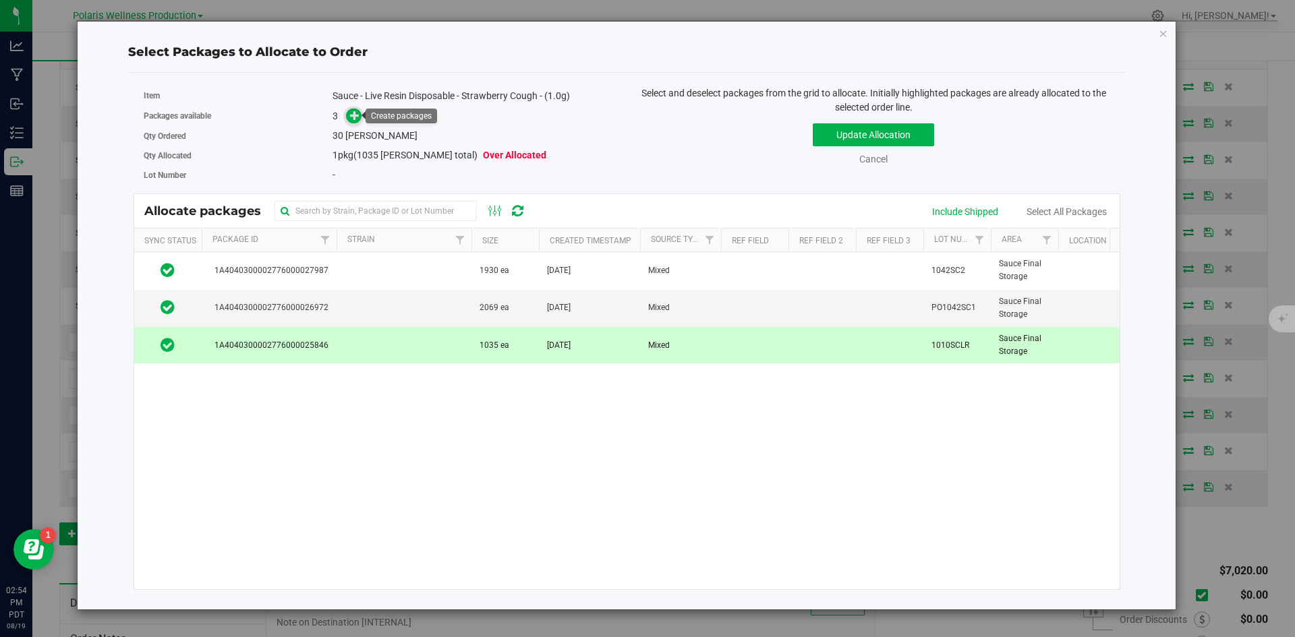
click at [359, 117] on icon at bounding box center [354, 115] width 9 height 9
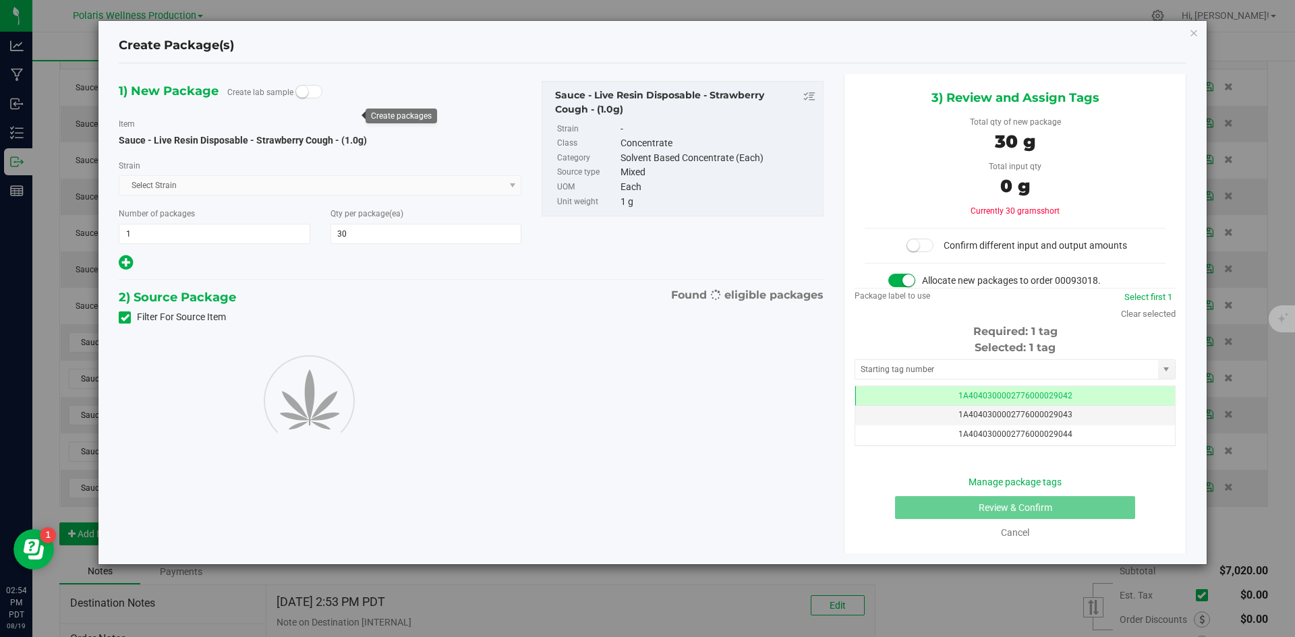
scroll to position [0, -1]
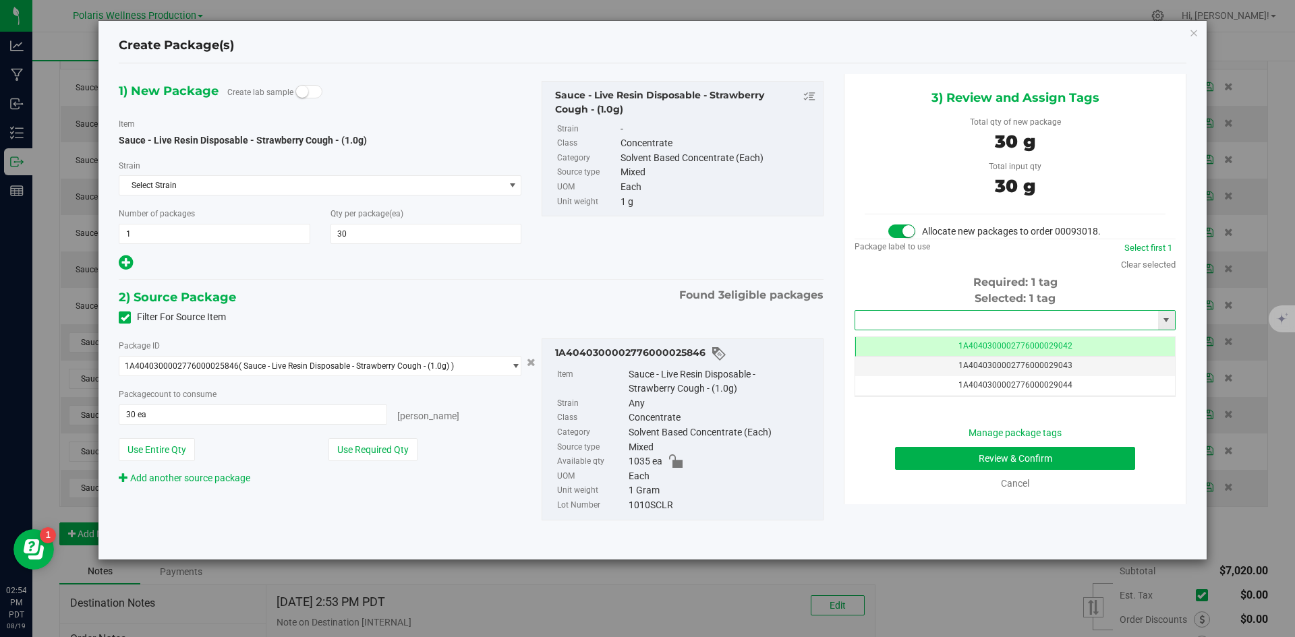
click at [961, 315] on input "text" at bounding box center [1006, 320] width 303 height 19
click at [970, 321] on input "text" at bounding box center [1006, 320] width 303 height 19
click at [934, 340] on li "1A4040300002776000029181" at bounding box center [1015, 343] width 320 height 20
type input "1A4040300002776000029181"
click at [960, 463] on button "Review & Confirm" at bounding box center [1015, 458] width 240 height 23
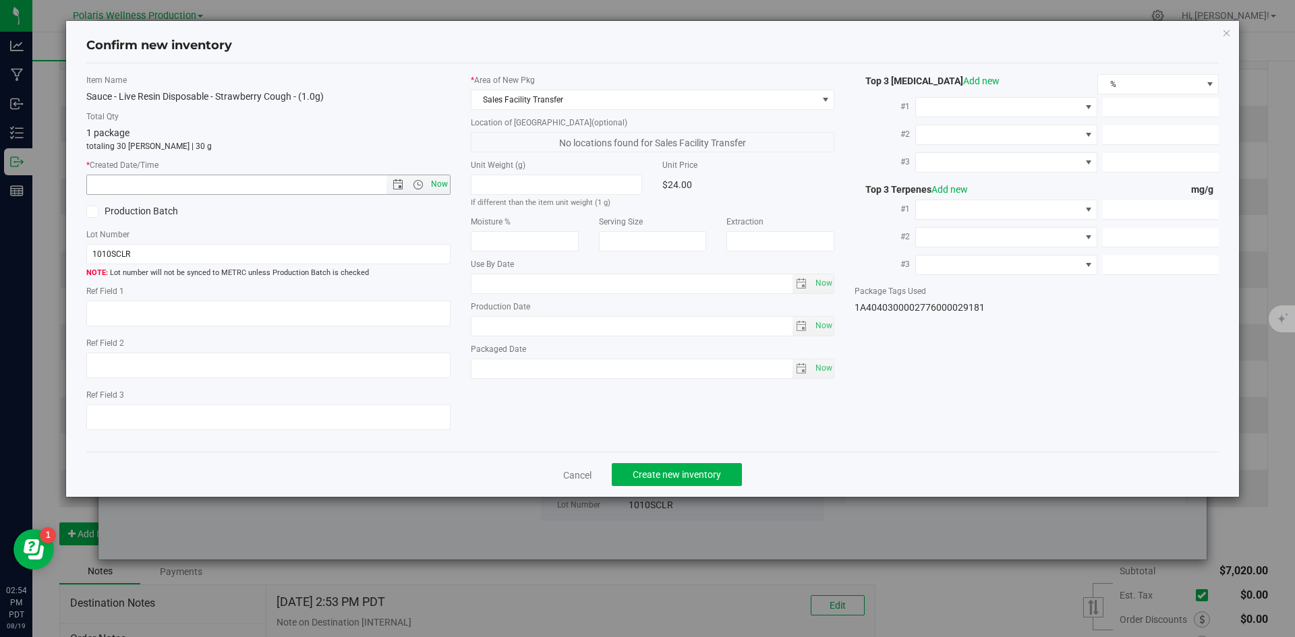
click at [438, 179] on span "Now" at bounding box center [439, 185] width 23 height 20
type input "[DATE] 2:54 PM"
click at [683, 474] on span "Create new inventory" at bounding box center [677, 475] width 88 height 11
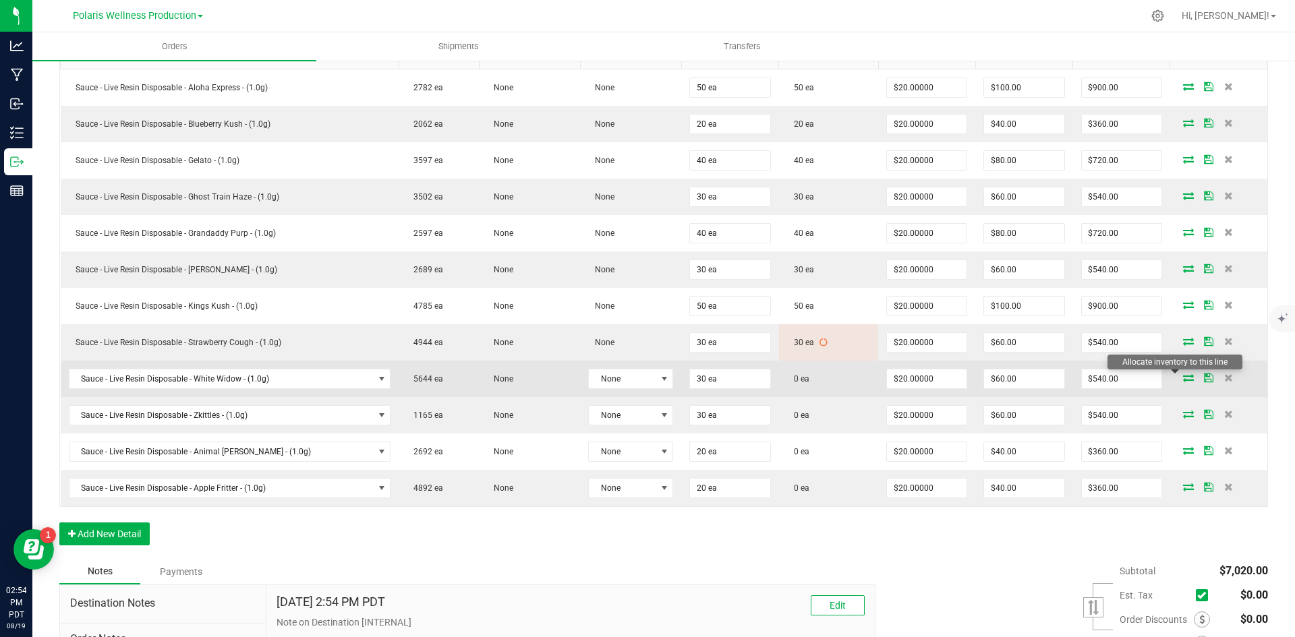
click at [1183, 378] on icon at bounding box center [1188, 378] width 11 height 8
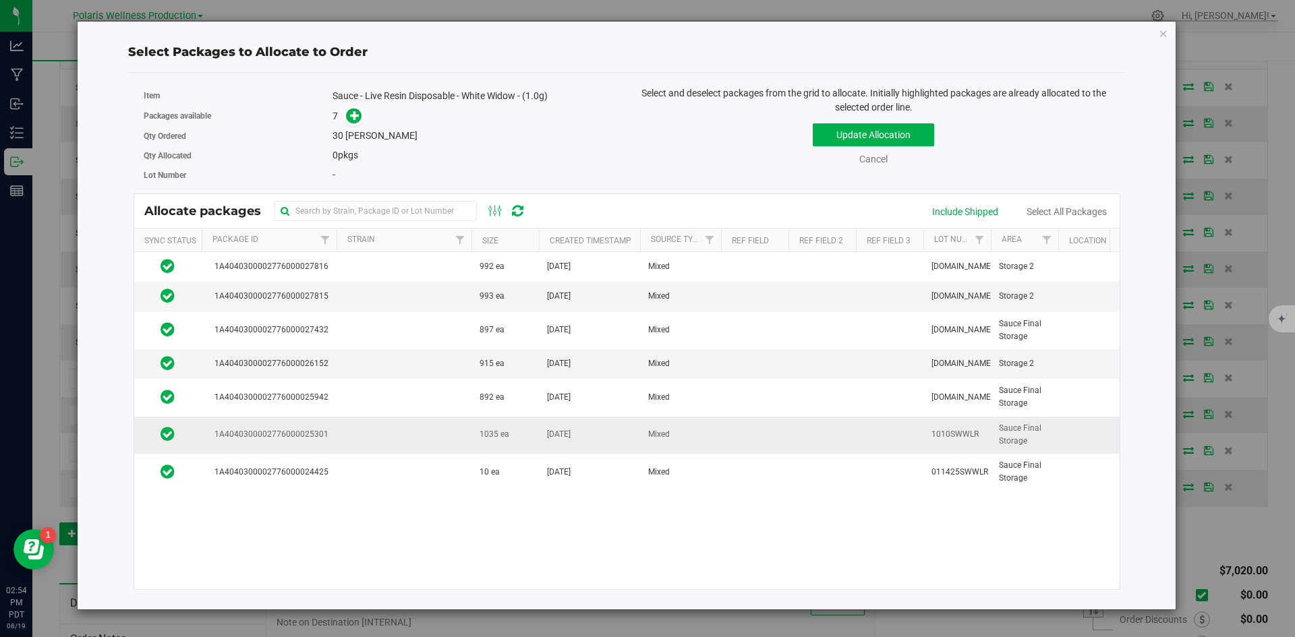
click at [395, 433] on td at bounding box center [404, 435] width 135 height 37
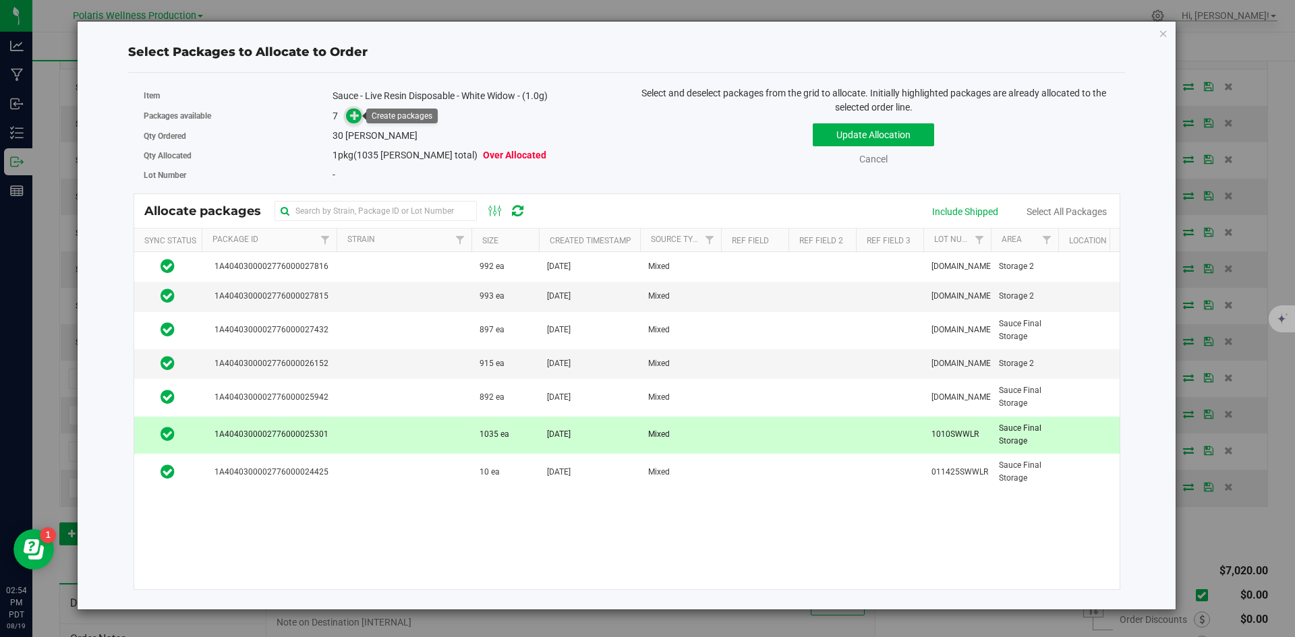
click at [356, 120] on icon at bounding box center [354, 115] width 9 height 9
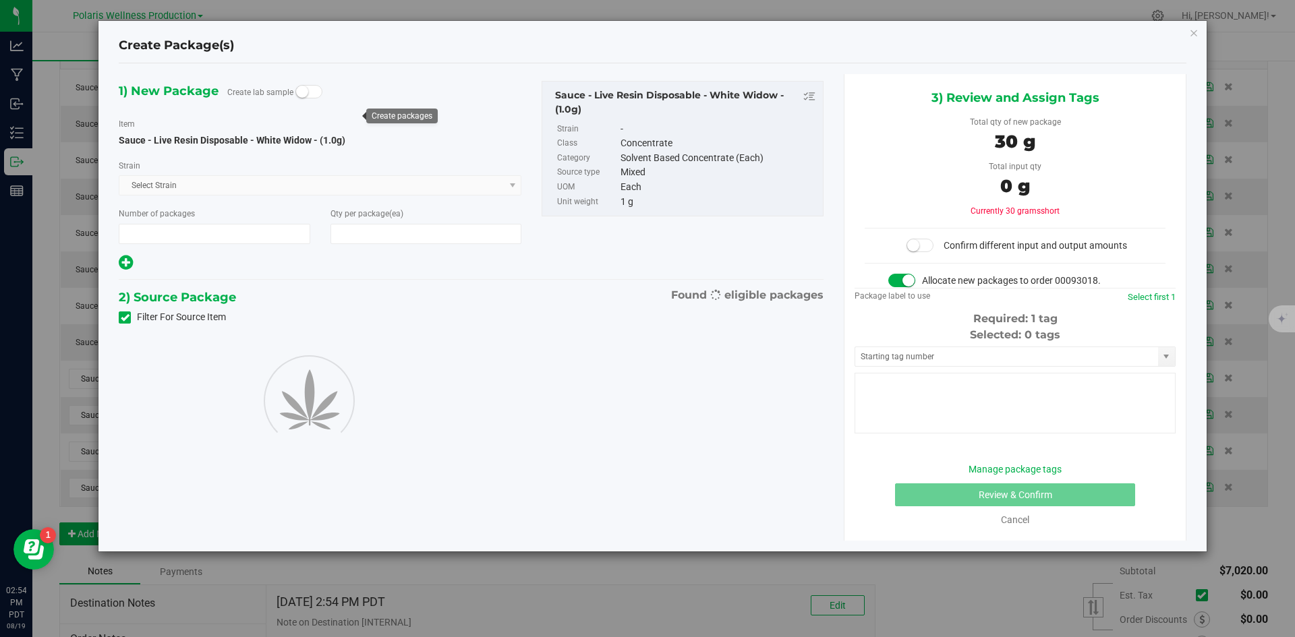
type input "1"
type input "30"
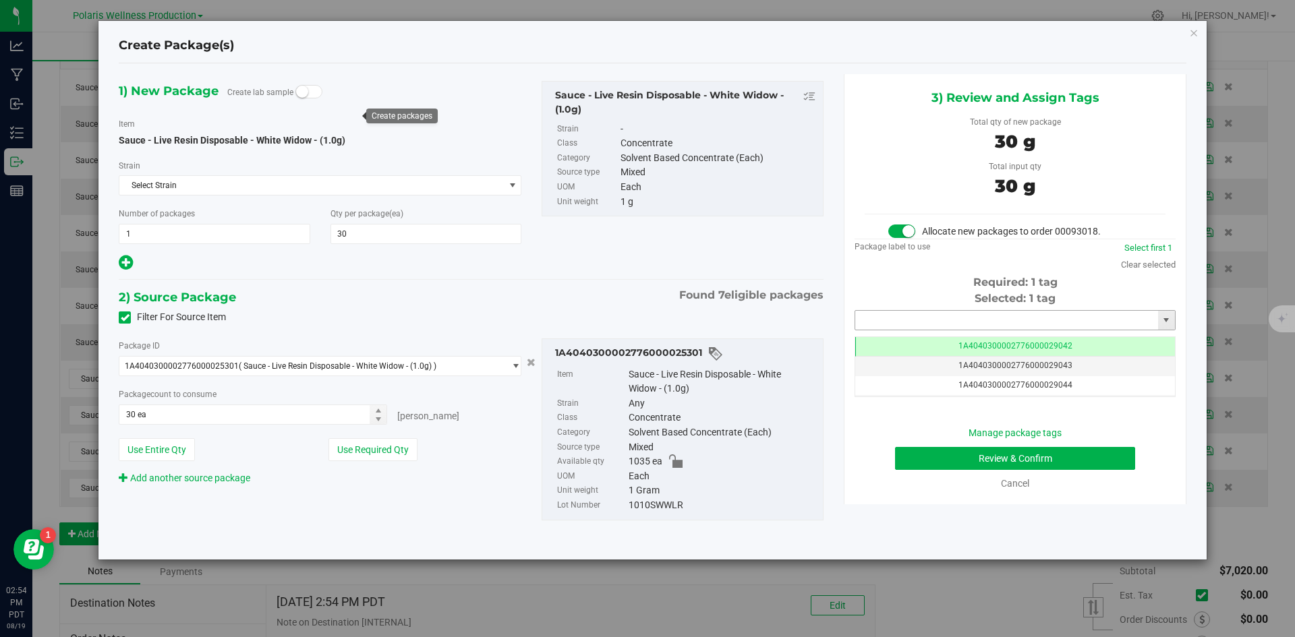
click at [909, 322] on input "text" at bounding box center [1006, 320] width 303 height 19
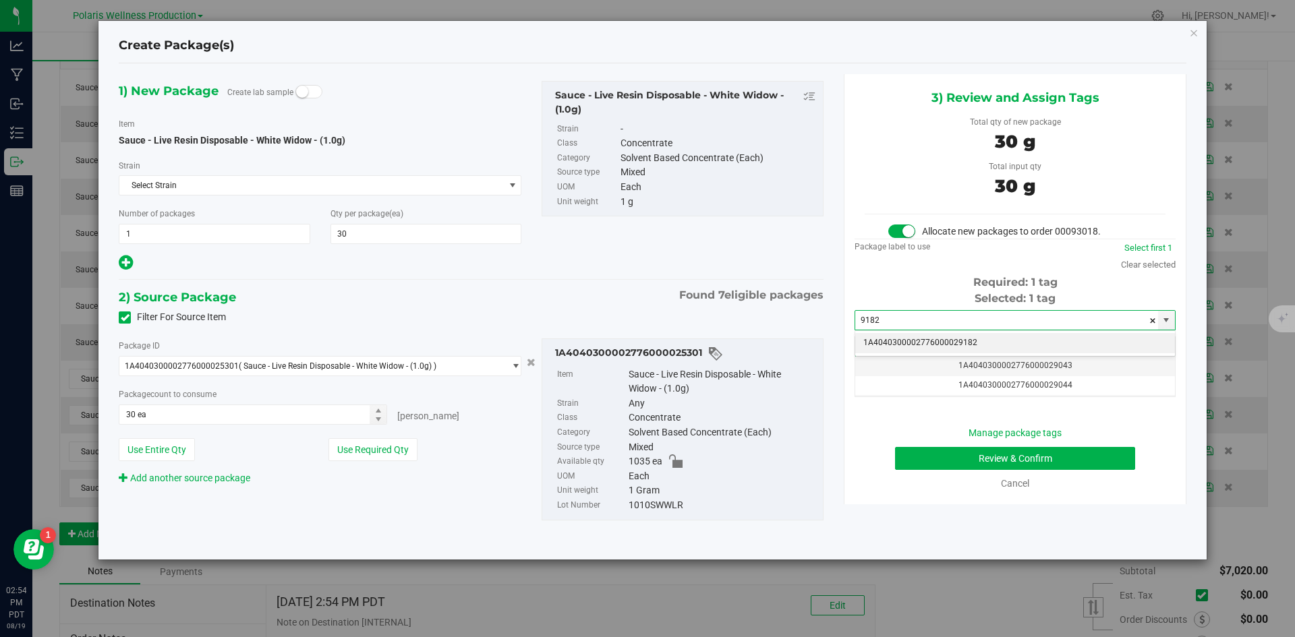
click at [911, 341] on li "1A4040300002776000029182" at bounding box center [1015, 343] width 320 height 20
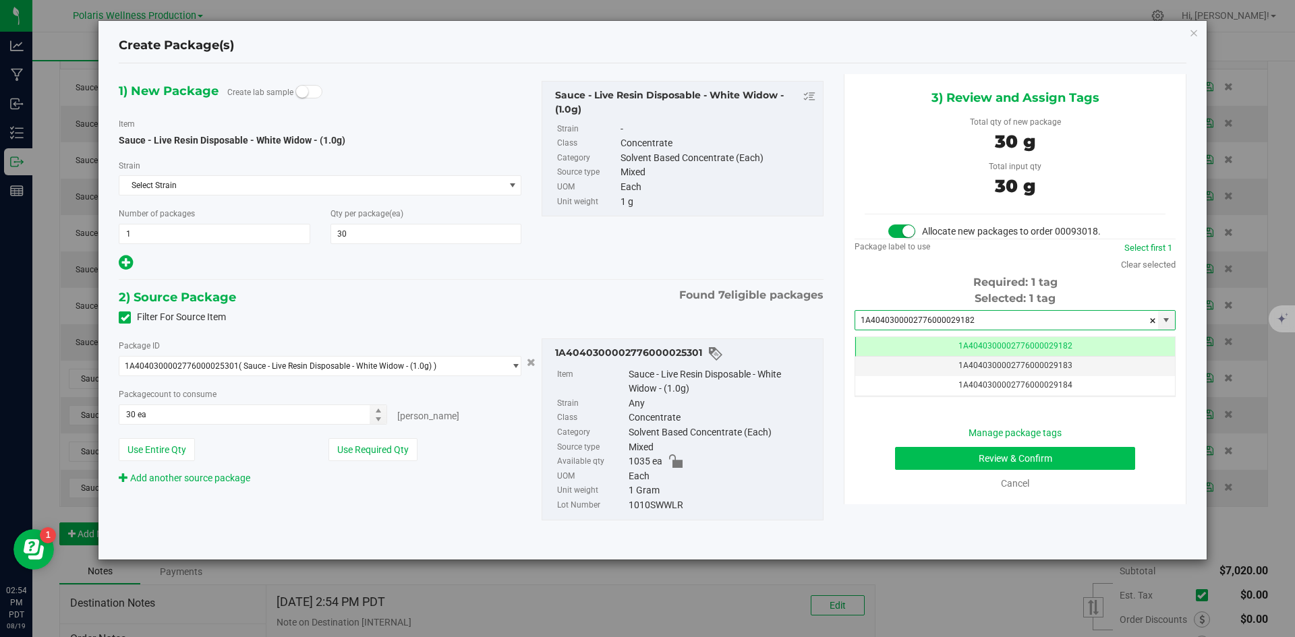
type input "1A4040300002776000029182"
click at [917, 459] on button "Review & Confirm" at bounding box center [1015, 458] width 240 height 23
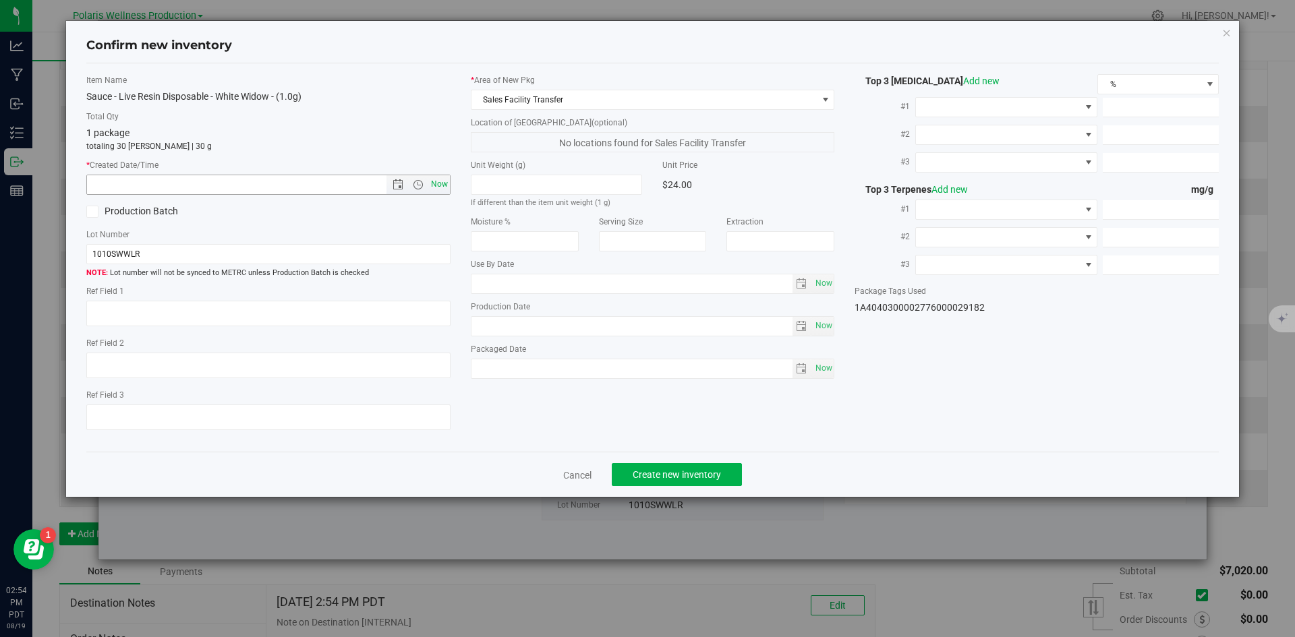
click at [443, 183] on span "Now" at bounding box center [439, 185] width 23 height 20
type input "[DATE] 2:54 PM"
click at [662, 470] on span "Create new inventory" at bounding box center [677, 475] width 88 height 11
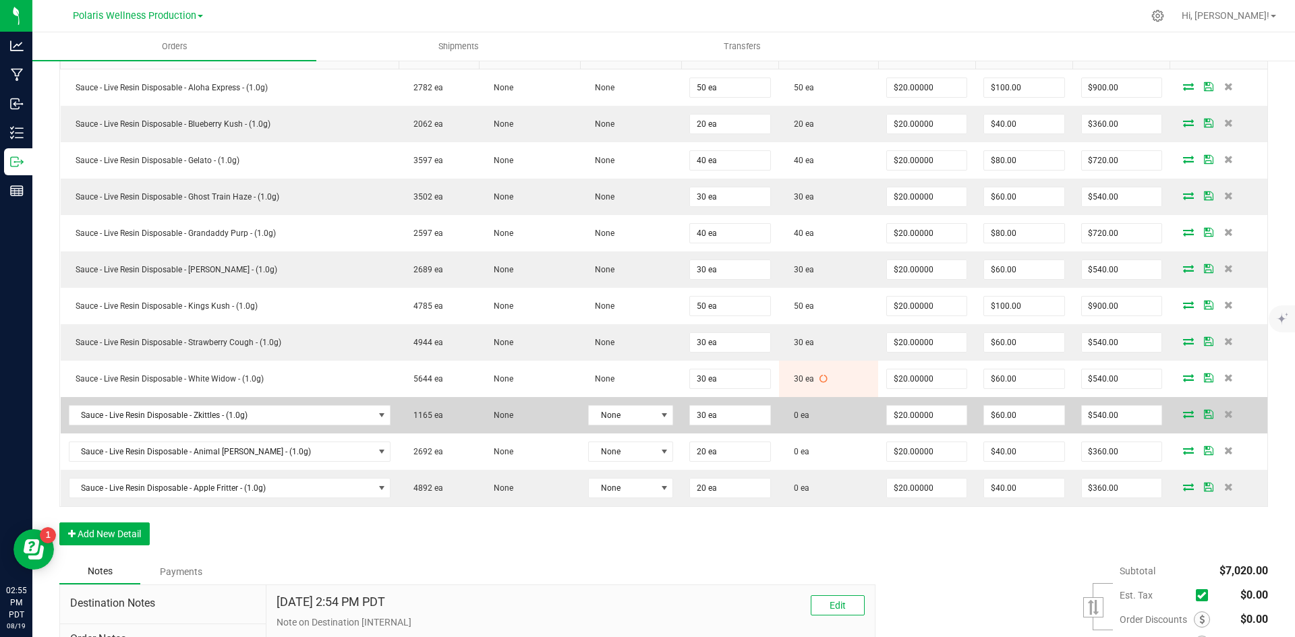
click at [1183, 418] on icon at bounding box center [1188, 414] width 11 height 8
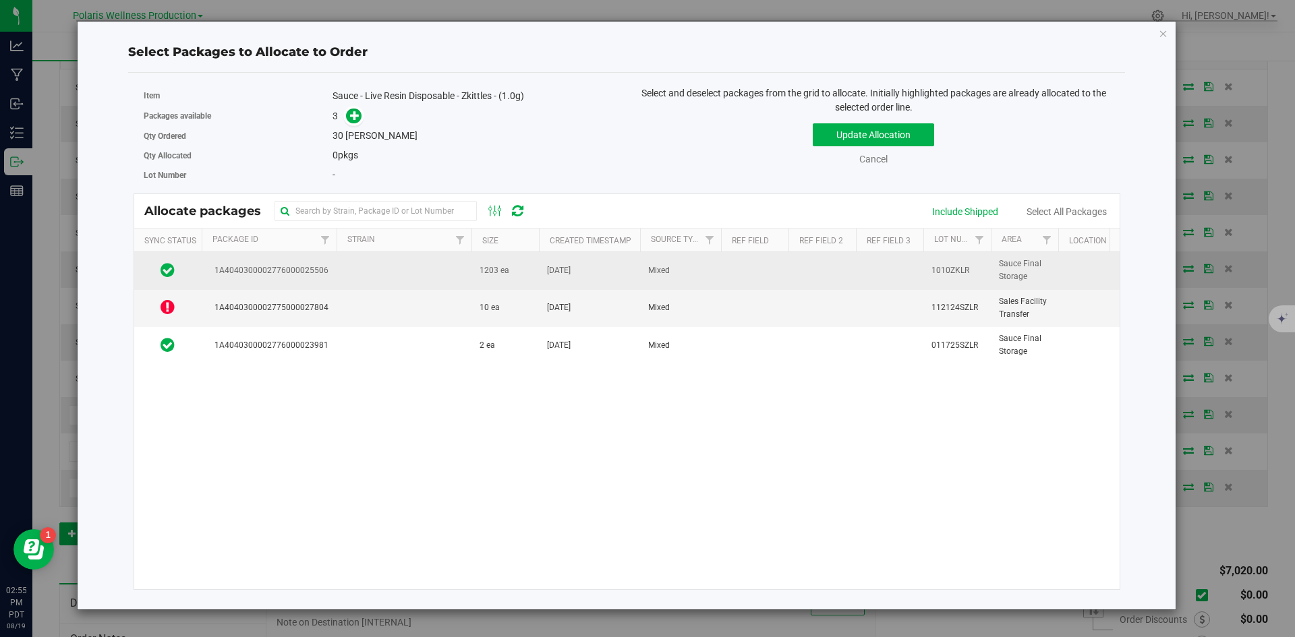
click at [457, 272] on td at bounding box center [404, 270] width 135 height 37
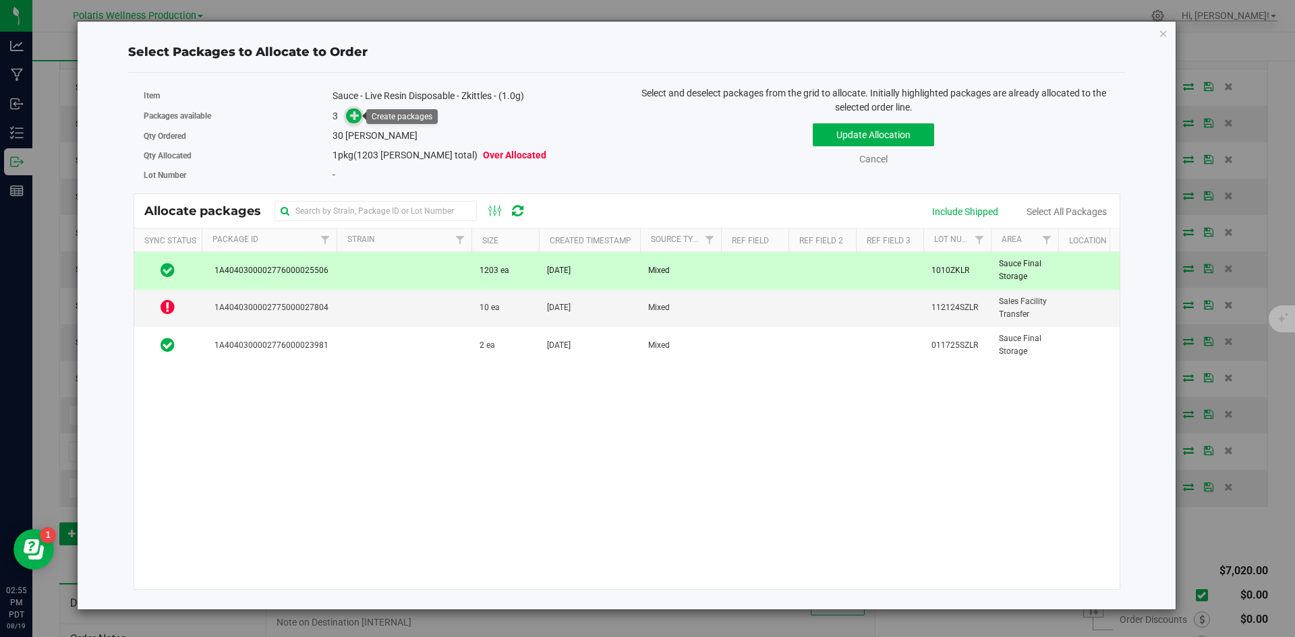
click at [351, 111] on icon at bounding box center [354, 115] width 9 height 9
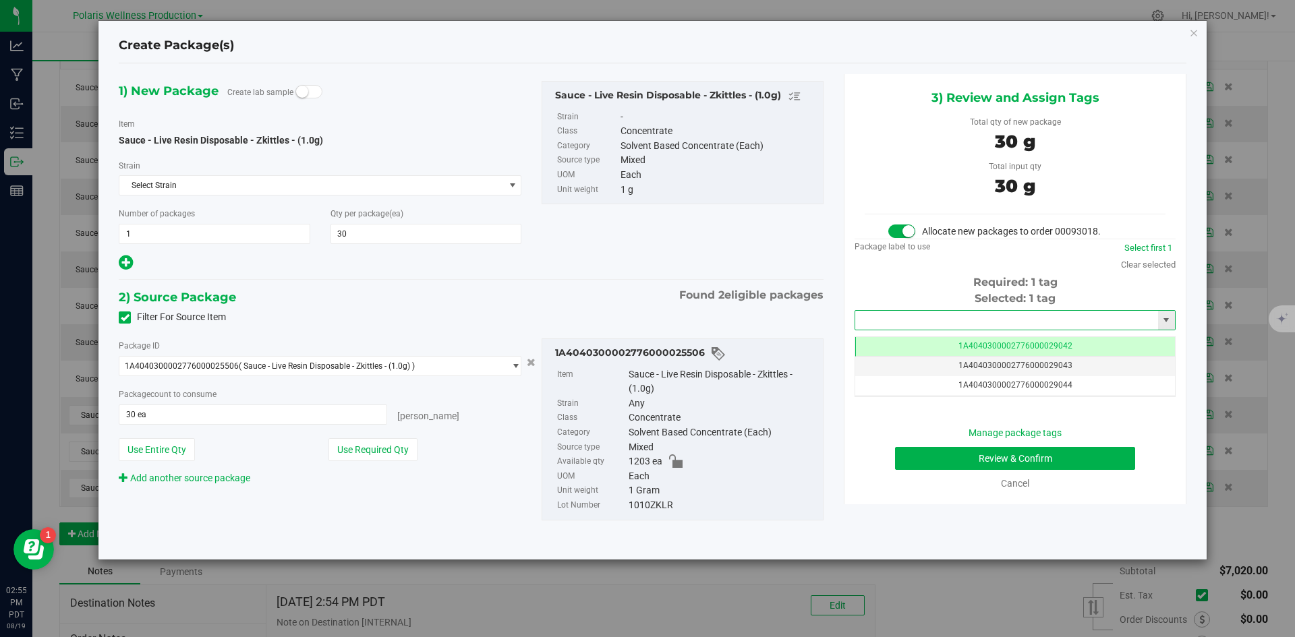
click at [984, 321] on input "text" at bounding box center [1006, 320] width 303 height 19
click at [942, 336] on li "1A4040300002776000029183" at bounding box center [1015, 343] width 320 height 20
type input "1A4040300002776000029183"
click at [946, 458] on button "Review & Confirm" at bounding box center [1015, 458] width 240 height 23
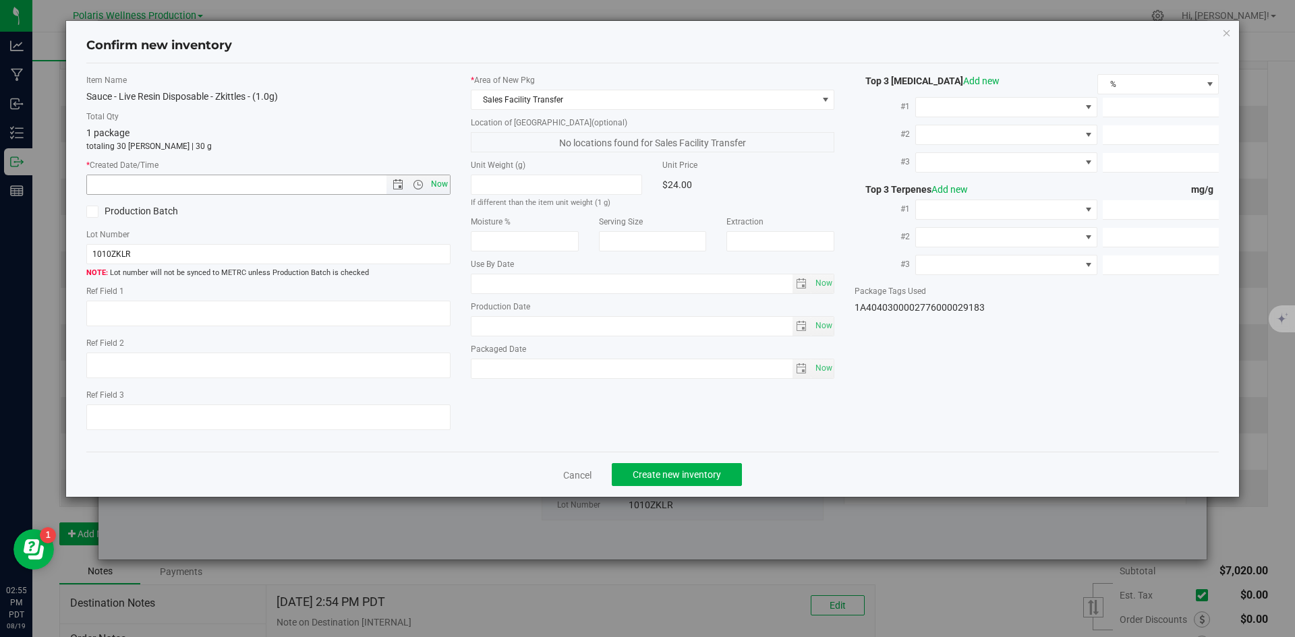
click at [438, 186] on span "Now" at bounding box center [439, 185] width 23 height 20
type input "[DATE] 2:55 PM"
click at [705, 475] on span "Create new inventory" at bounding box center [677, 475] width 88 height 11
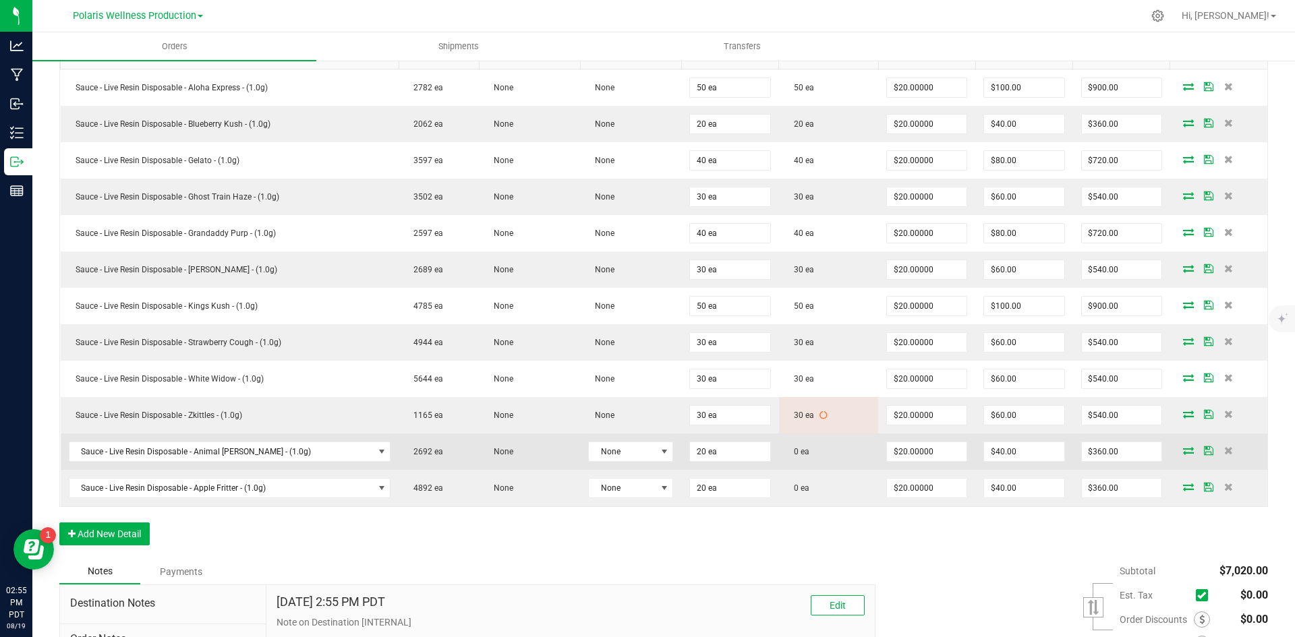
click at [1183, 453] on icon at bounding box center [1188, 451] width 11 height 8
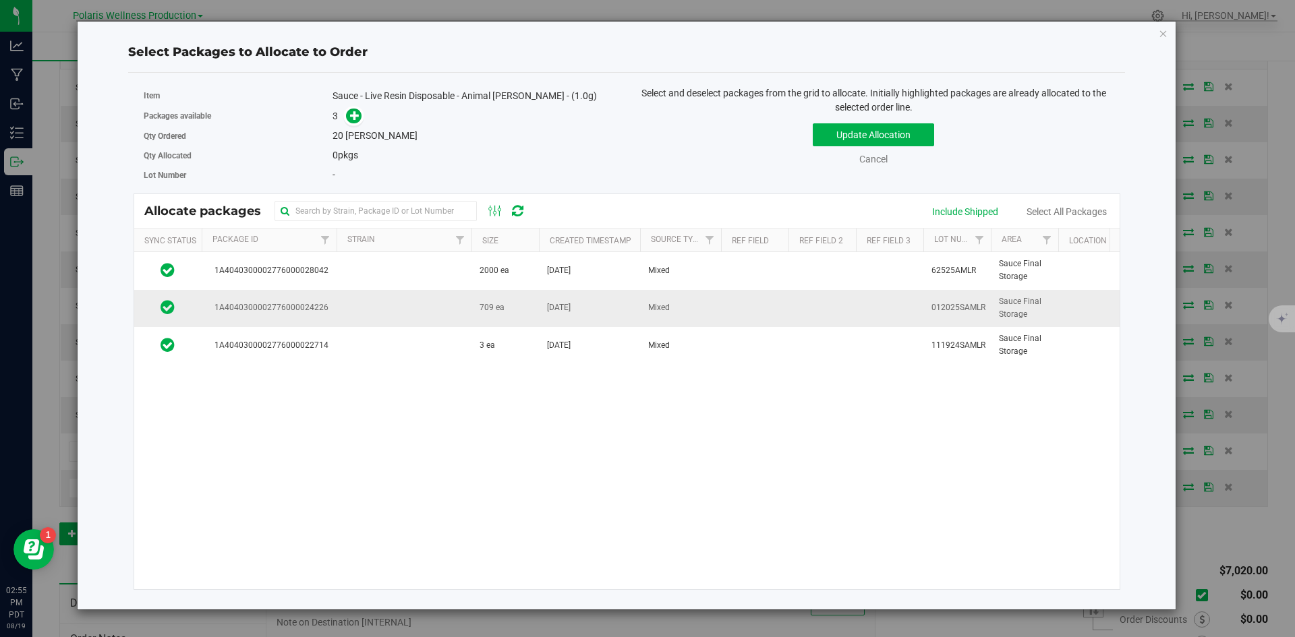
click at [428, 306] on td at bounding box center [404, 308] width 135 height 37
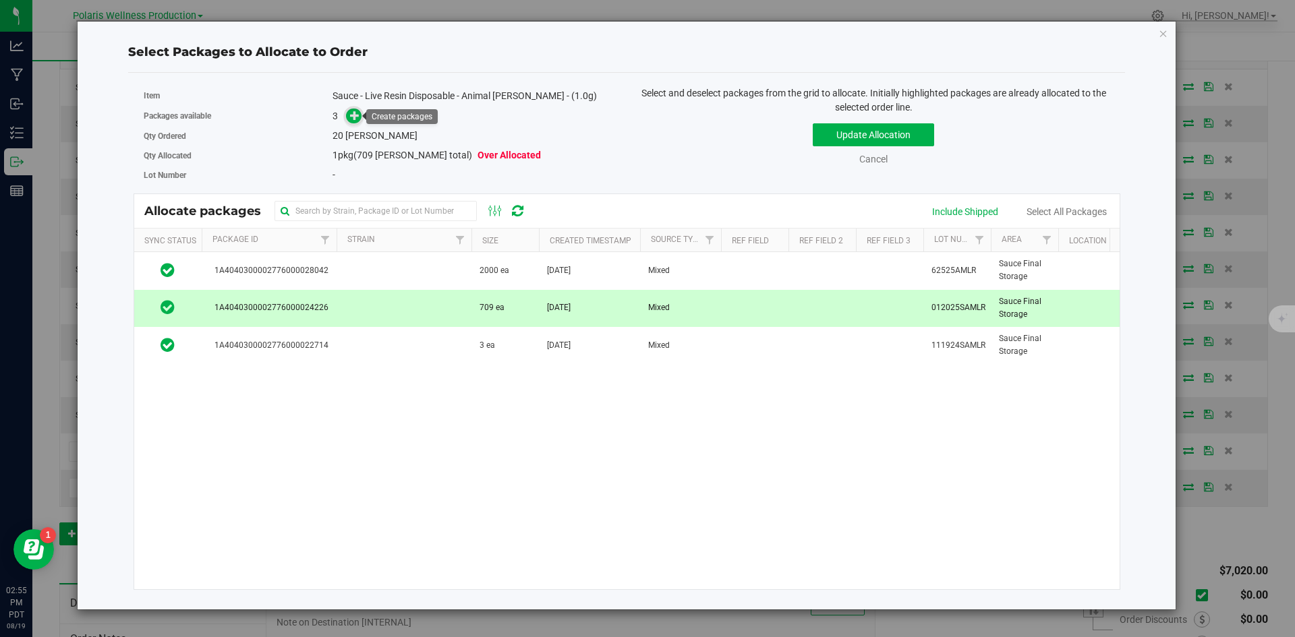
click at [356, 117] on icon at bounding box center [354, 115] width 9 height 9
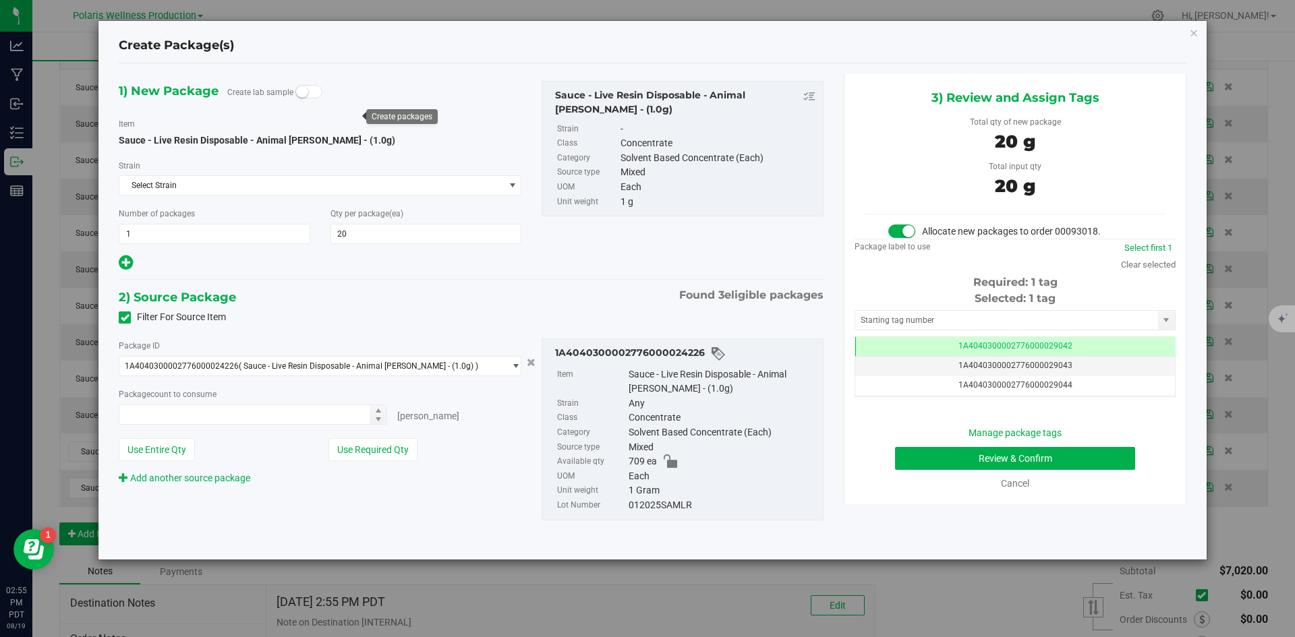
type input "20 ea"
click at [946, 312] on input "text" at bounding box center [1006, 320] width 303 height 19
type input "8"
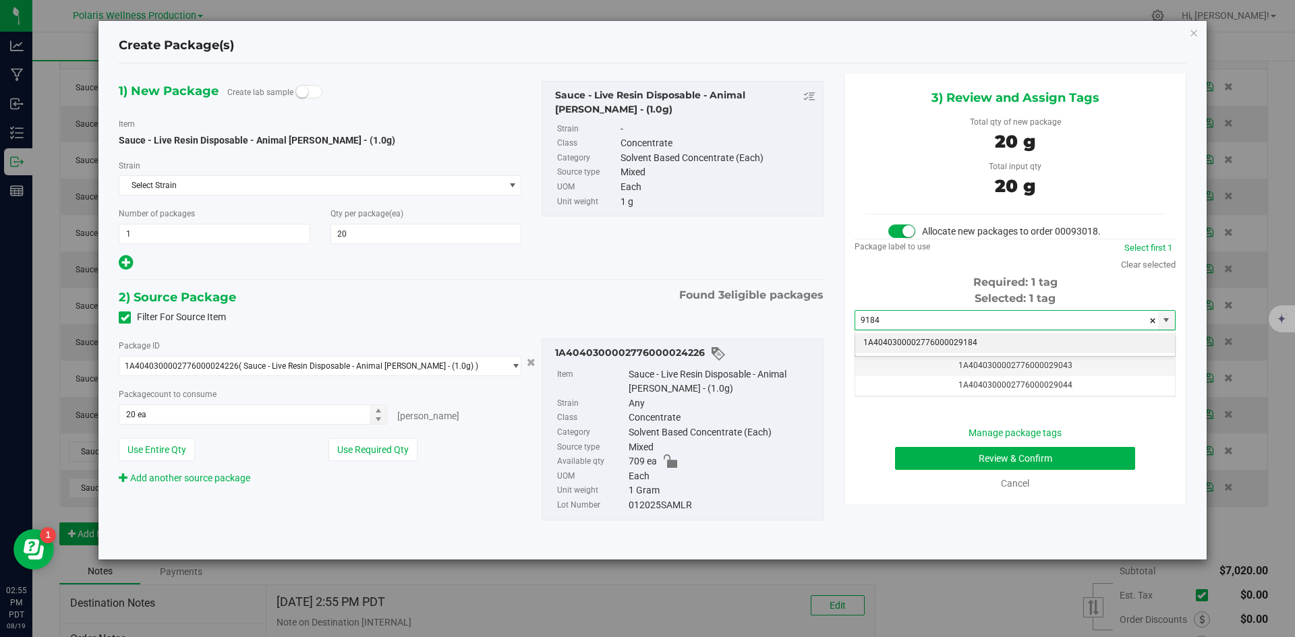
click at [932, 339] on li "1A4040300002776000029184" at bounding box center [1015, 343] width 320 height 20
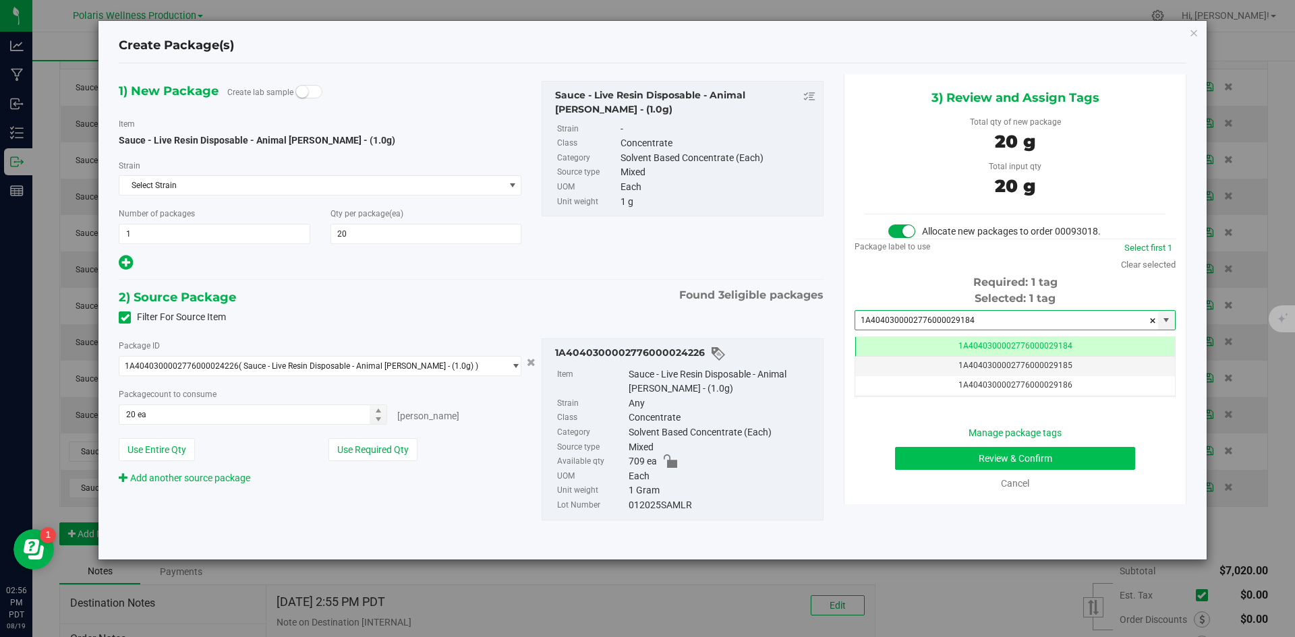
type input "1A4040300002776000029184"
click at [945, 466] on button "Review & Confirm" at bounding box center [1015, 458] width 240 height 23
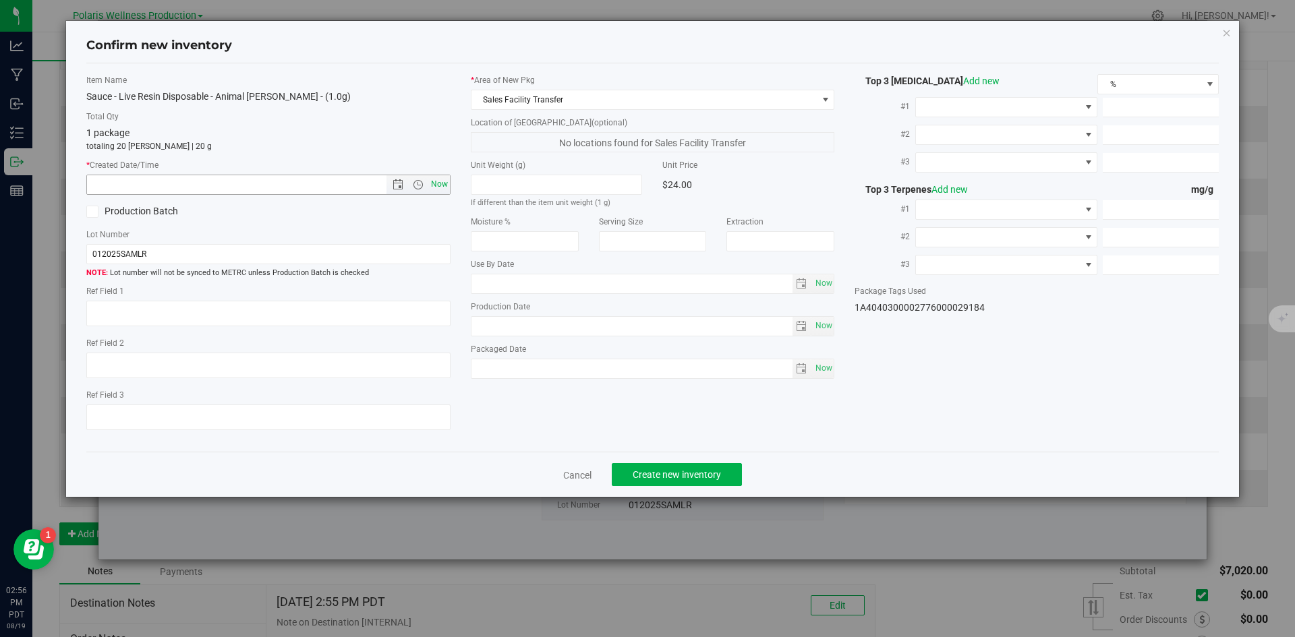
click at [446, 188] on span "Now" at bounding box center [439, 185] width 23 height 20
type input "[DATE] 2:56 PM"
click at [732, 478] on button "Create new inventory" at bounding box center [677, 474] width 130 height 23
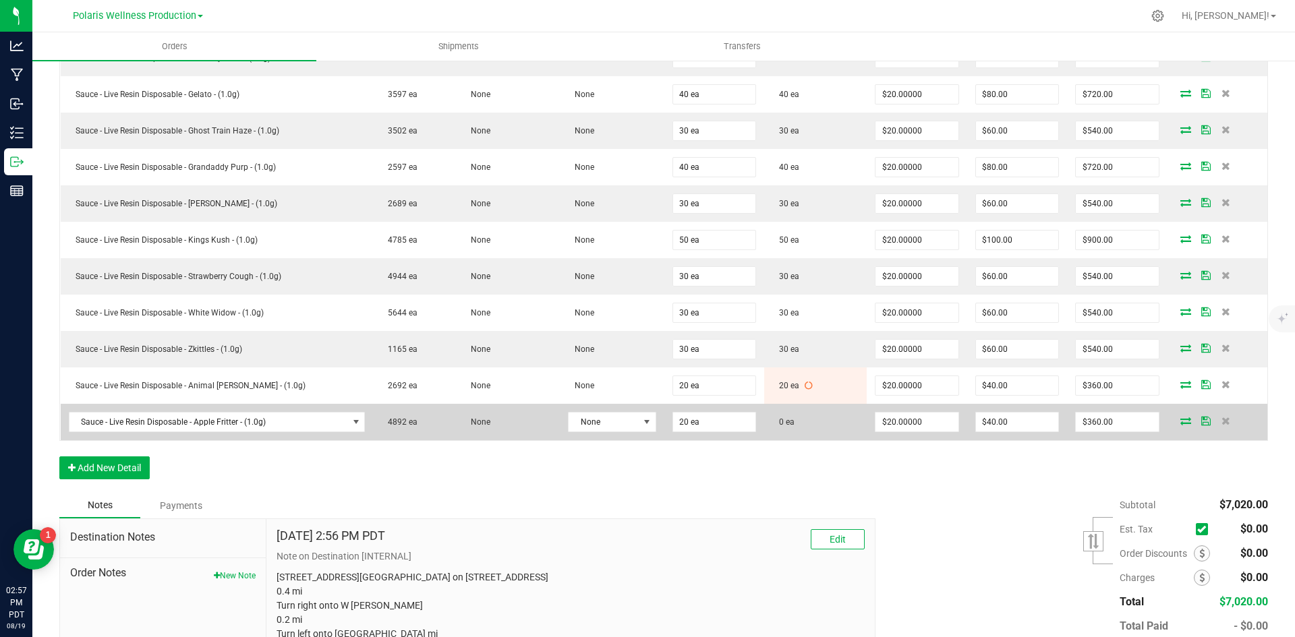
scroll to position [472, 0]
click at [1181, 421] on icon at bounding box center [1186, 420] width 11 height 8
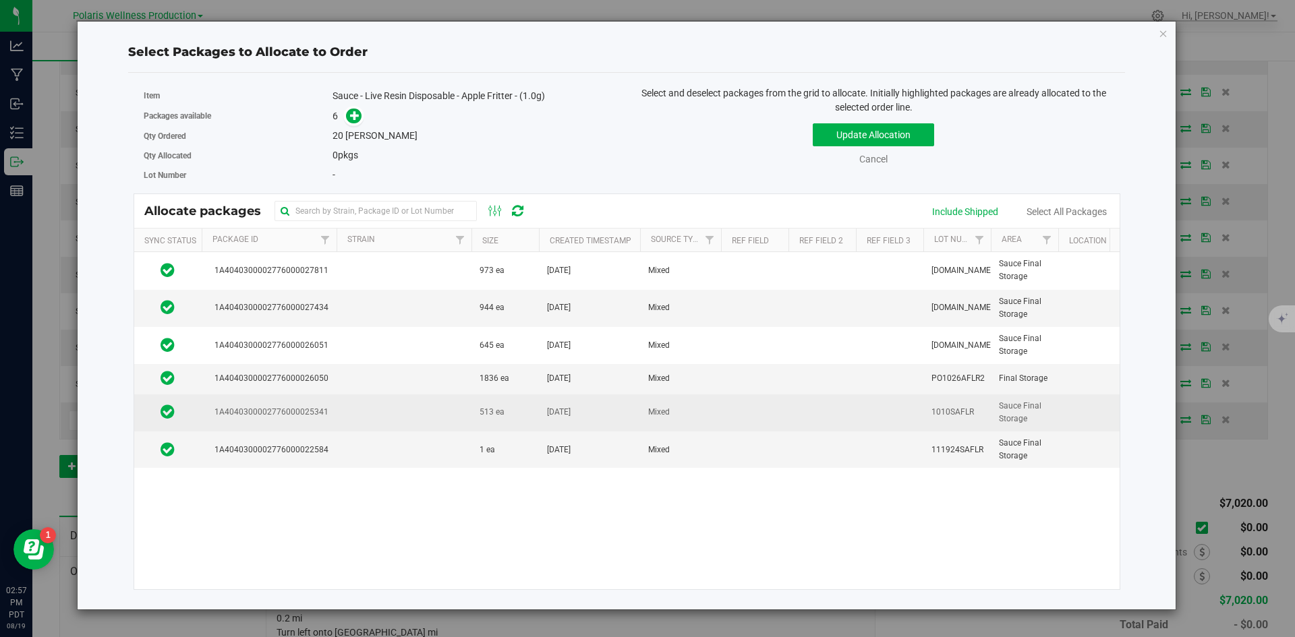
click at [436, 406] on td at bounding box center [404, 413] width 135 height 37
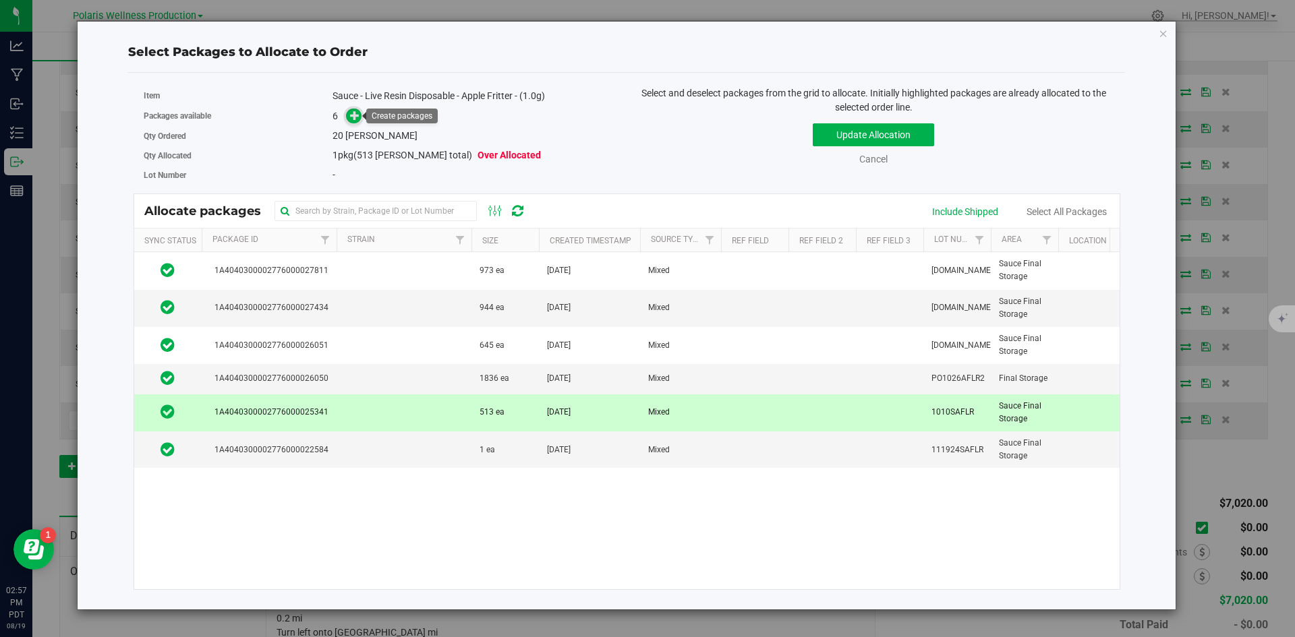
click at [352, 123] on span at bounding box center [354, 117] width 16 height 16
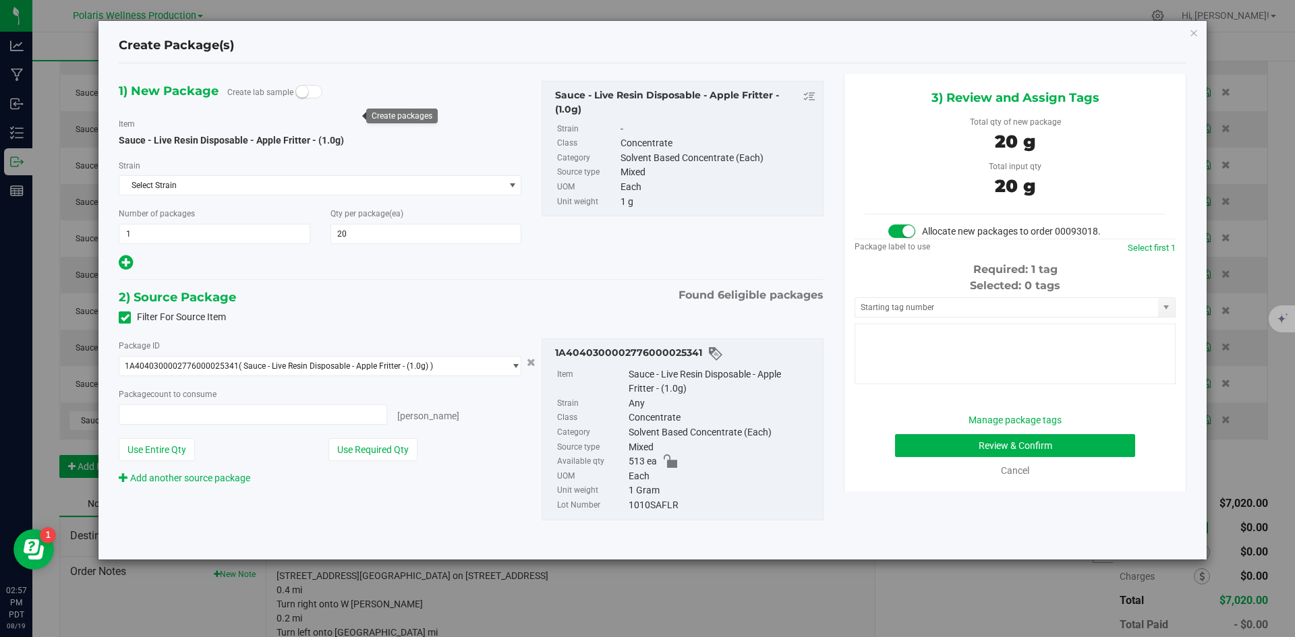
type input "20 ea"
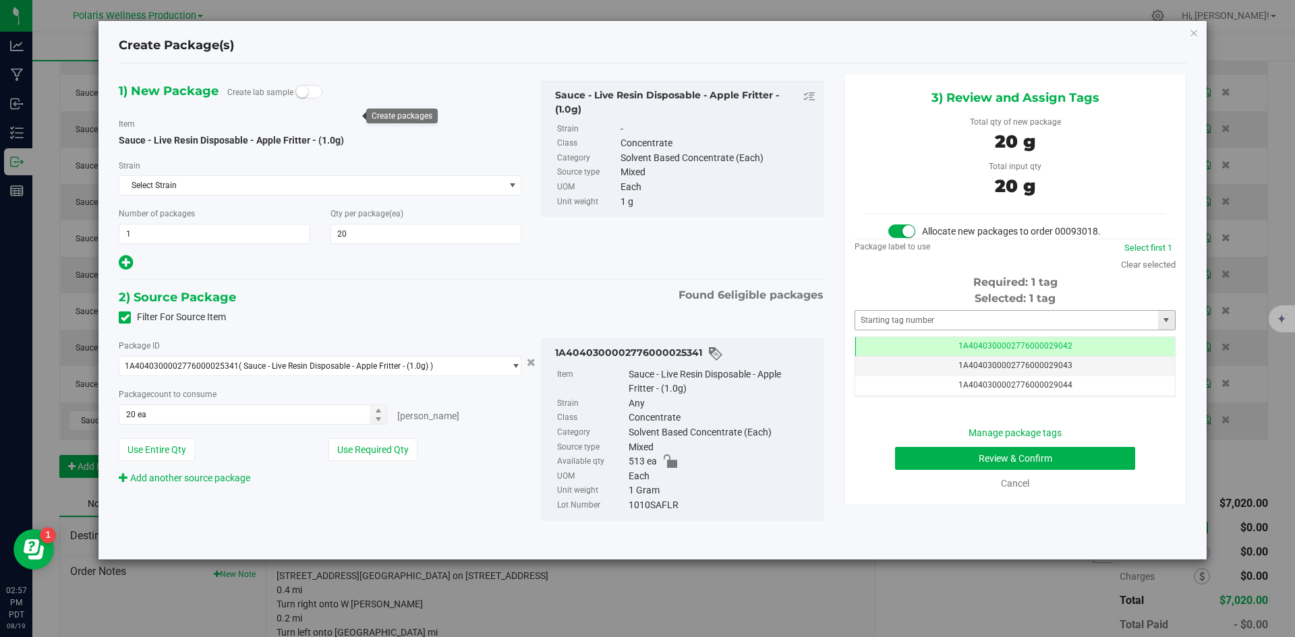
scroll to position [0, -1]
click at [977, 323] on input "text" at bounding box center [1006, 320] width 303 height 19
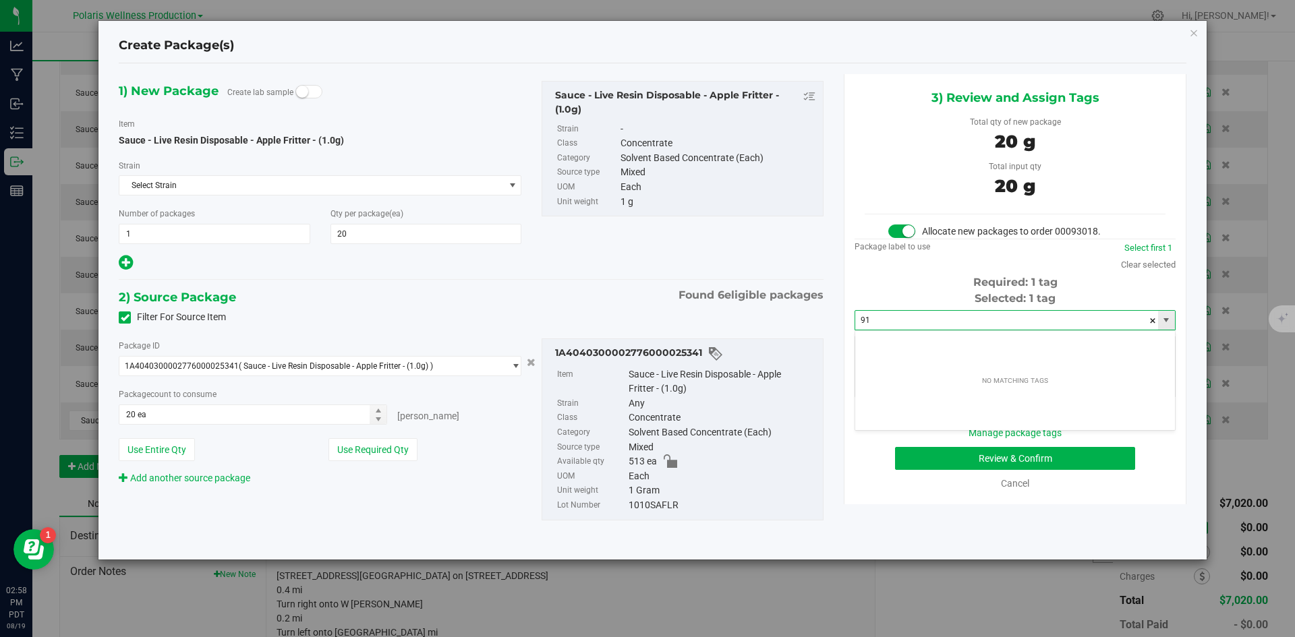
type input "9"
click at [1200, 31] on div "Create Package(s) 1) New Package Create lab sample Item Sauce - Live Resin Disp…" at bounding box center [652, 290] width 1108 height 539
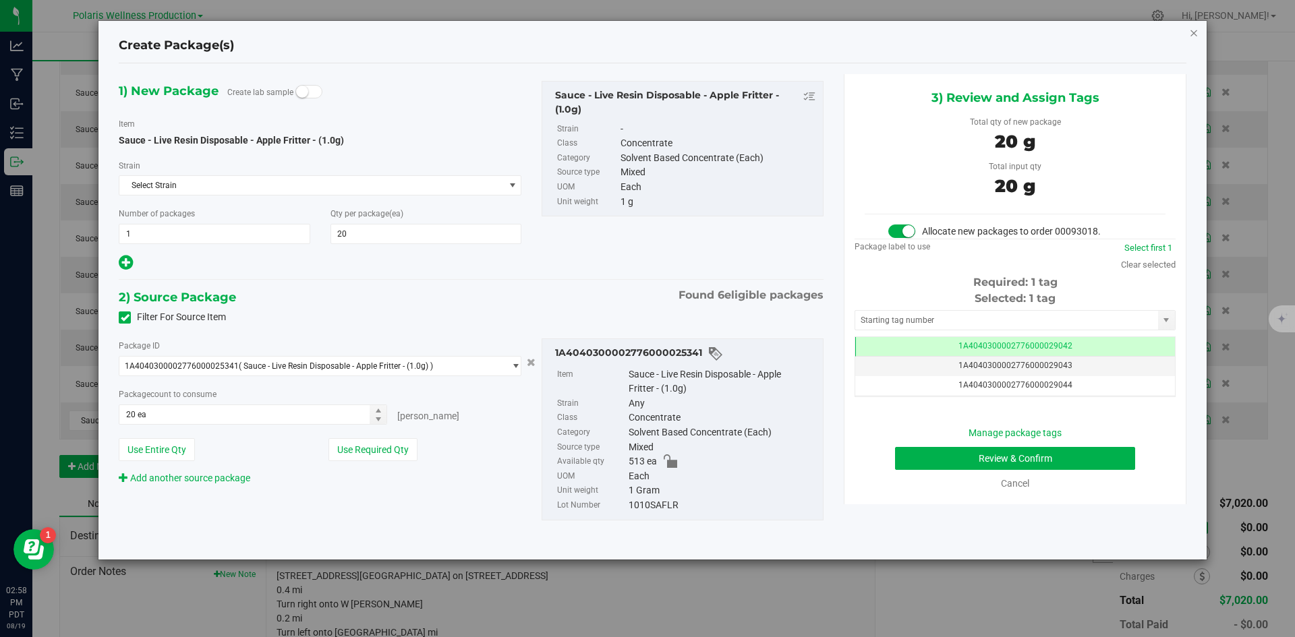
click at [1195, 33] on icon "button" at bounding box center [1193, 32] width 9 height 16
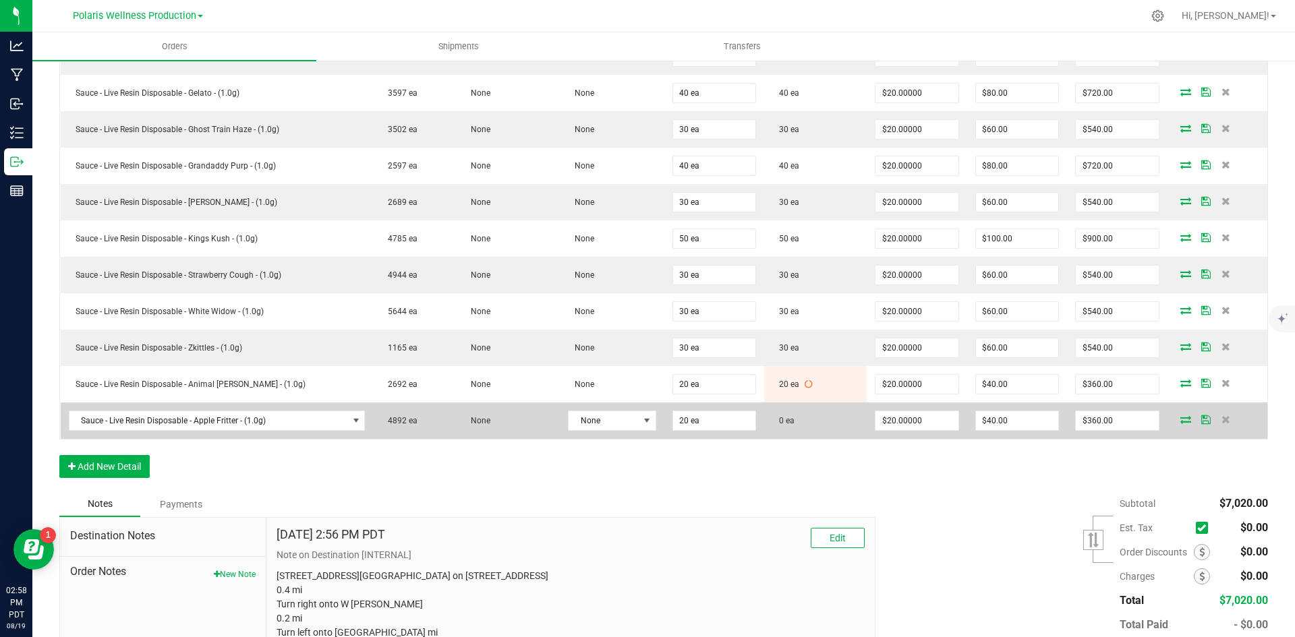
click at [1181, 424] on icon at bounding box center [1186, 420] width 11 height 8
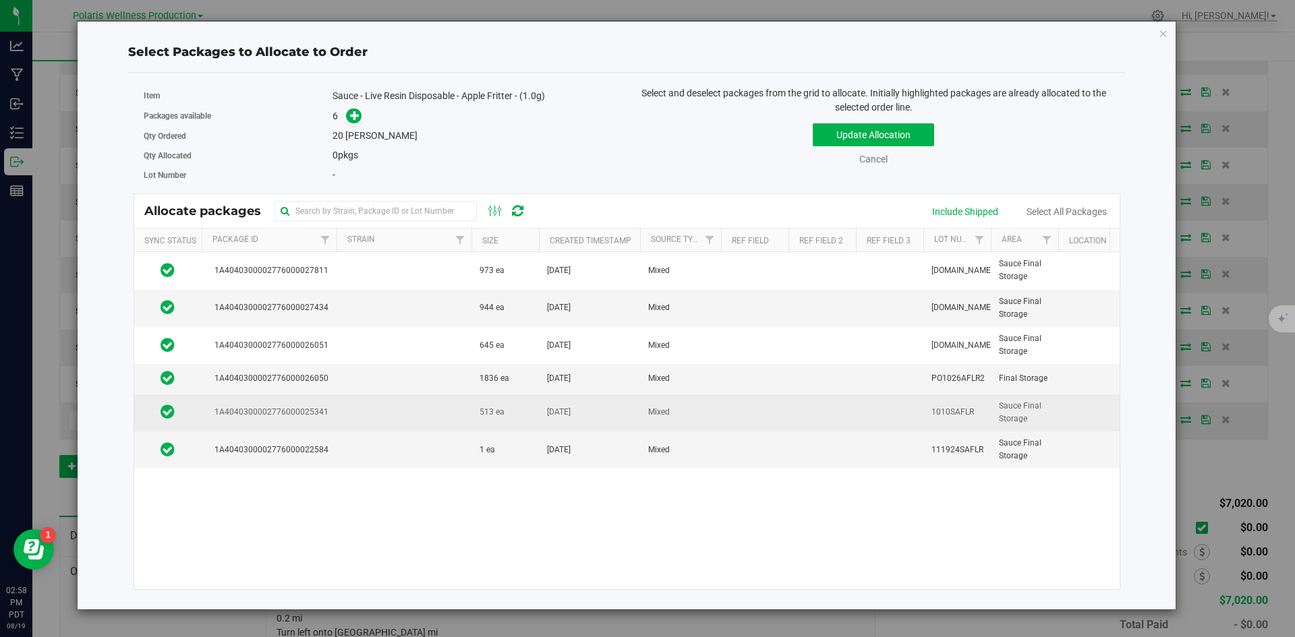
click at [447, 414] on td at bounding box center [404, 413] width 135 height 37
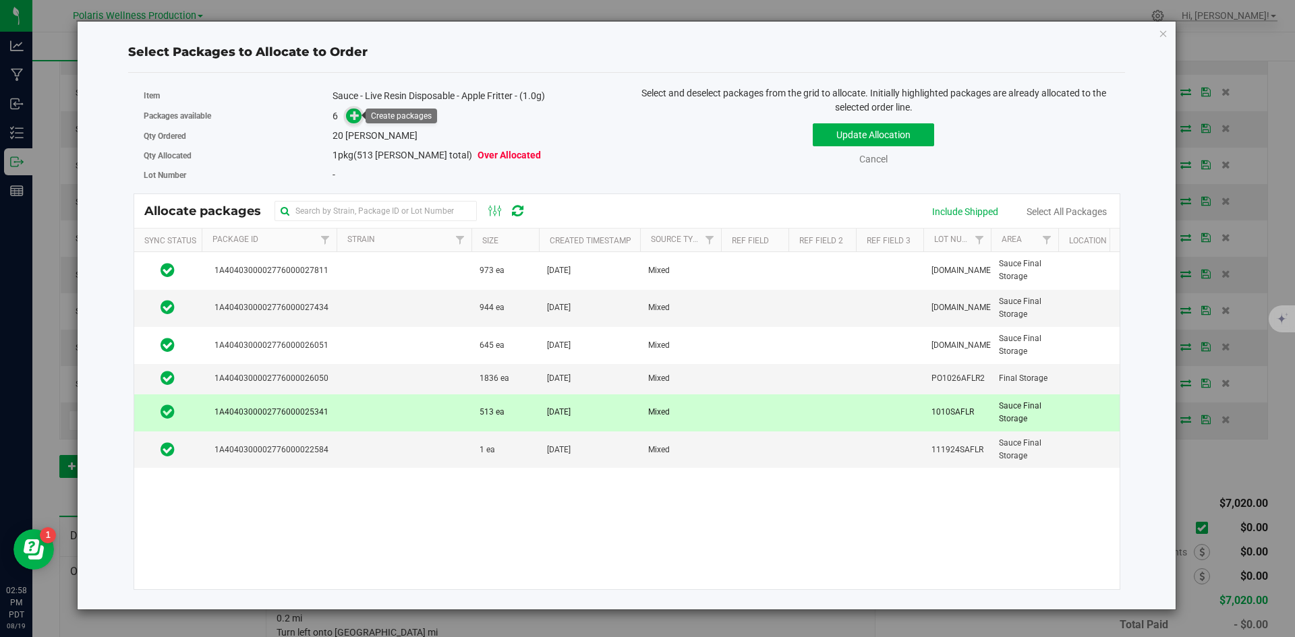
click at [361, 117] on span at bounding box center [354, 117] width 16 height 16
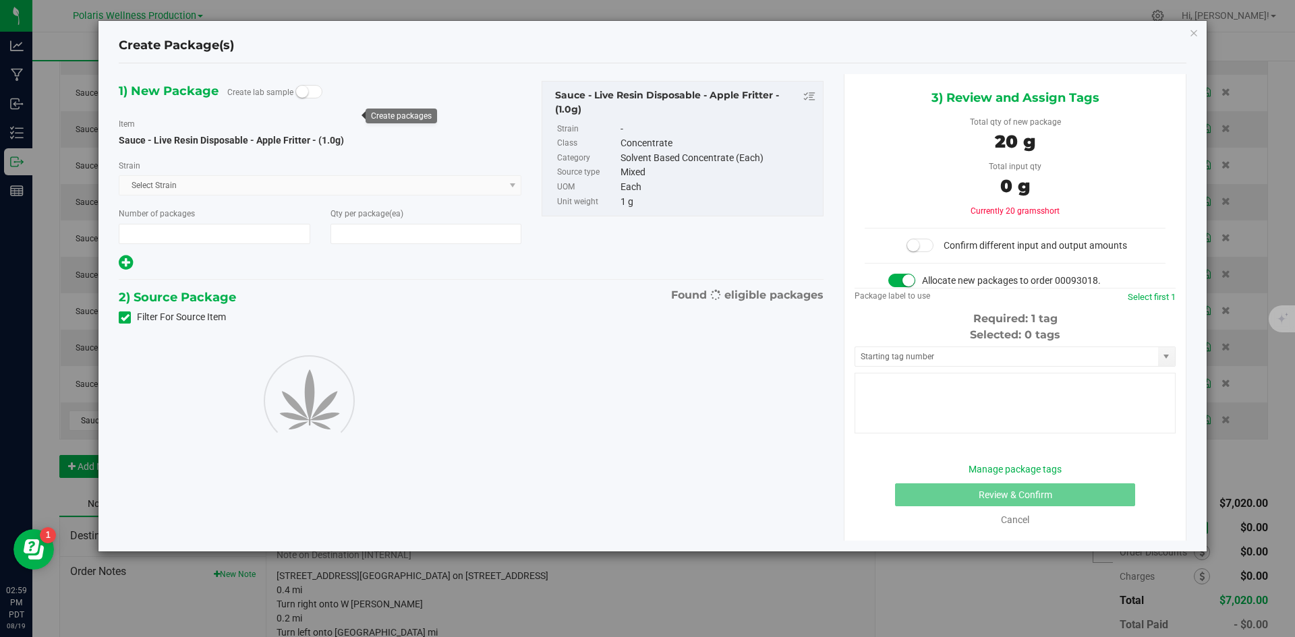
type input "1"
type input "20"
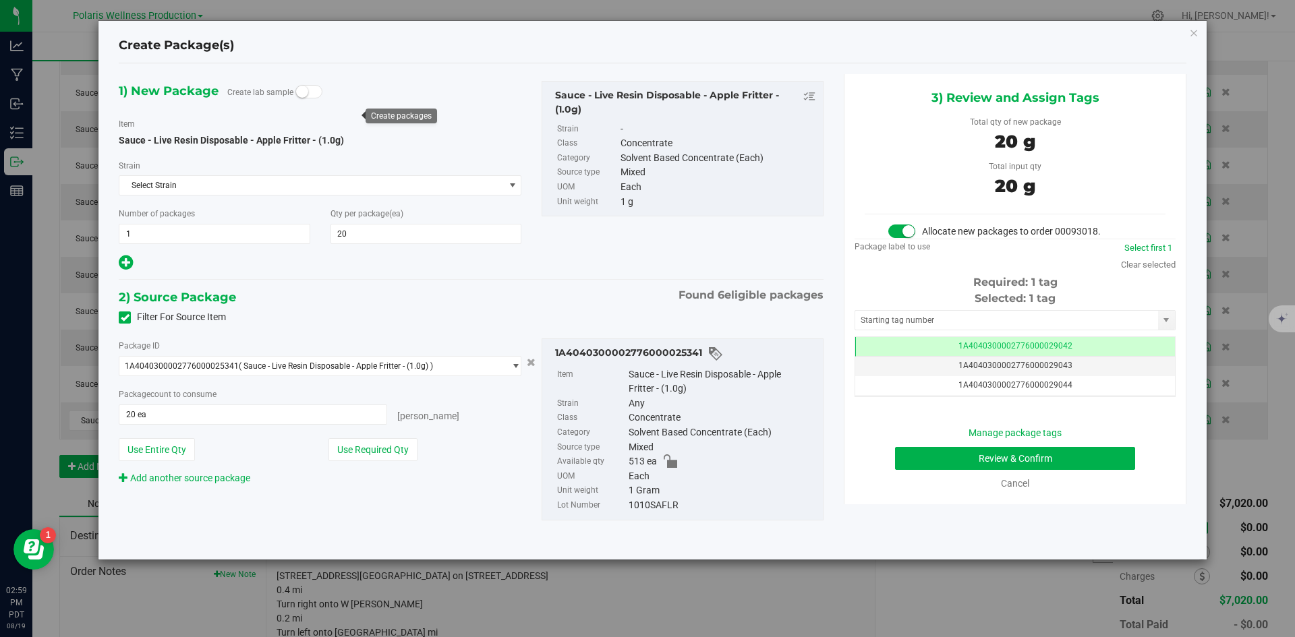
scroll to position [0, -1]
click at [1011, 314] on input "text" at bounding box center [1006, 320] width 303 height 19
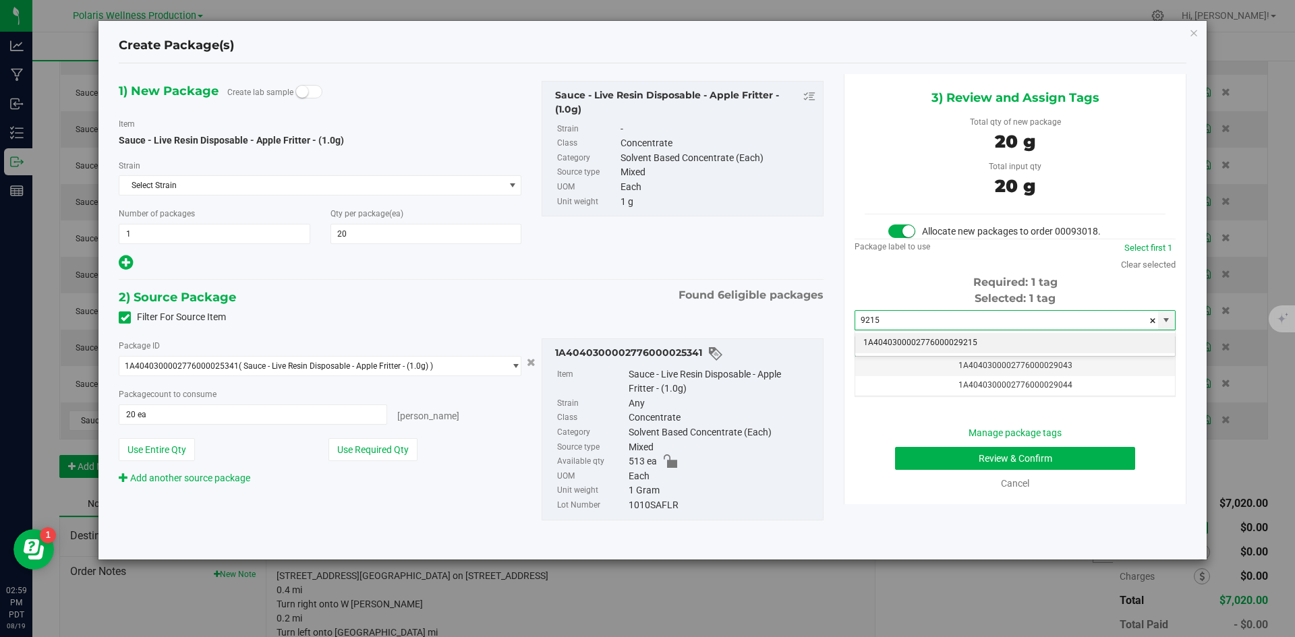
click at [957, 341] on li "1A4040300002776000029215" at bounding box center [1015, 343] width 320 height 20
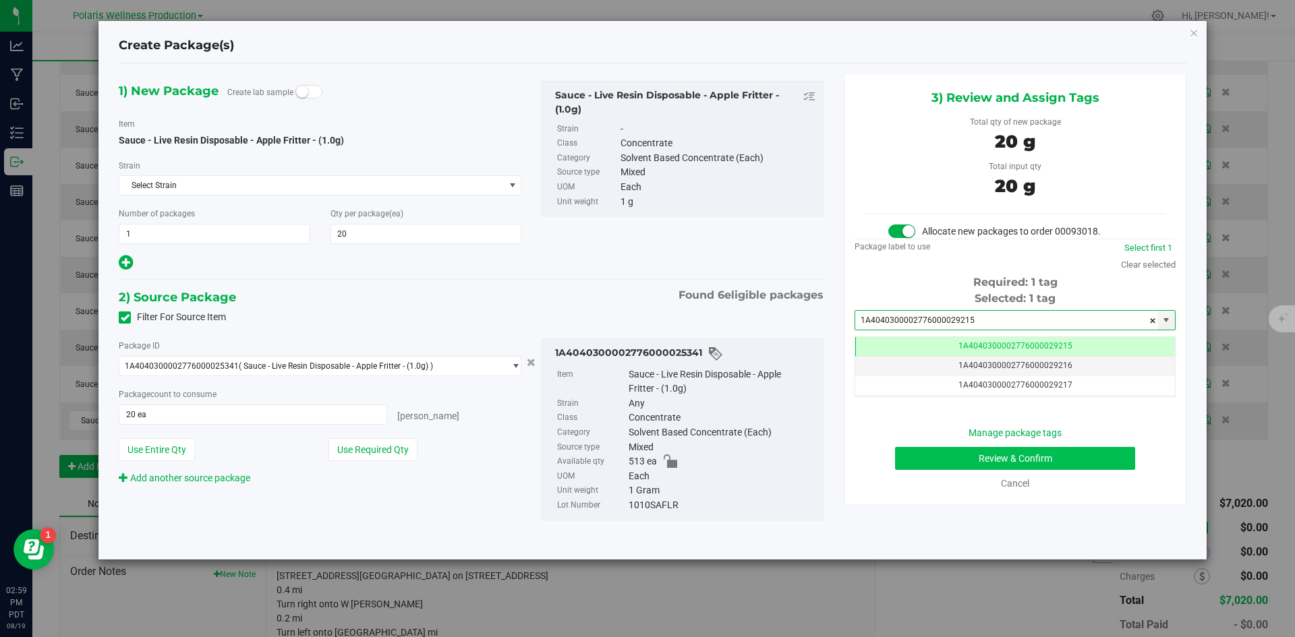
type input "1A4040300002776000029215"
click at [975, 457] on button "Review & Confirm" at bounding box center [1015, 458] width 240 height 23
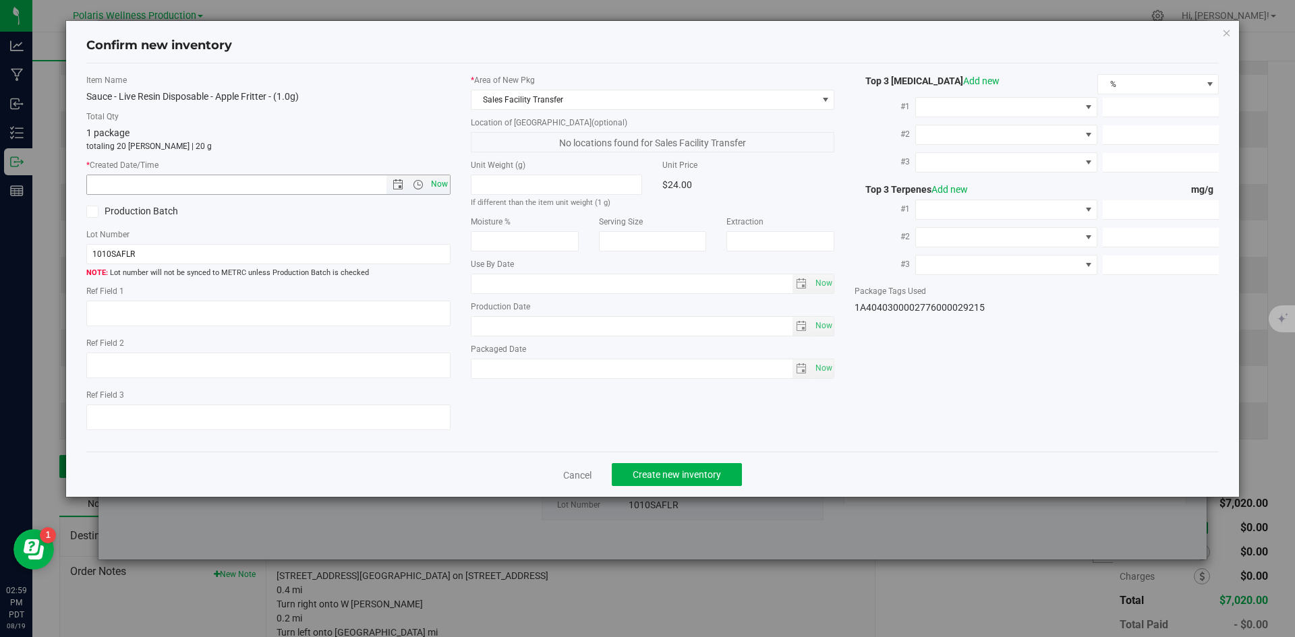
click at [433, 181] on span "Now" at bounding box center [439, 185] width 23 height 20
type input "[DATE] 2:59 PM"
click at [671, 473] on span "Create new inventory" at bounding box center [677, 475] width 88 height 11
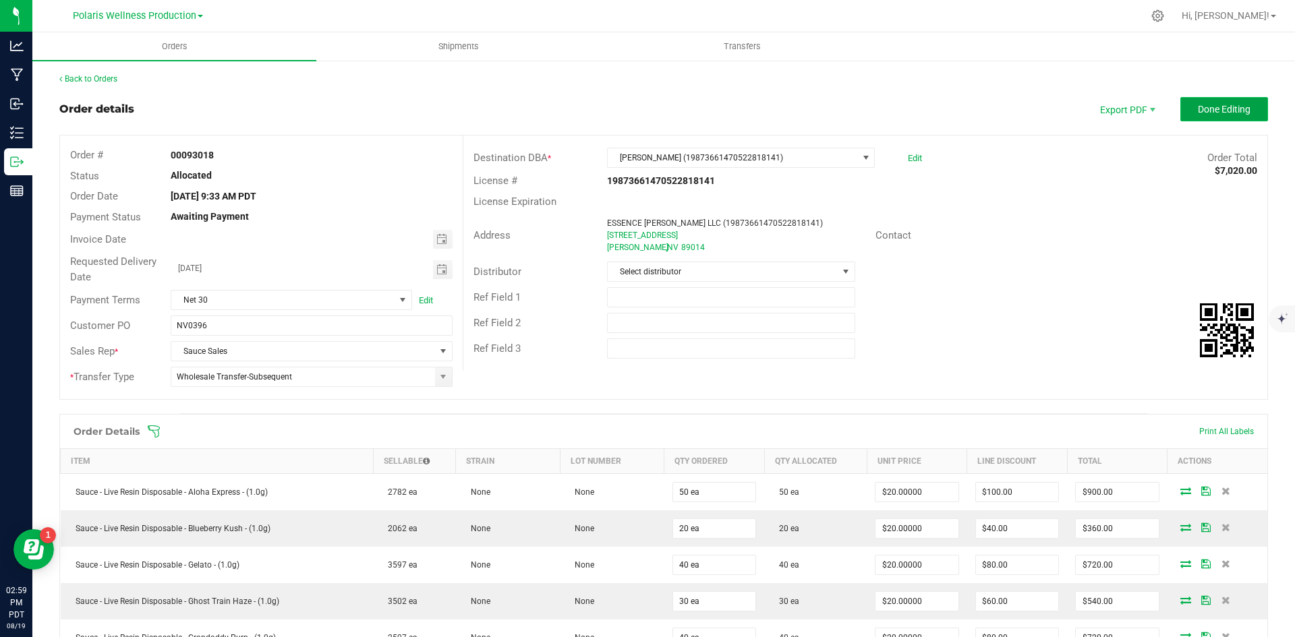
click at [1218, 110] on span "Done Editing" at bounding box center [1224, 109] width 53 height 11
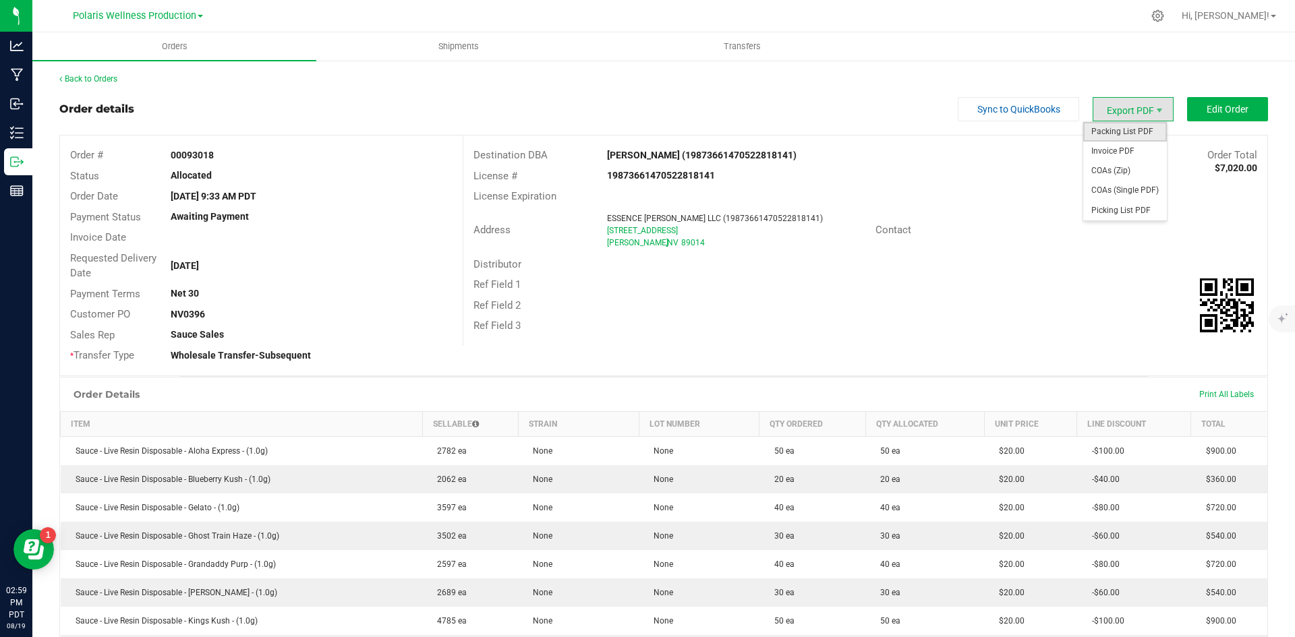
click at [1137, 132] on span "Packing List PDF" at bounding box center [1125, 132] width 84 height 20
